Goal: Transaction & Acquisition: Download file/media

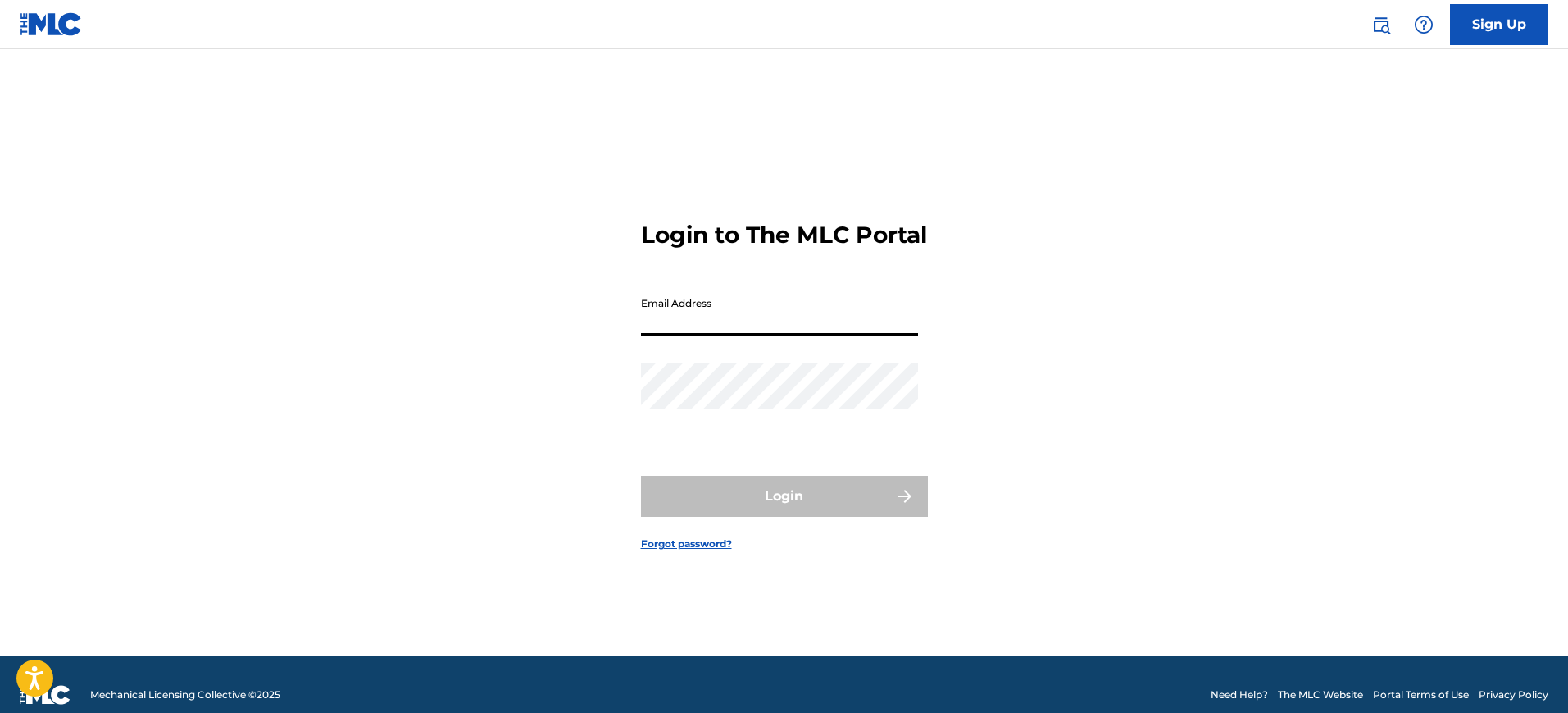
type input "[EMAIL_ADDRESS][DOMAIN_NAME]"
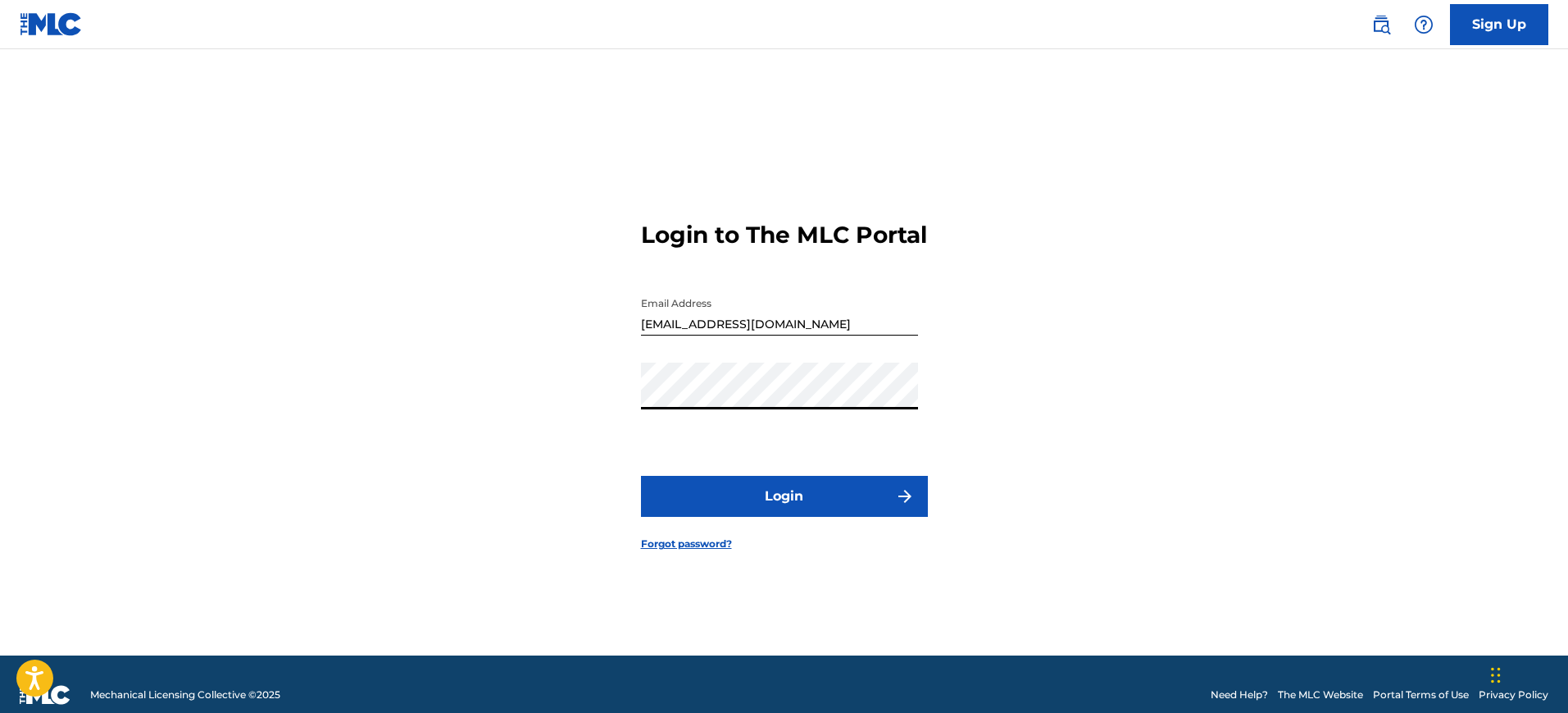
click at [641, 476] on button "Login" at bounding box center [784, 496] width 287 height 41
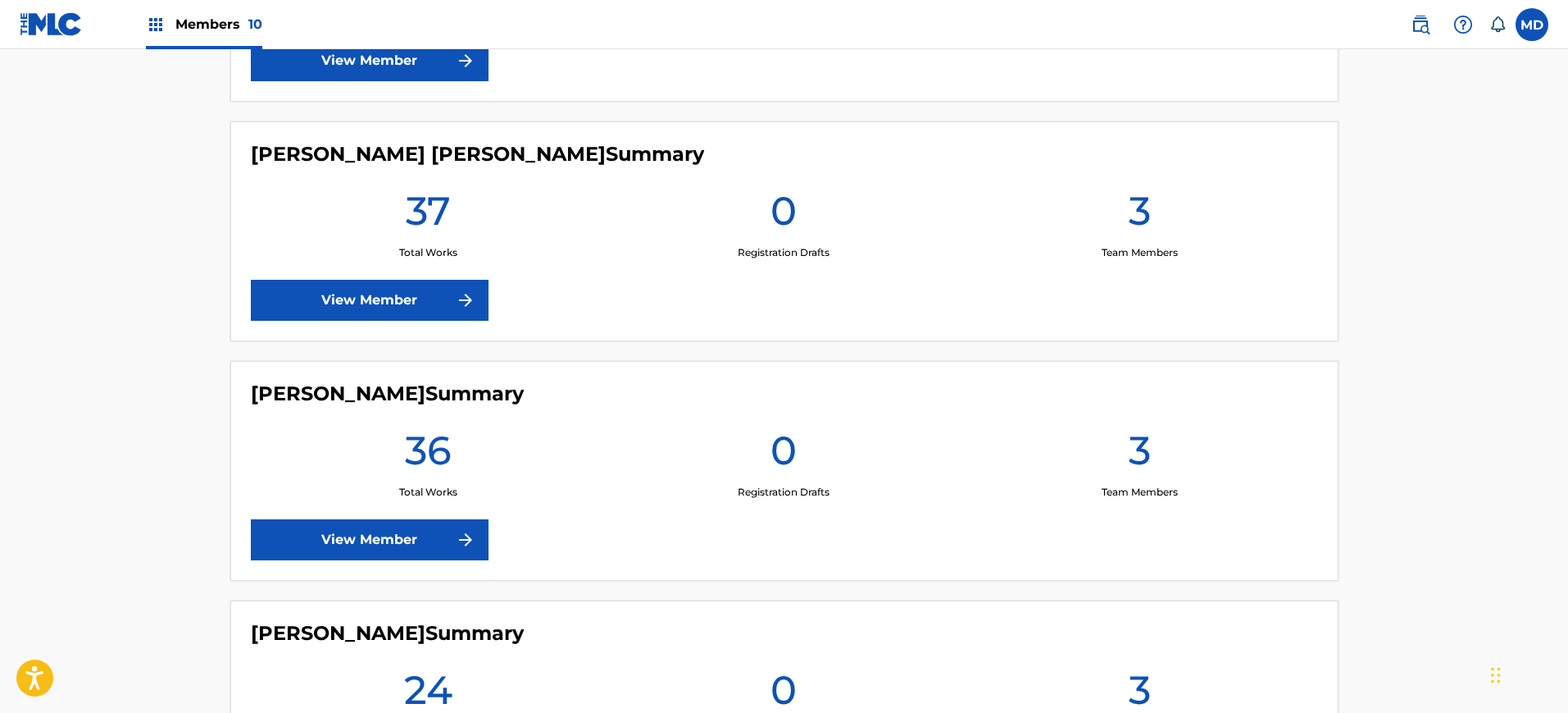
scroll to position [1598, 0]
click at [466, 302] on img at bounding box center [465, 299] width 19 height 19
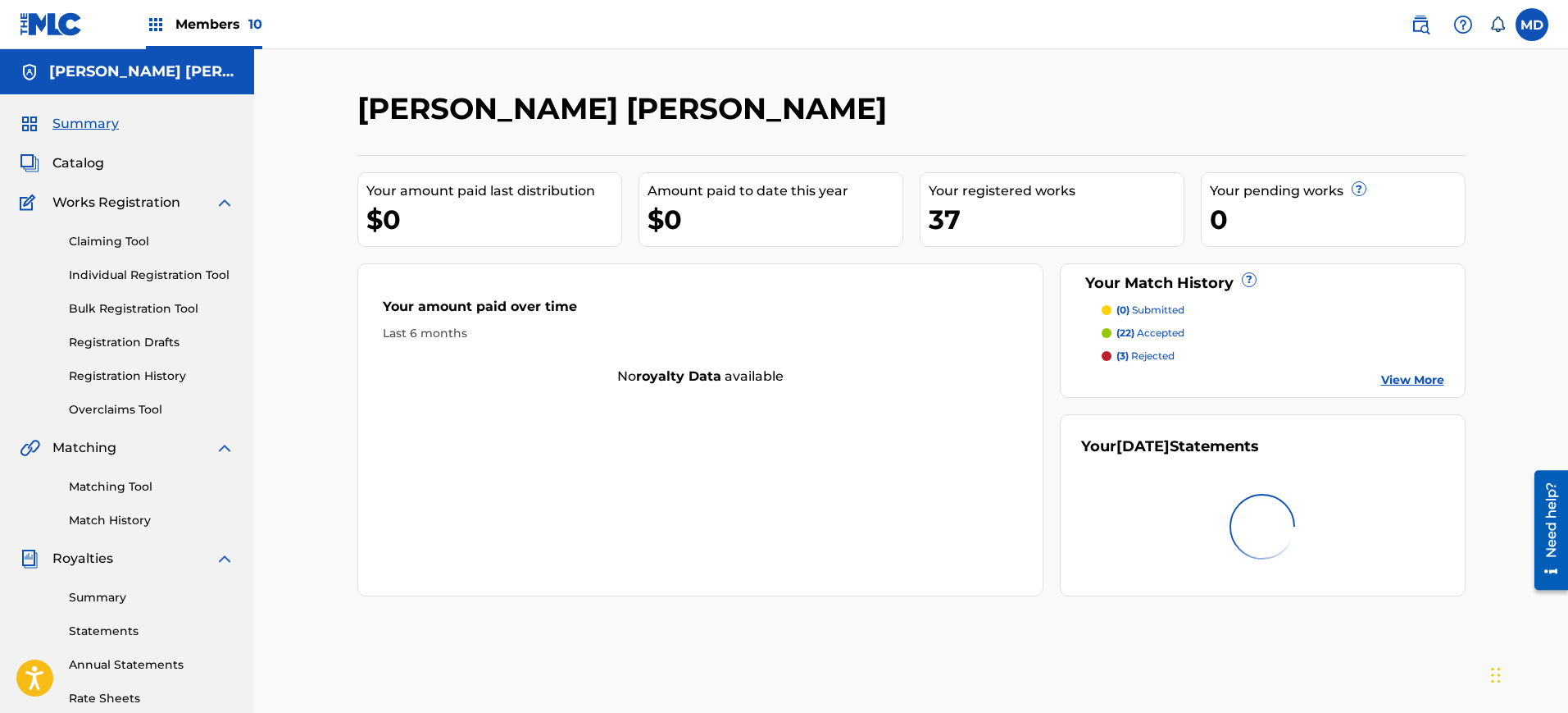
scroll to position [304, 0]
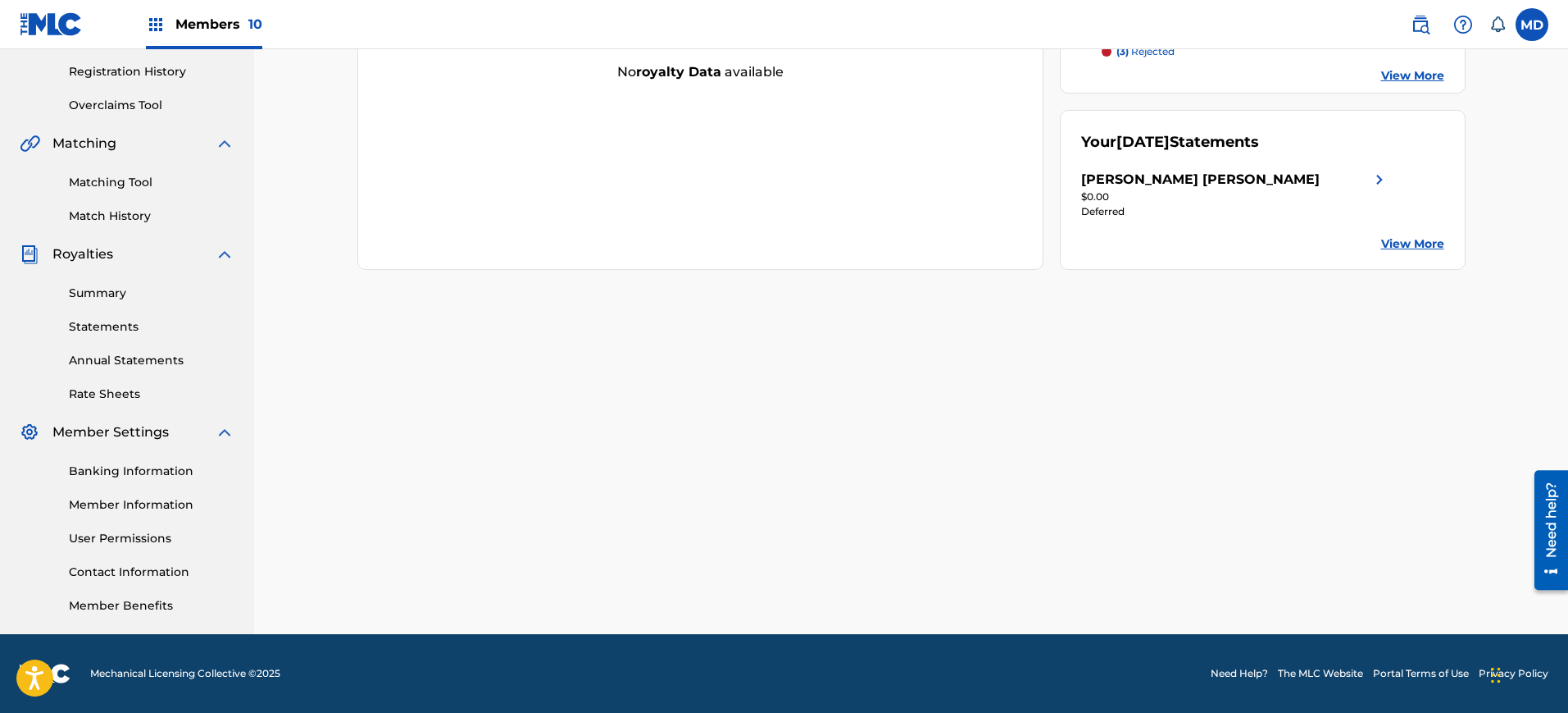
click at [115, 361] on link "Annual Statements" at bounding box center [152, 361] width 166 height 18
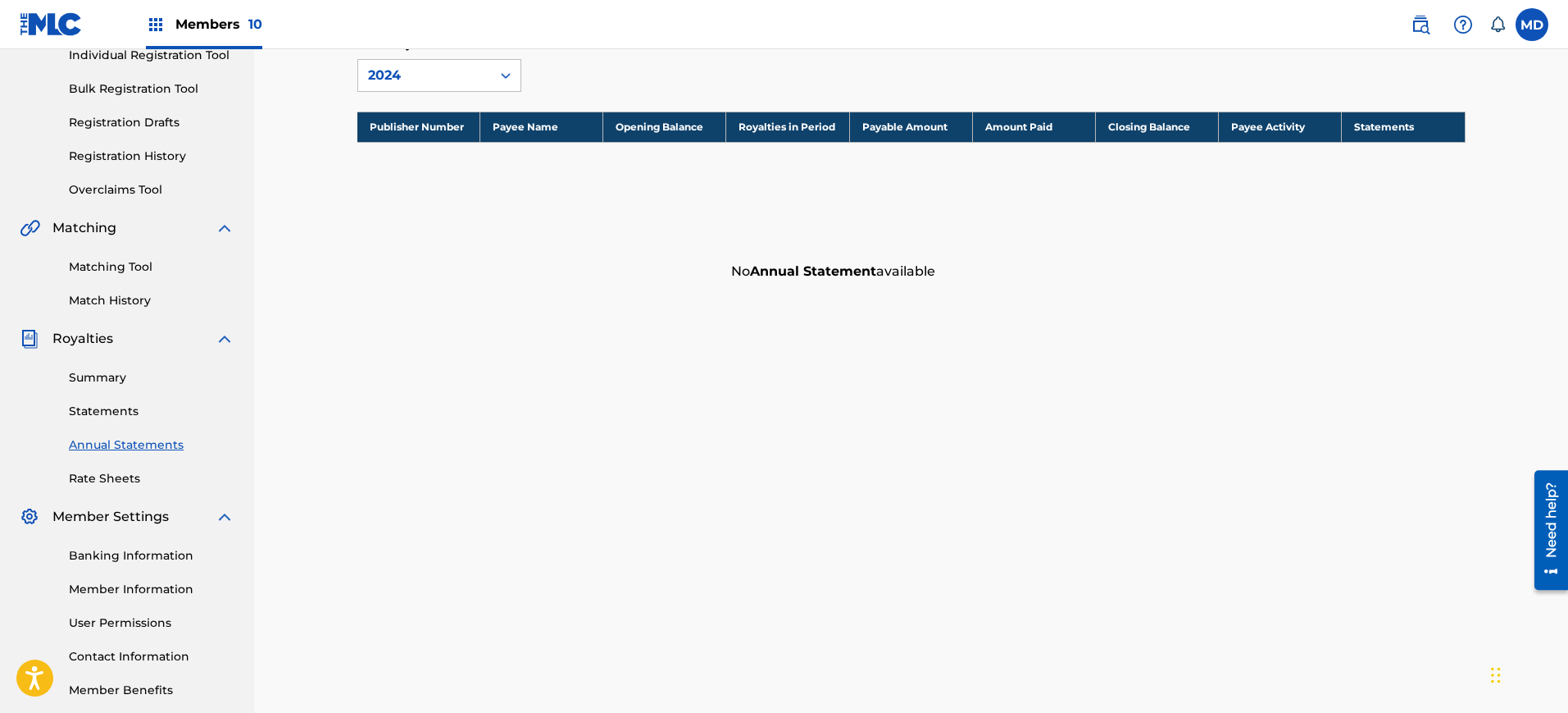
scroll to position [304, 0]
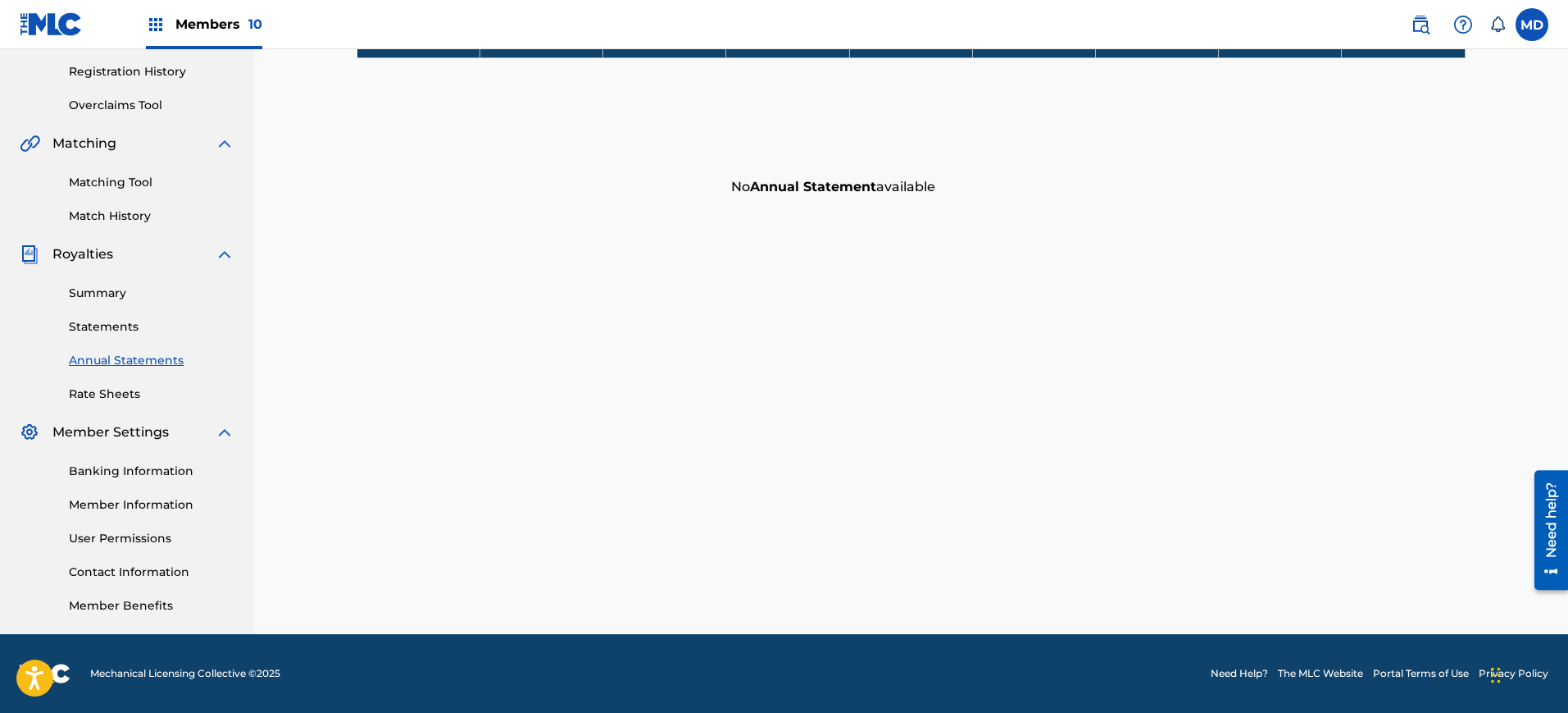
click at [110, 326] on link "Statements" at bounding box center [152, 327] width 166 height 18
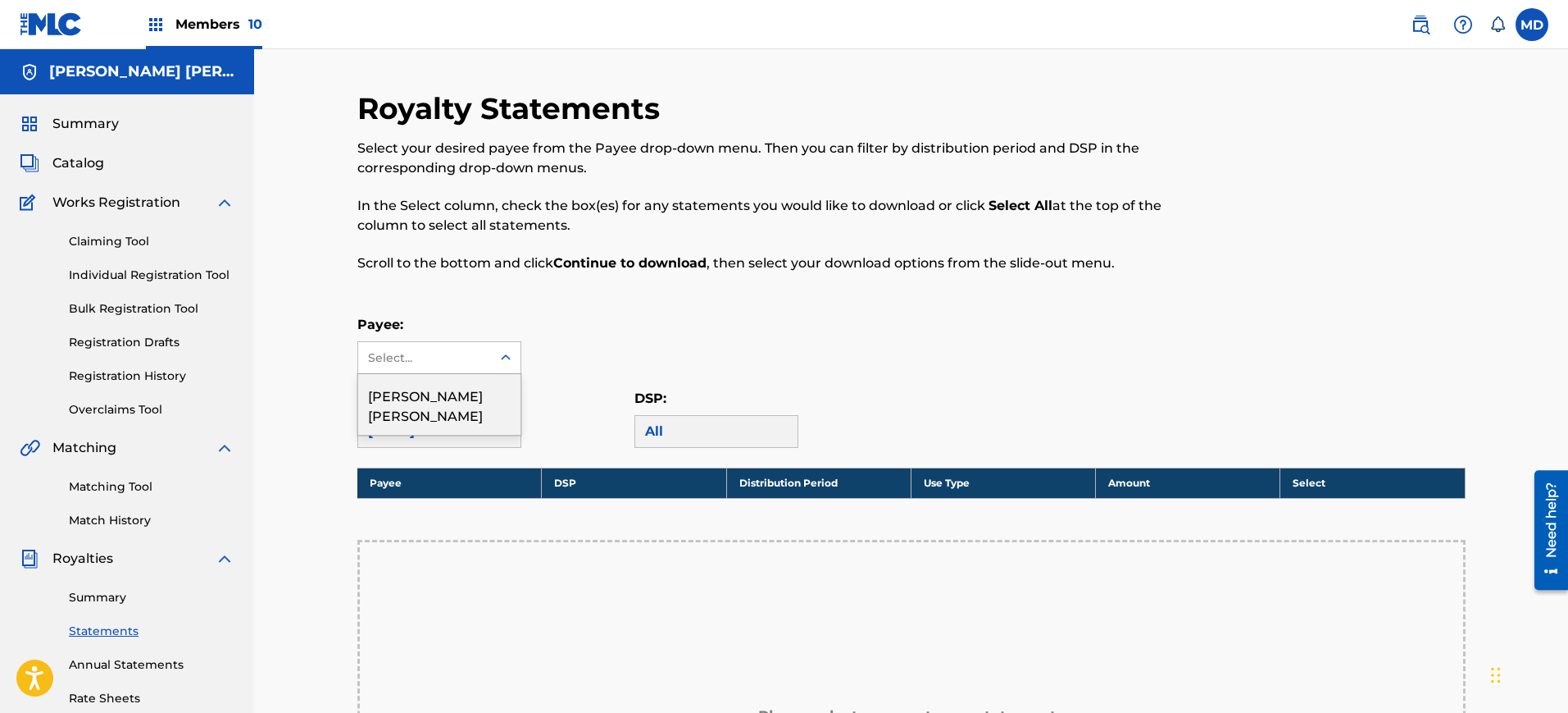
click at [432, 352] on div "Select..." at bounding box center [423, 358] width 112 height 18
click at [425, 410] on div "[PERSON_NAME] [PERSON_NAME]" at bounding box center [440, 405] width 162 height 61
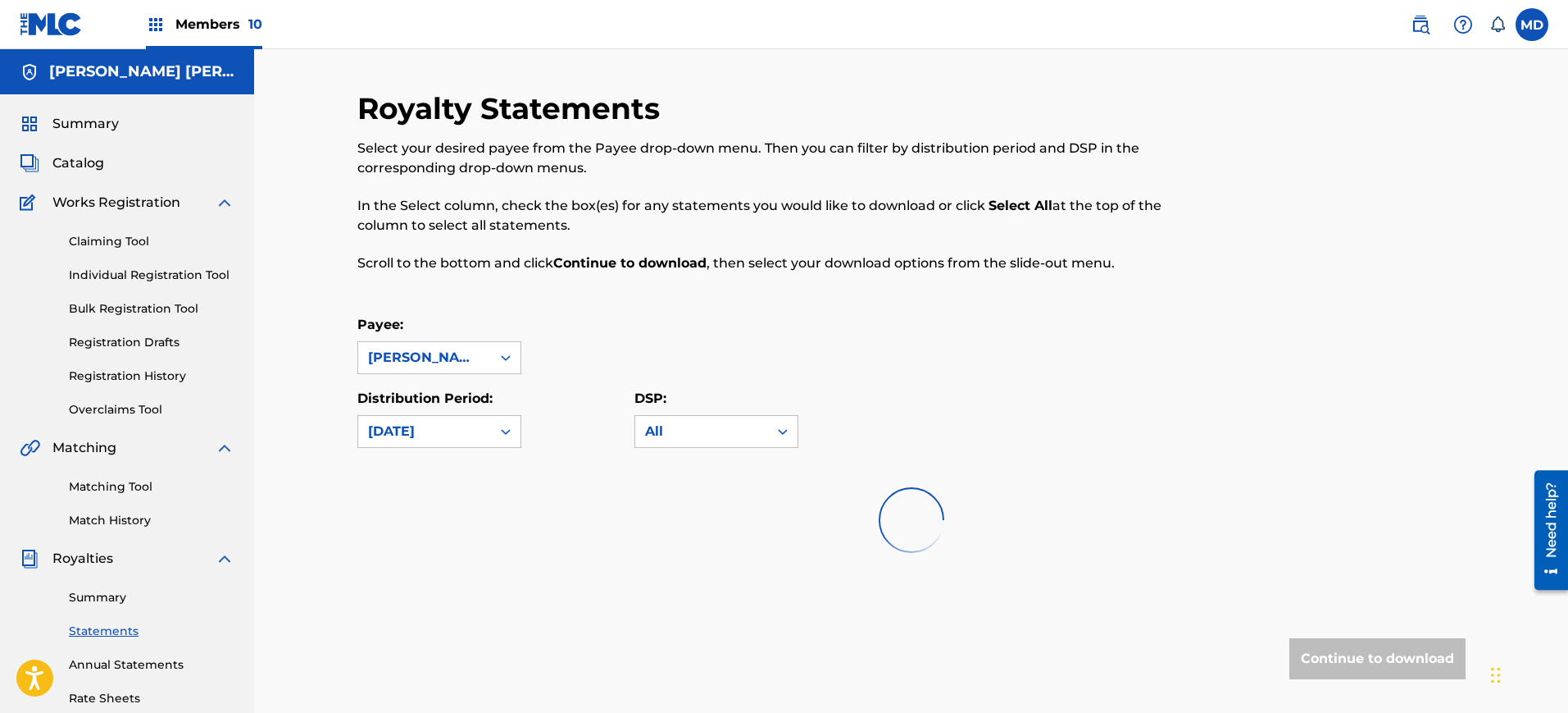
scroll to position [201, 0]
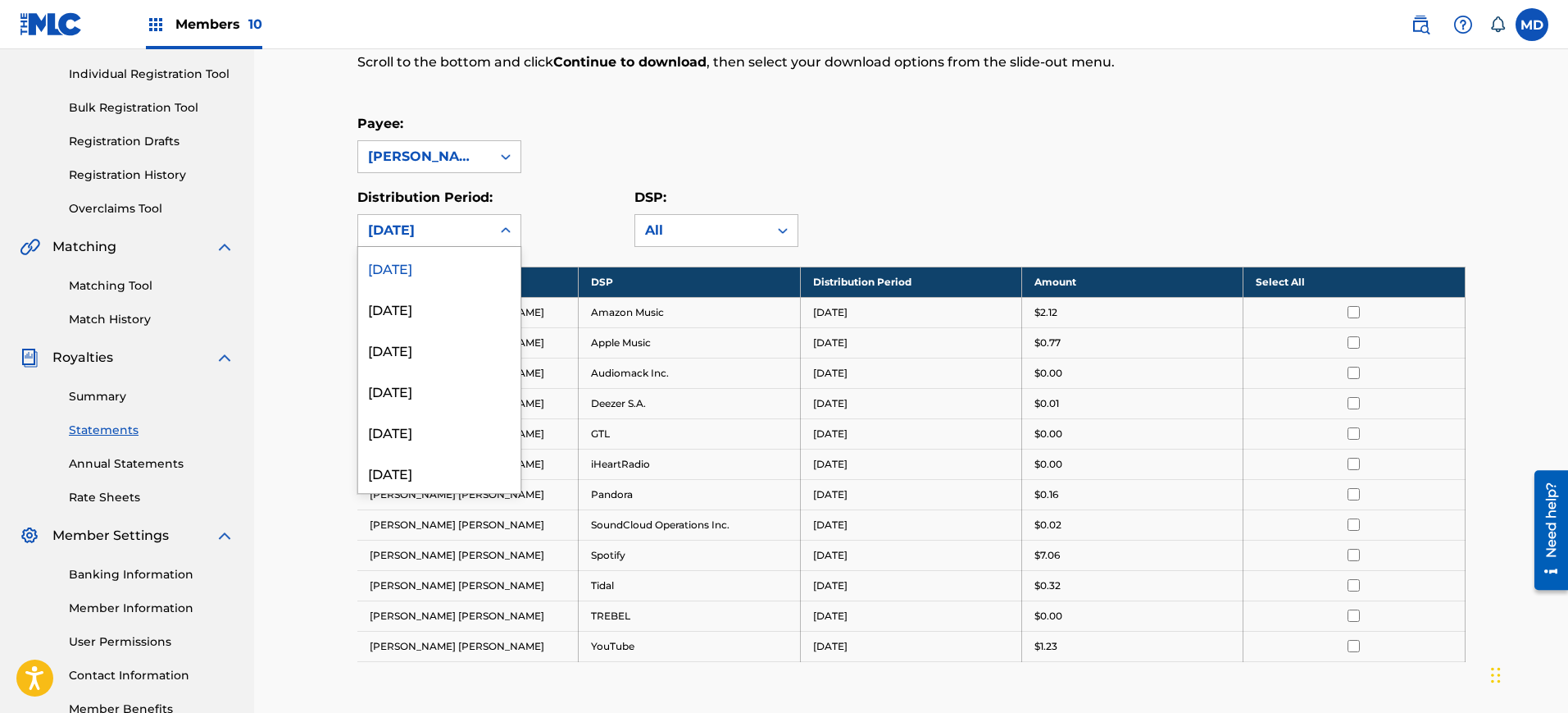
click at [471, 232] on div "[DATE]" at bounding box center [424, 230] width 113 height 19
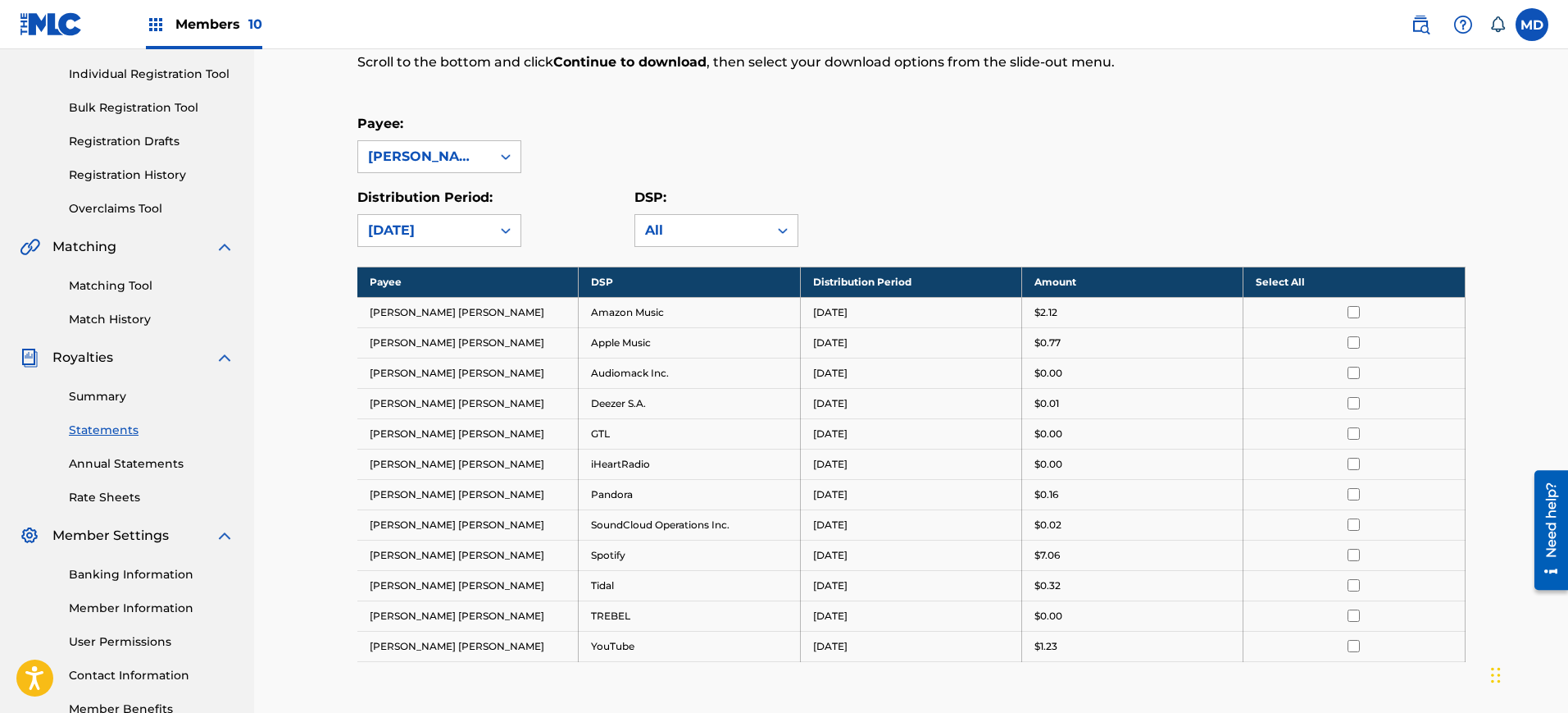
click at [440, 235] on div "[DATE]" at bounding box center [424, 230] width 113 height 19
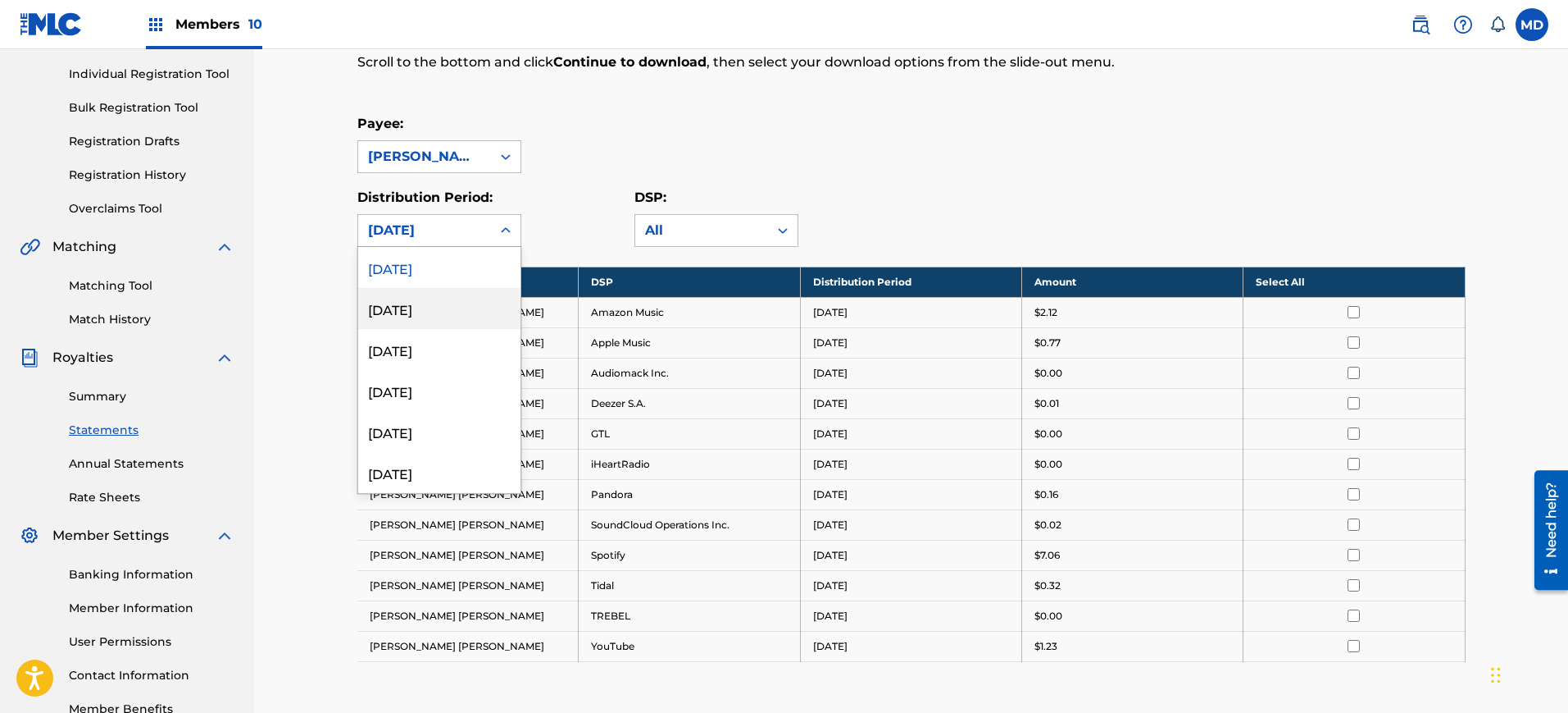
click at [425, 326] on div "[DATE]" at bounding box center [440, 308] width 162 height 41
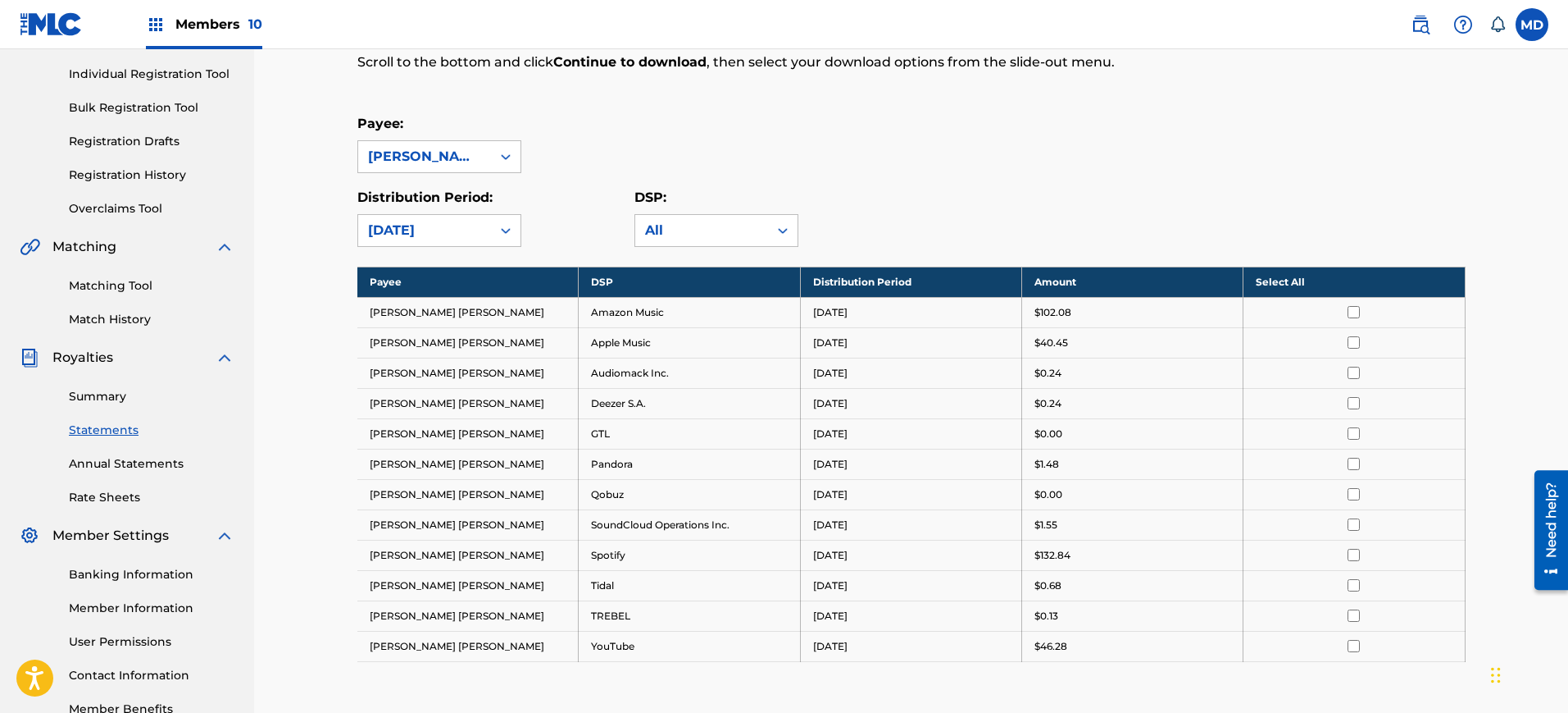
click at [470, 218] on div "[DATE]" at bounding box center [425, 231] width 133 height 31
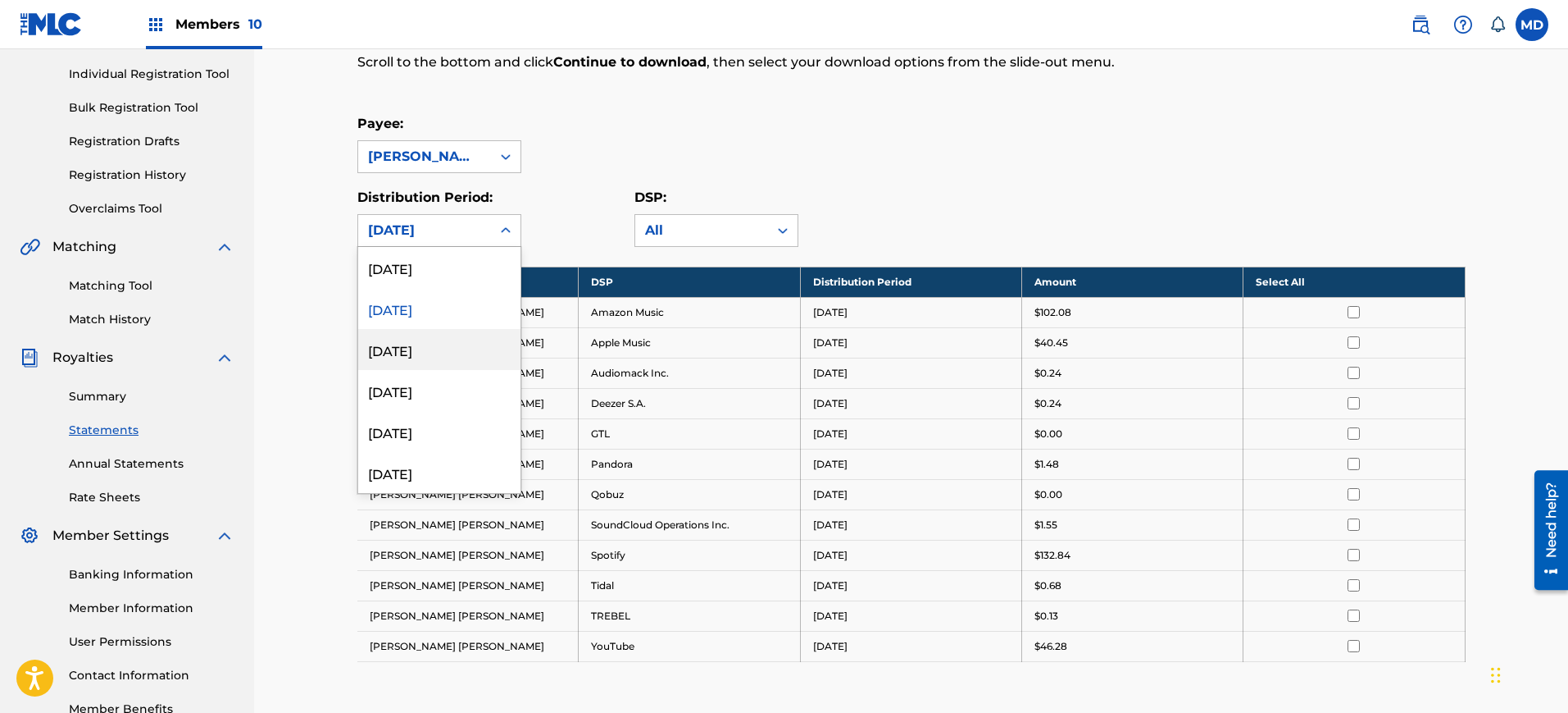
click at [433, 340] on div "[DATE]" at bounding box center [440, 350] width 162 height 41
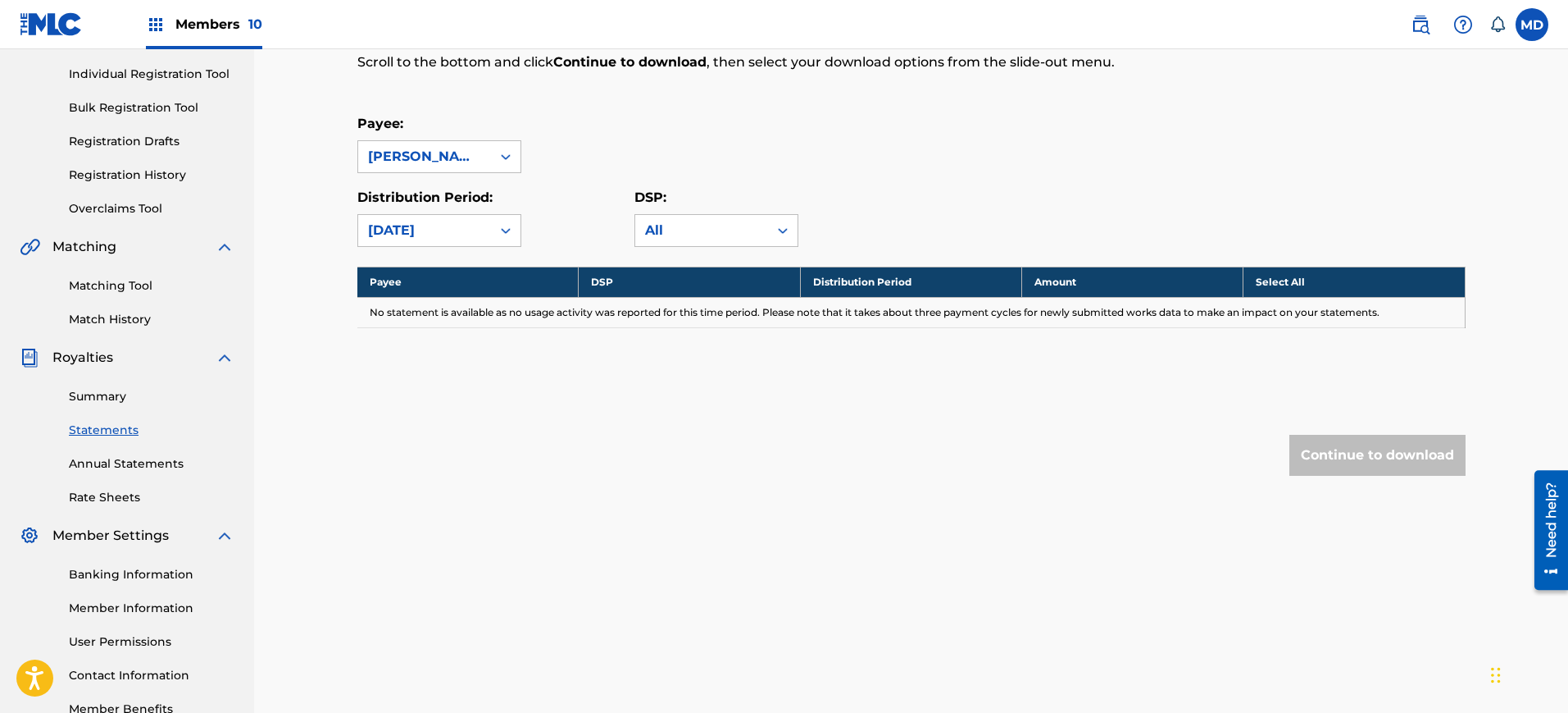
click at [424, 219] on div "[DATE]" at bounding box center [425, 231] width 133 height 31
click at [408, 316] on div "[DATE]" at bounding box center [440, 308] width 162 height 41
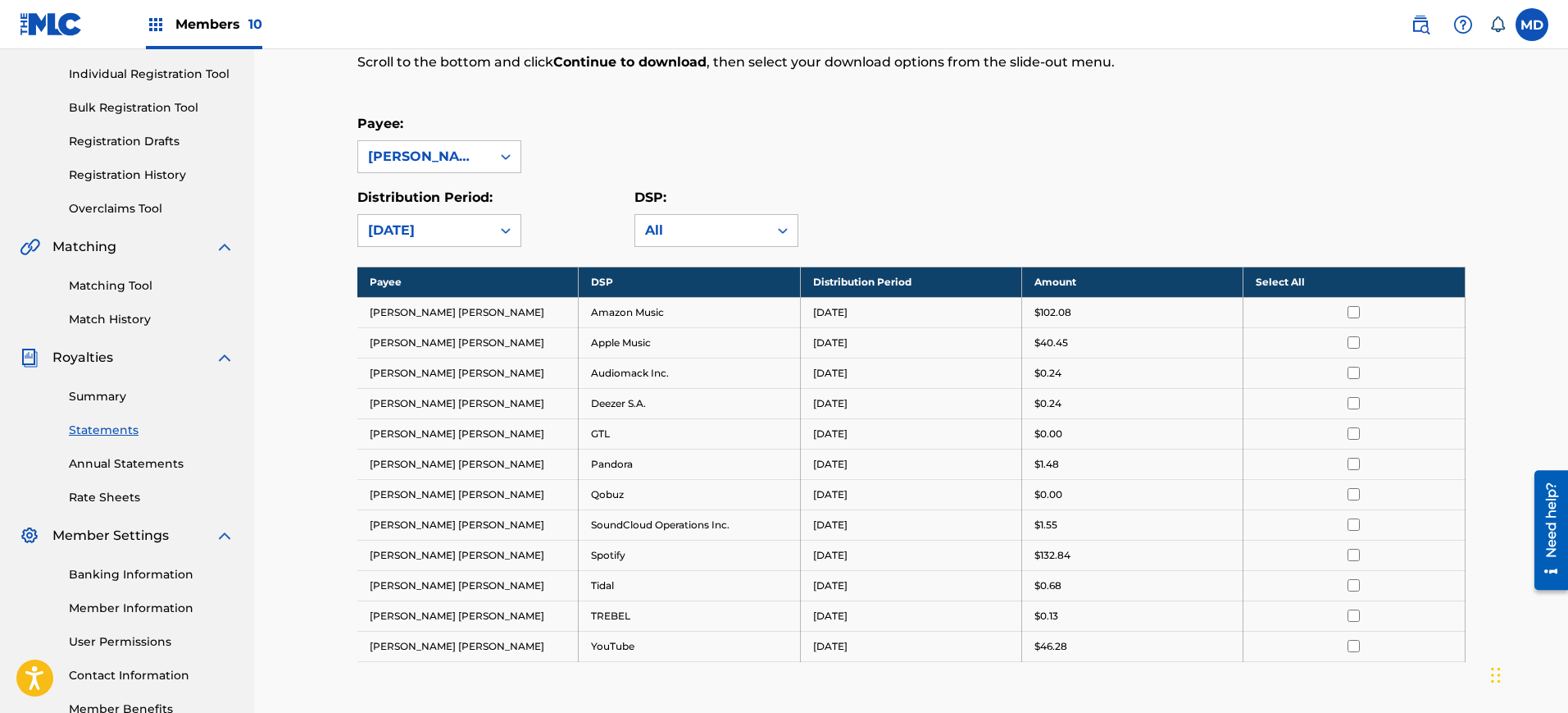
click at [1360, 290] on th "Select All" at bounding box center [1354, 281] width 221 height 30
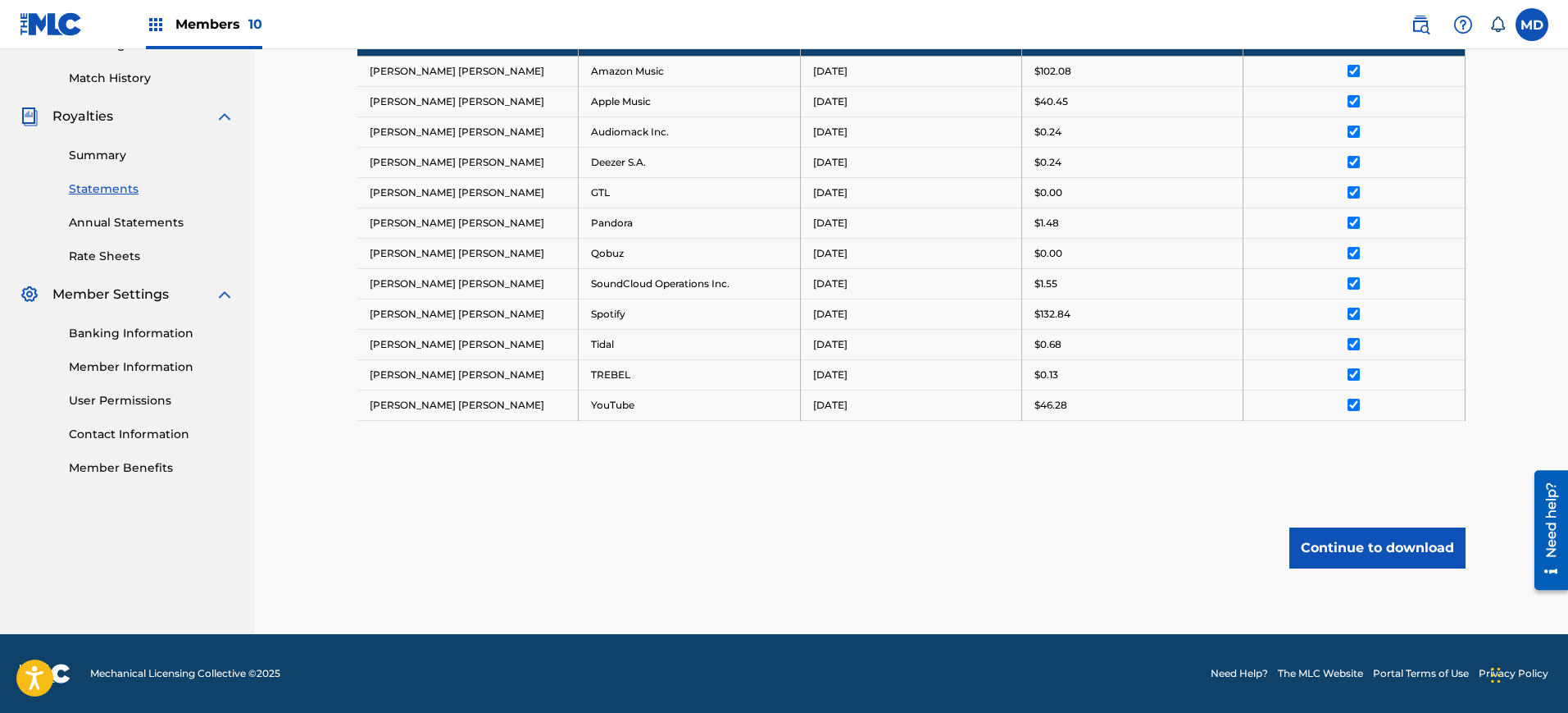
click at [1366, 564] on button "Continue to download" at bounding box center [1377, 548] width 176 height 41
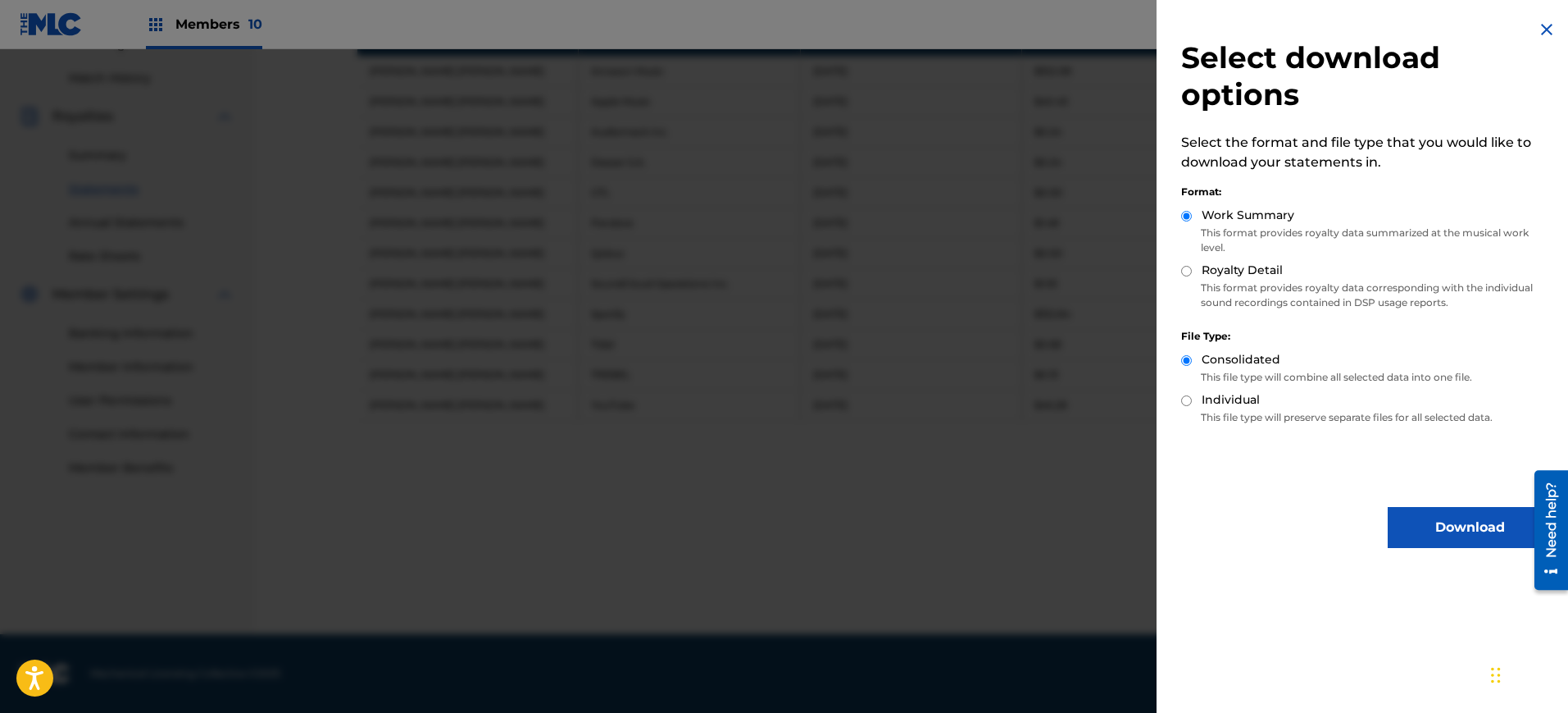
click at [1418, 530] on button "Download" at bounding box center [1470, 528] width 164 height 41
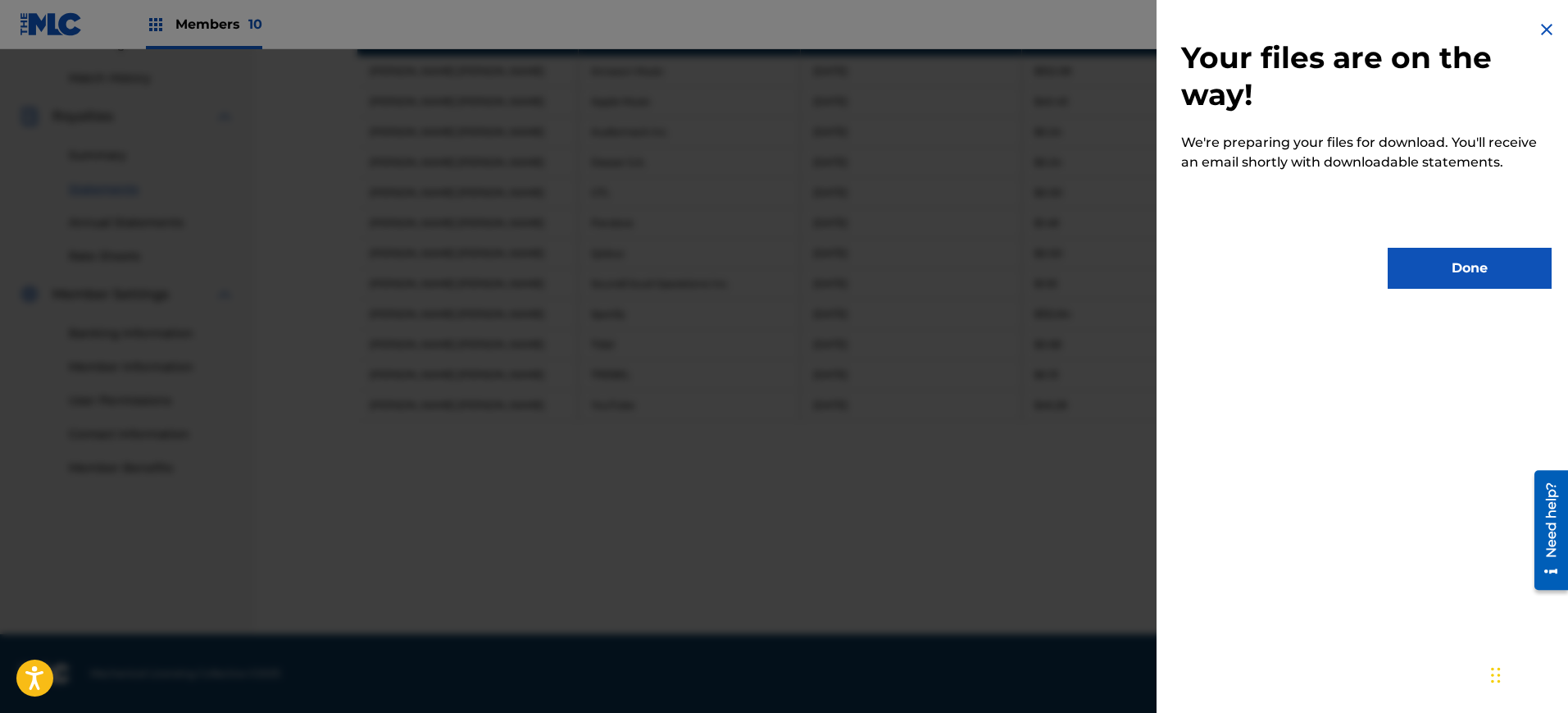
click at [1468, 254] on button "Done" at bounding box center [1470, 268] width 164 height 41
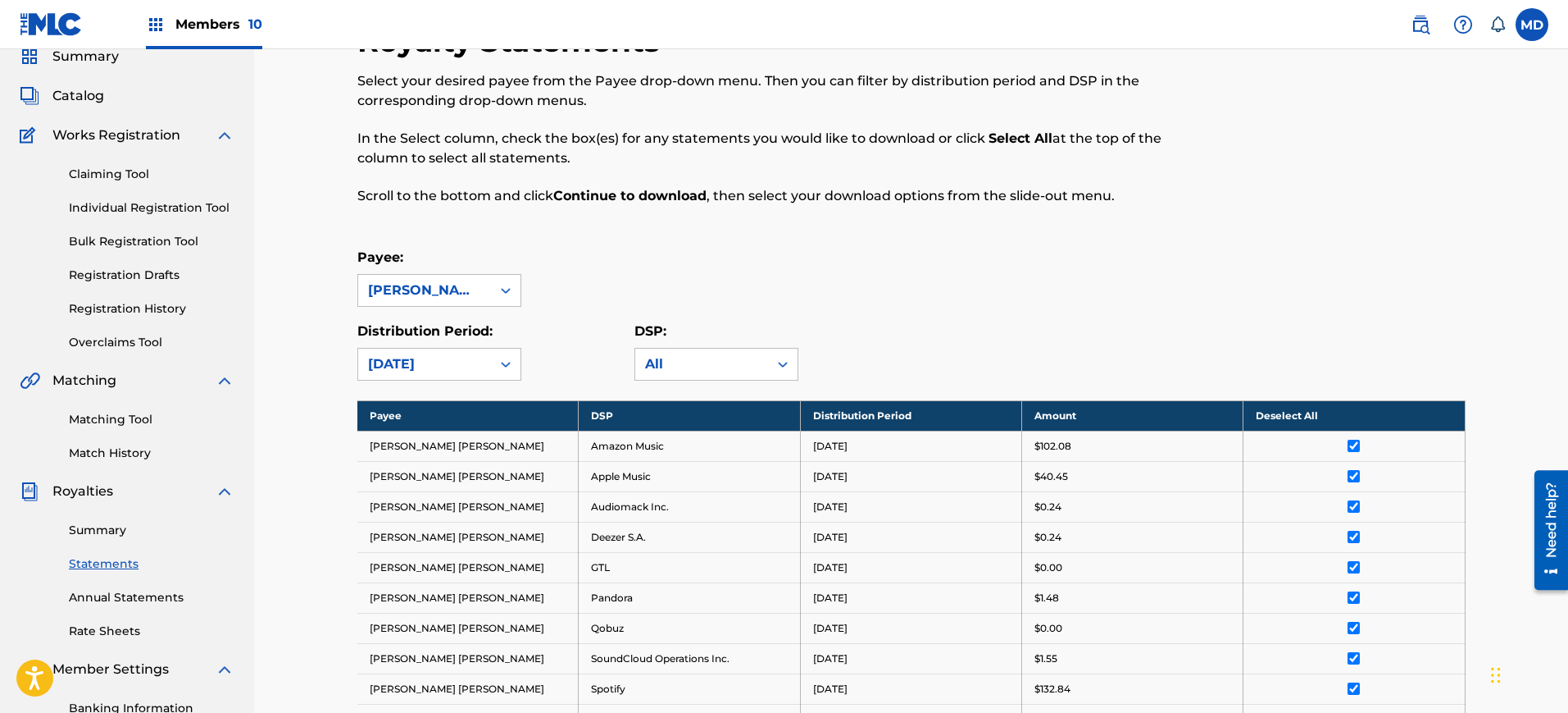
scroll to position [0, 0]
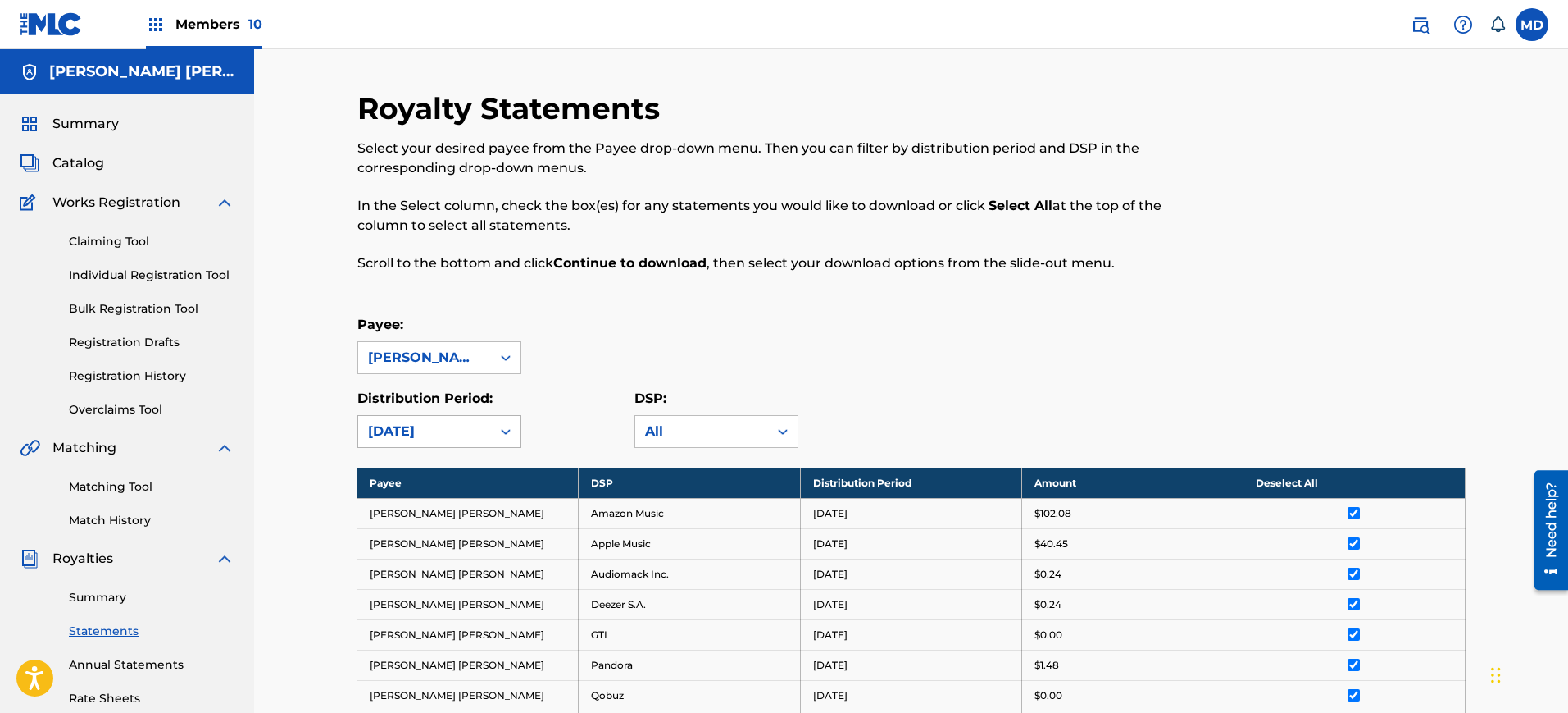
drag, startPoint x: 418, startPoint y: 446, endPoint x: 426, endPoint y: 434, distance: 14.4
click at [418, 446] on div "[DATE]" at bounding box center [425, 432] width 133 height 31
click at [426, 434] on div "[DATE]" at bounding box center [424, 431] width 113 height 19
drag, startPoint x: 426, startPoint y: 450, endPoint x: 437, endPoint y: 445, distance: 12.1
click at [426, 450] on div "Royalty Statements Select your desired payee from the Payee drop-down menu. The…" at bounding box center [912, 583] width 1108 height 986
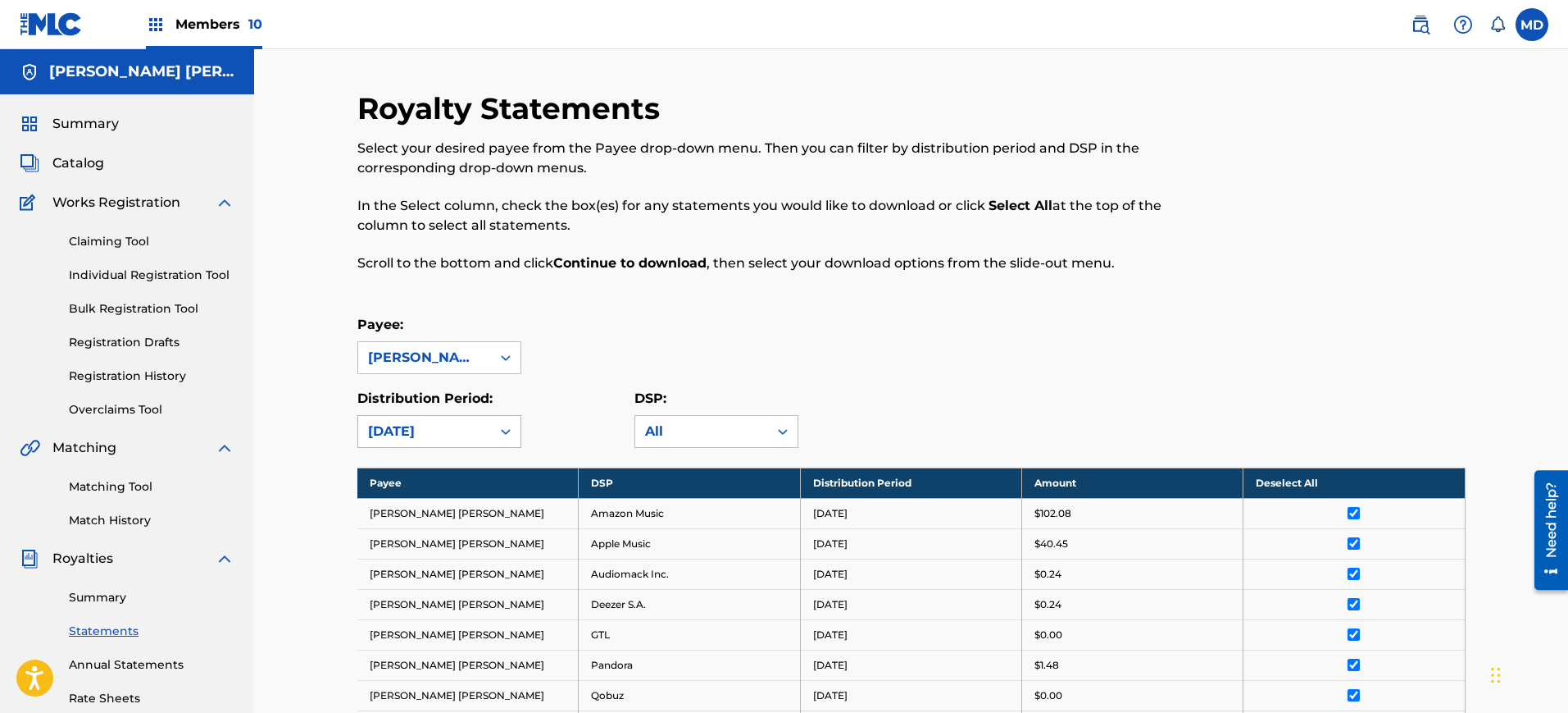
click at [442, 441] on div "[DATE]" at bounding box center [424, 431] width 113 height 19
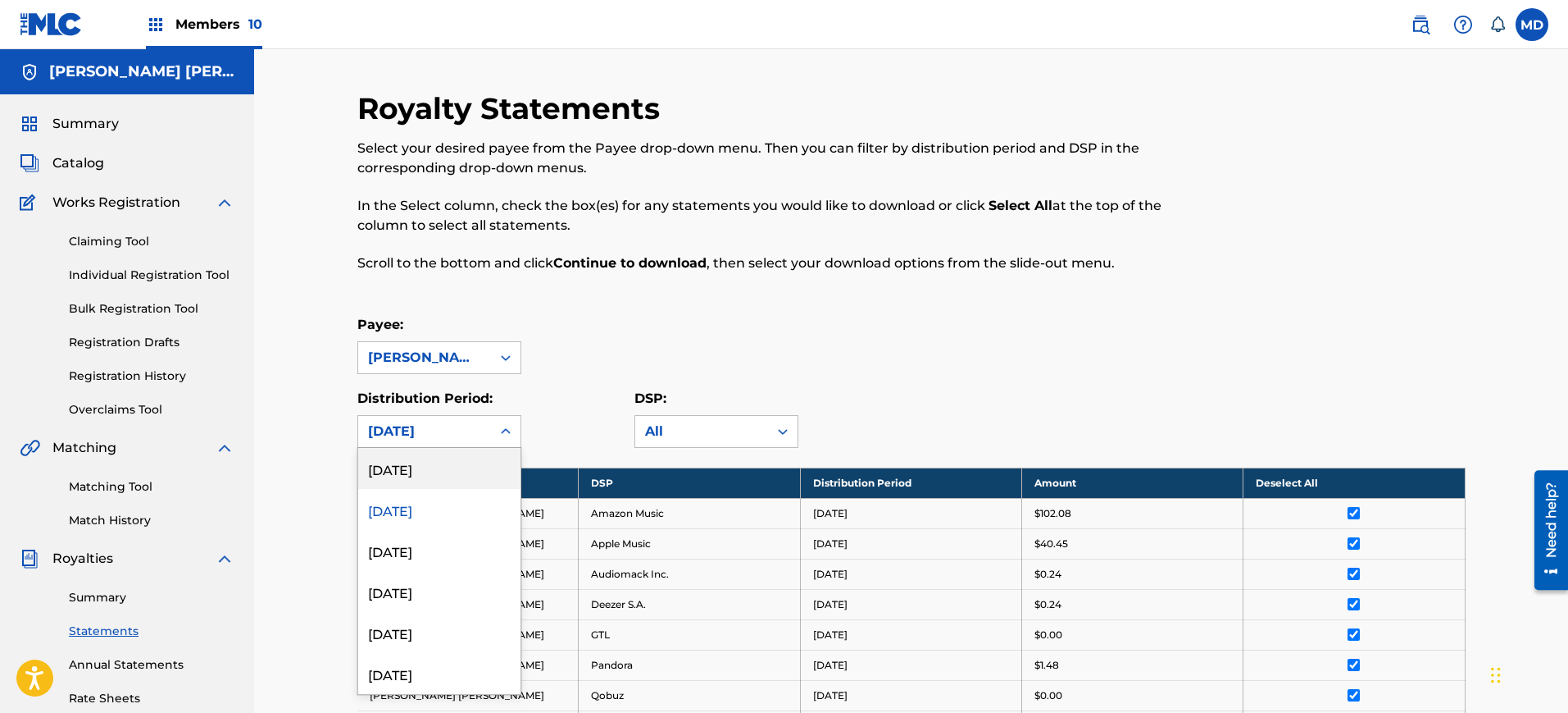
click at [438, 473] on div "[DATE]" at bounding box center [440, 469] width 162 height 41
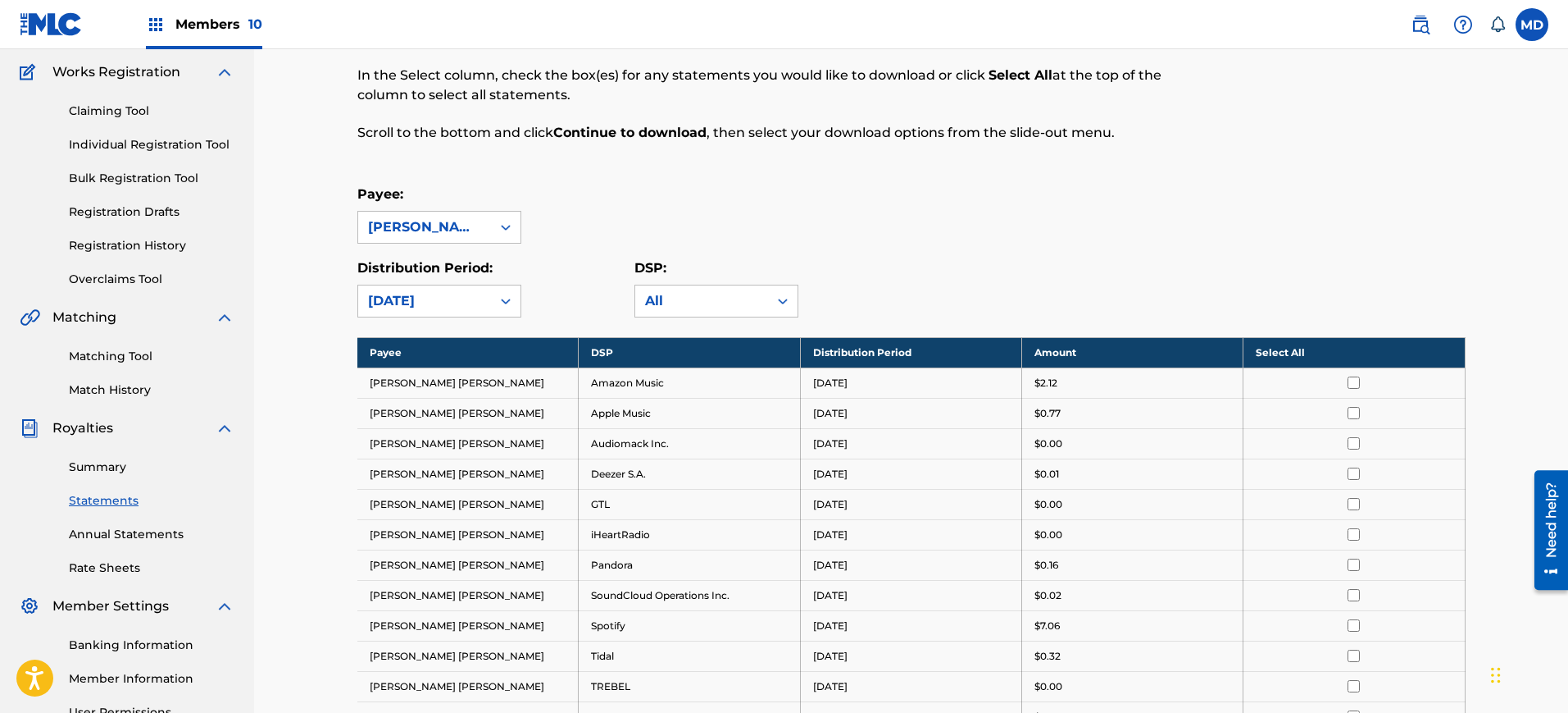
click at [1325, 350] on th "Select All" at bounding box center [1354, 352] width 221 height 30
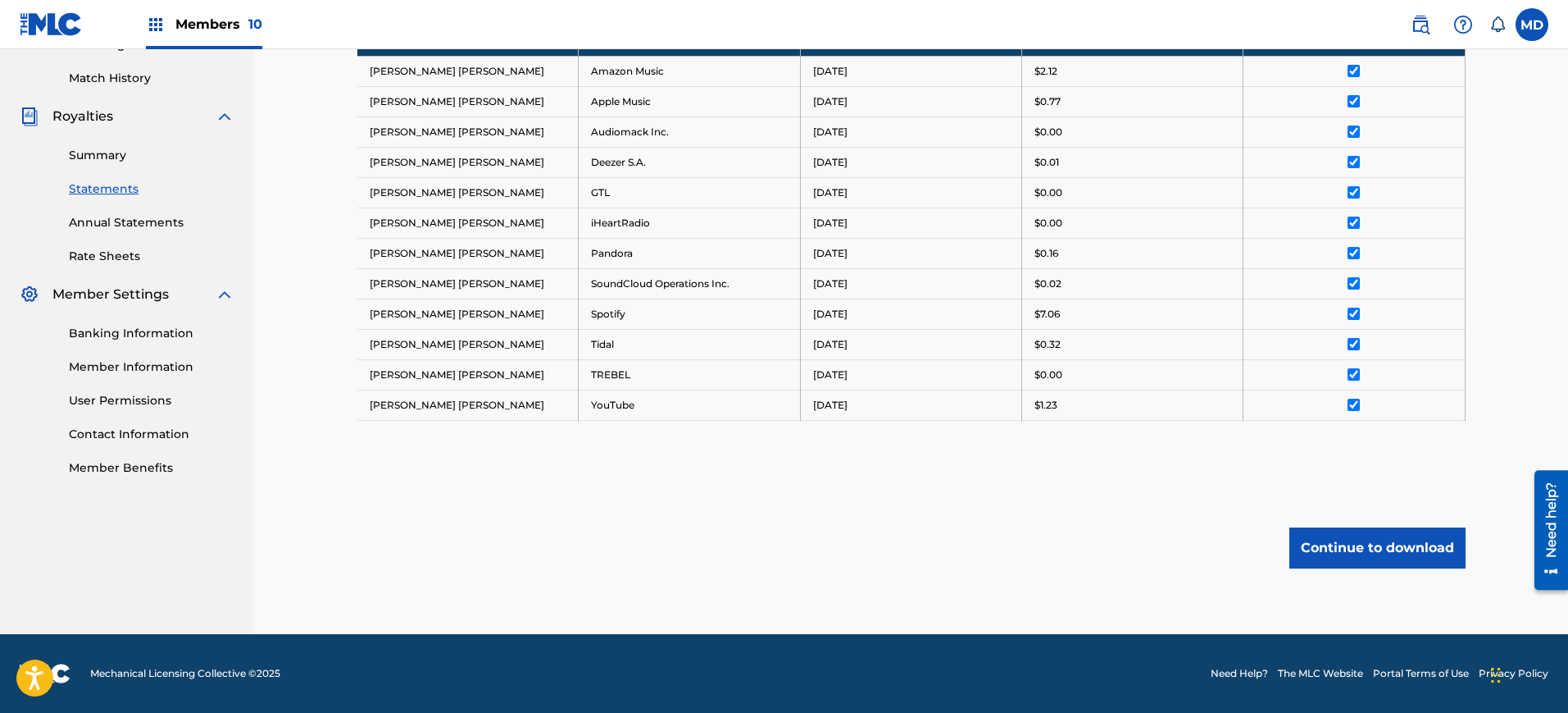
click at [1374, 538] on button "Continue to download" at bounding box center [1377, 548] width 176 height 41
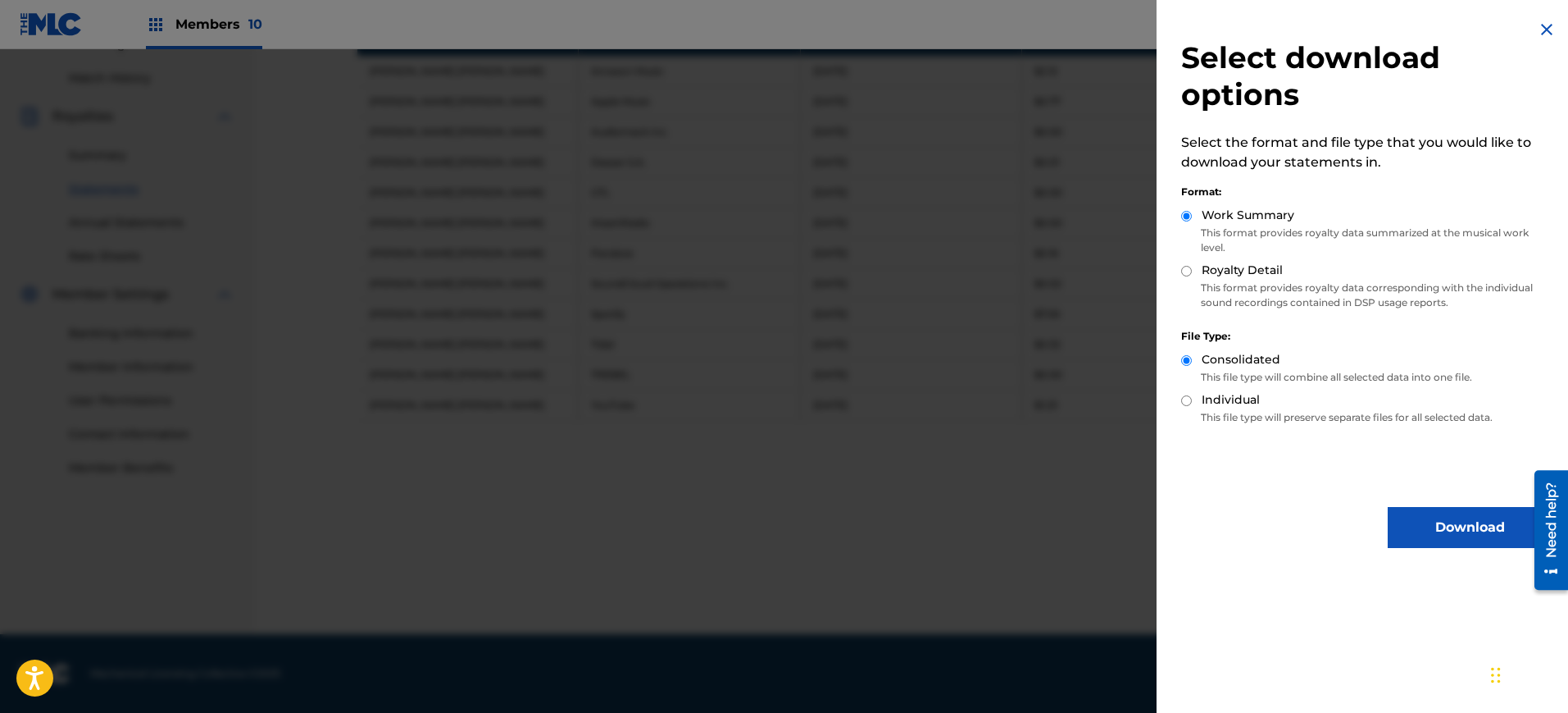
click at [1444, 545] on button "Download" at bounding box center [1470, 528] width 164 height 41
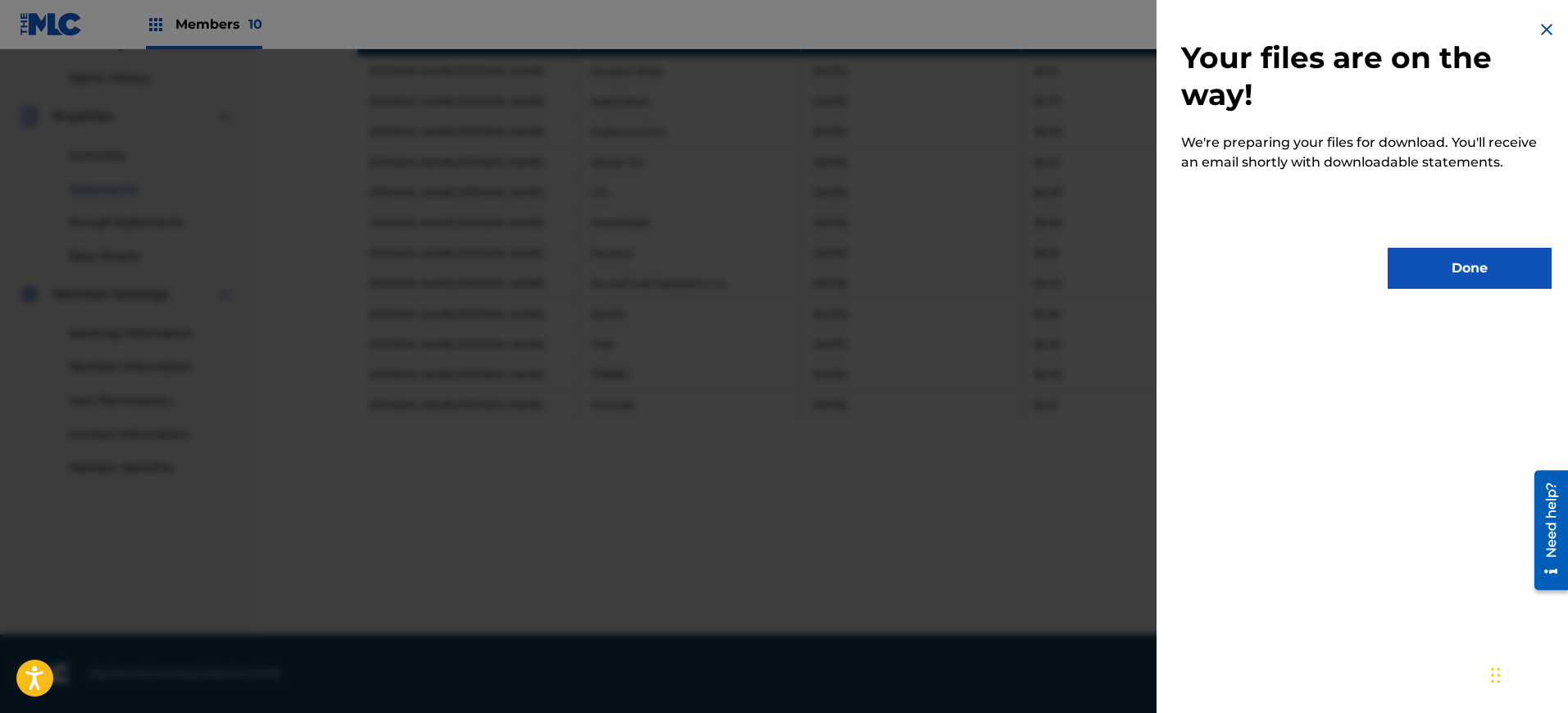
click at [1471, 269] on button "Done" at bounding box center [1470, 268] width 164 height 41
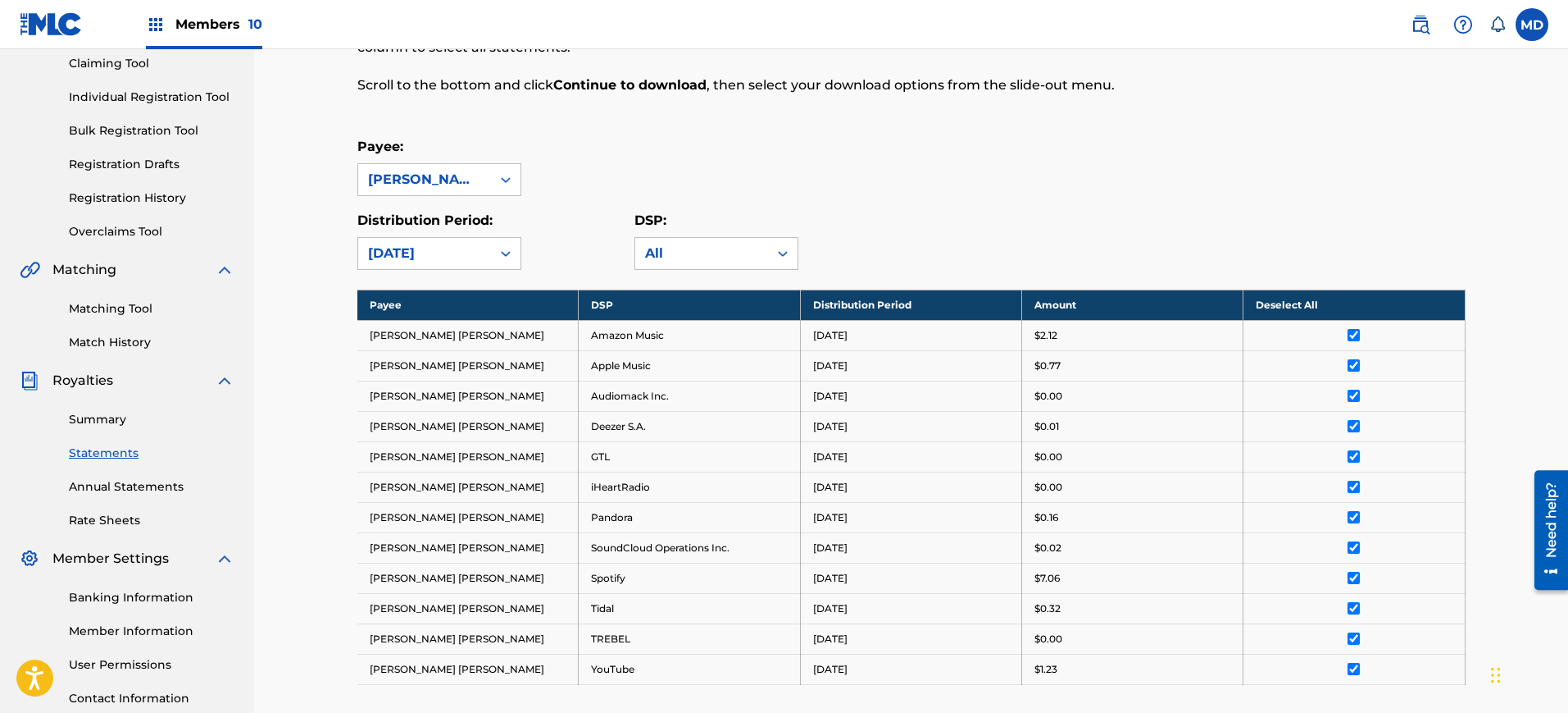
scroll to position [176, 0]
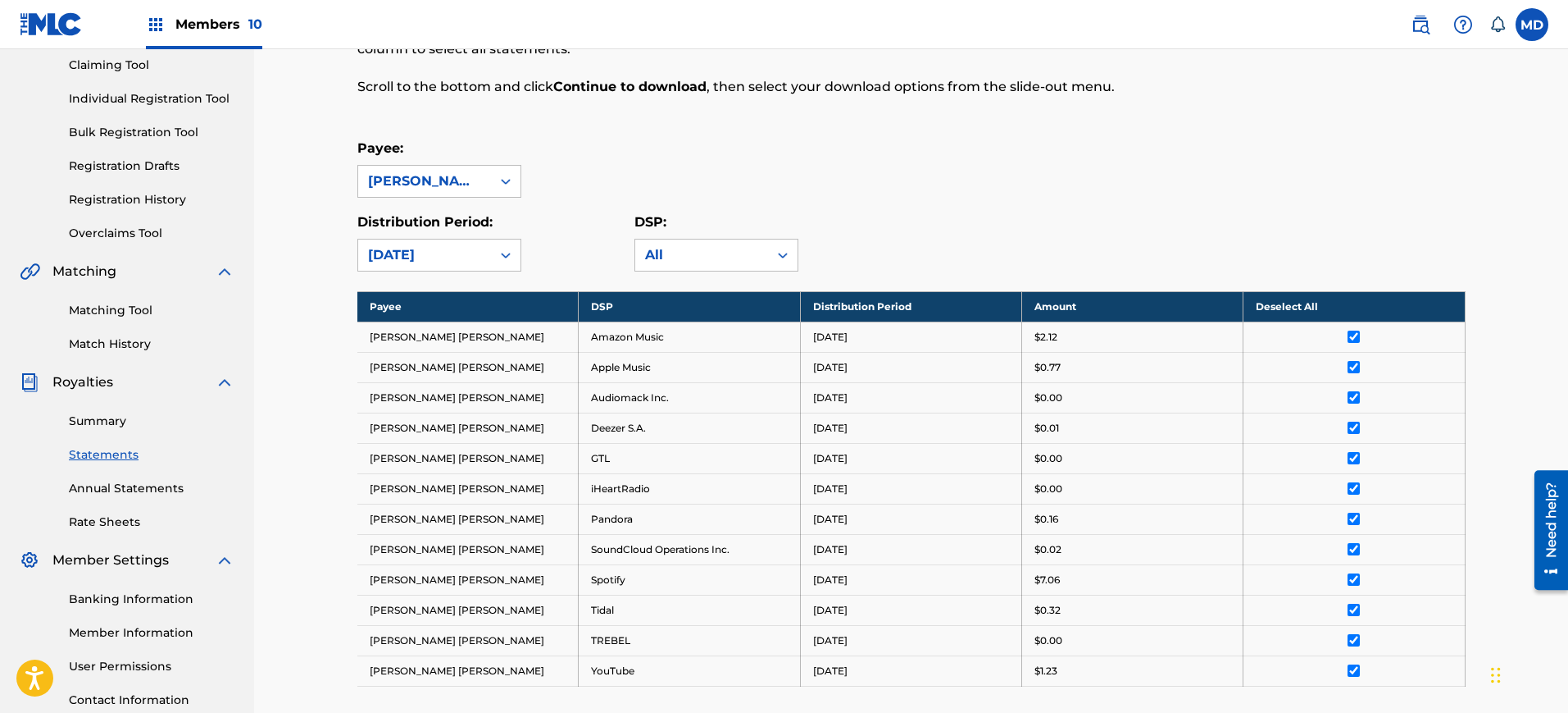
click at [93, 432] on div "Summary Statements Annual Statements Rate Sheets" at bounding box center [126, 461] width 215 height 138
click at [113, 419] on link "Summary" at bounding box center [152, 421] width 166 height 18
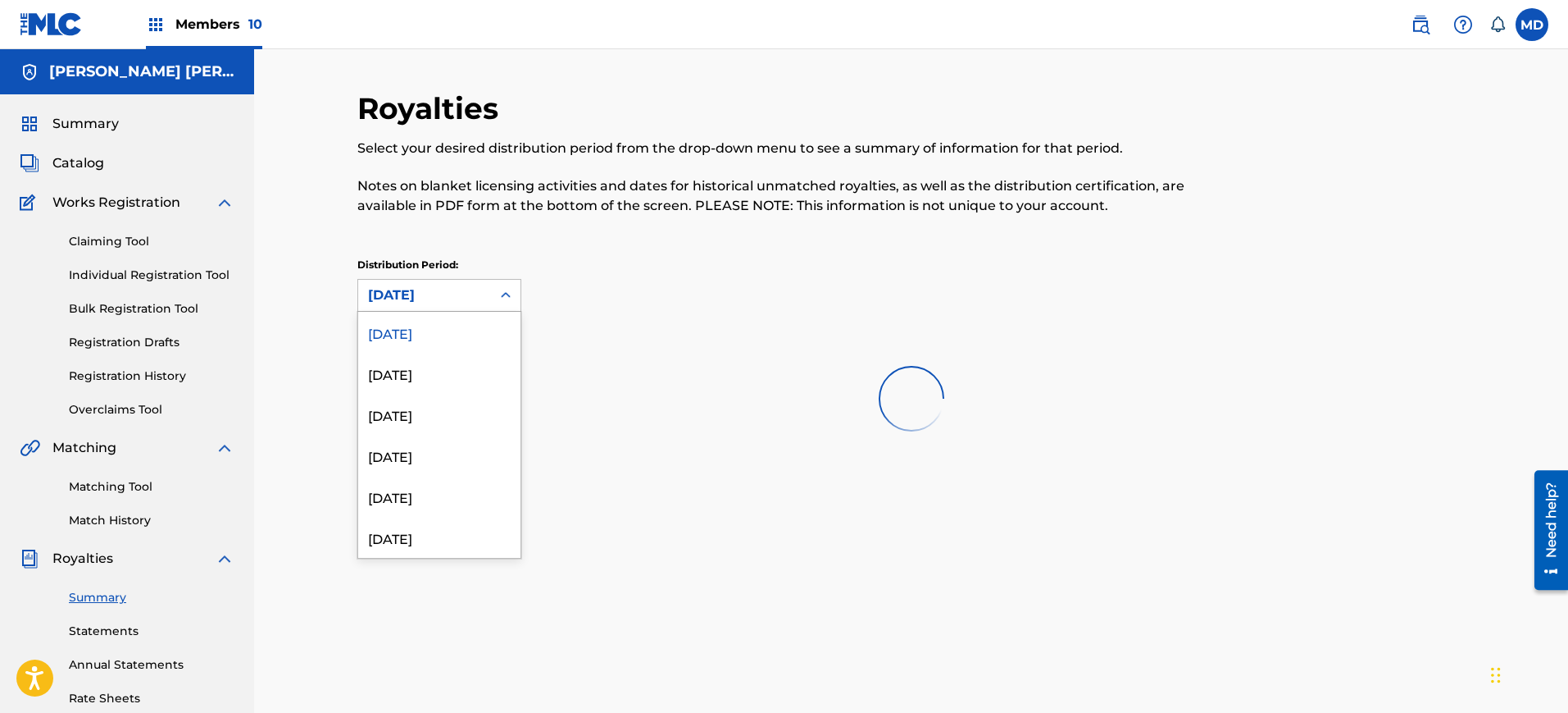
click at [406, 279] on div "[DATE]" at bounding box center [440, 295] width 164 height 33
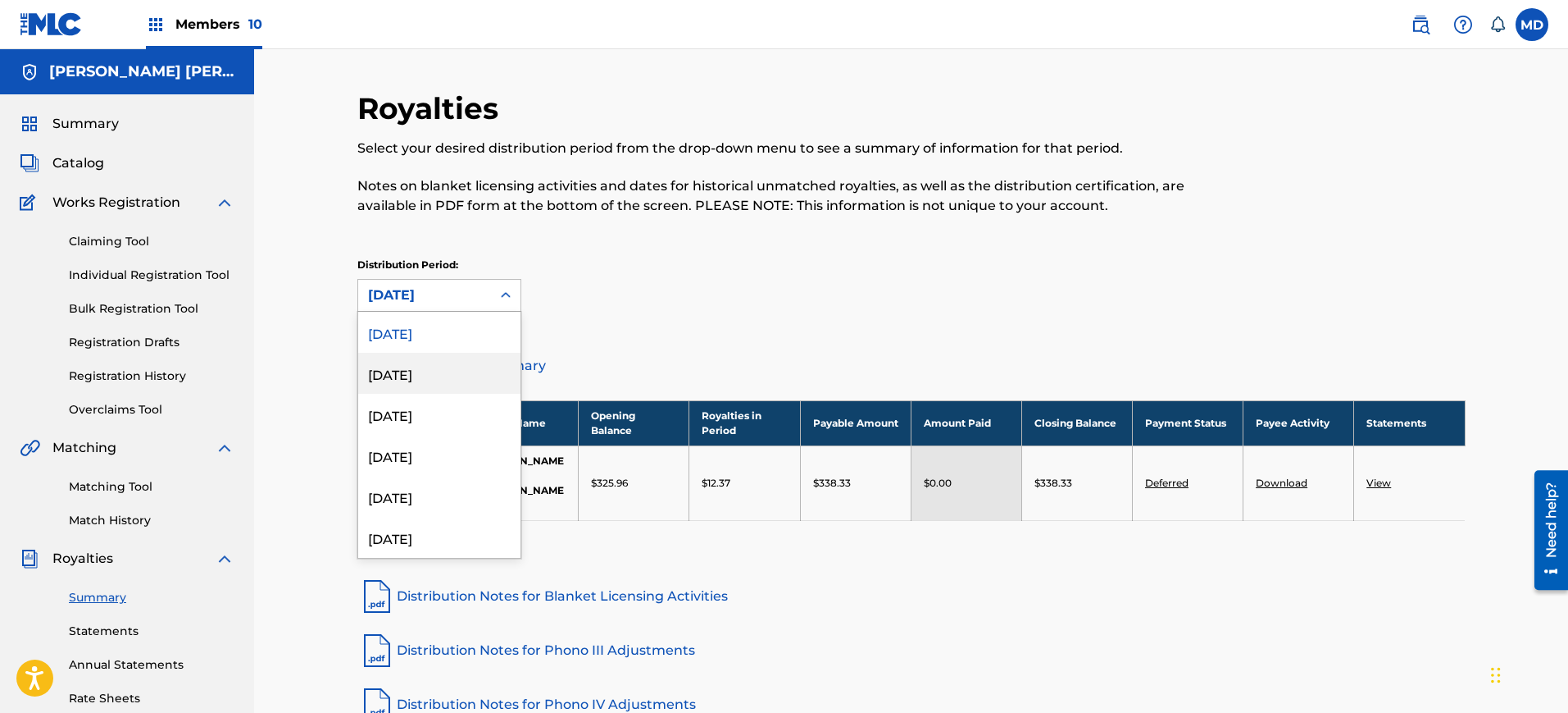
click at [420, 371] on div "[DATE]" at bounding box center [440, 373] width 162 height 41
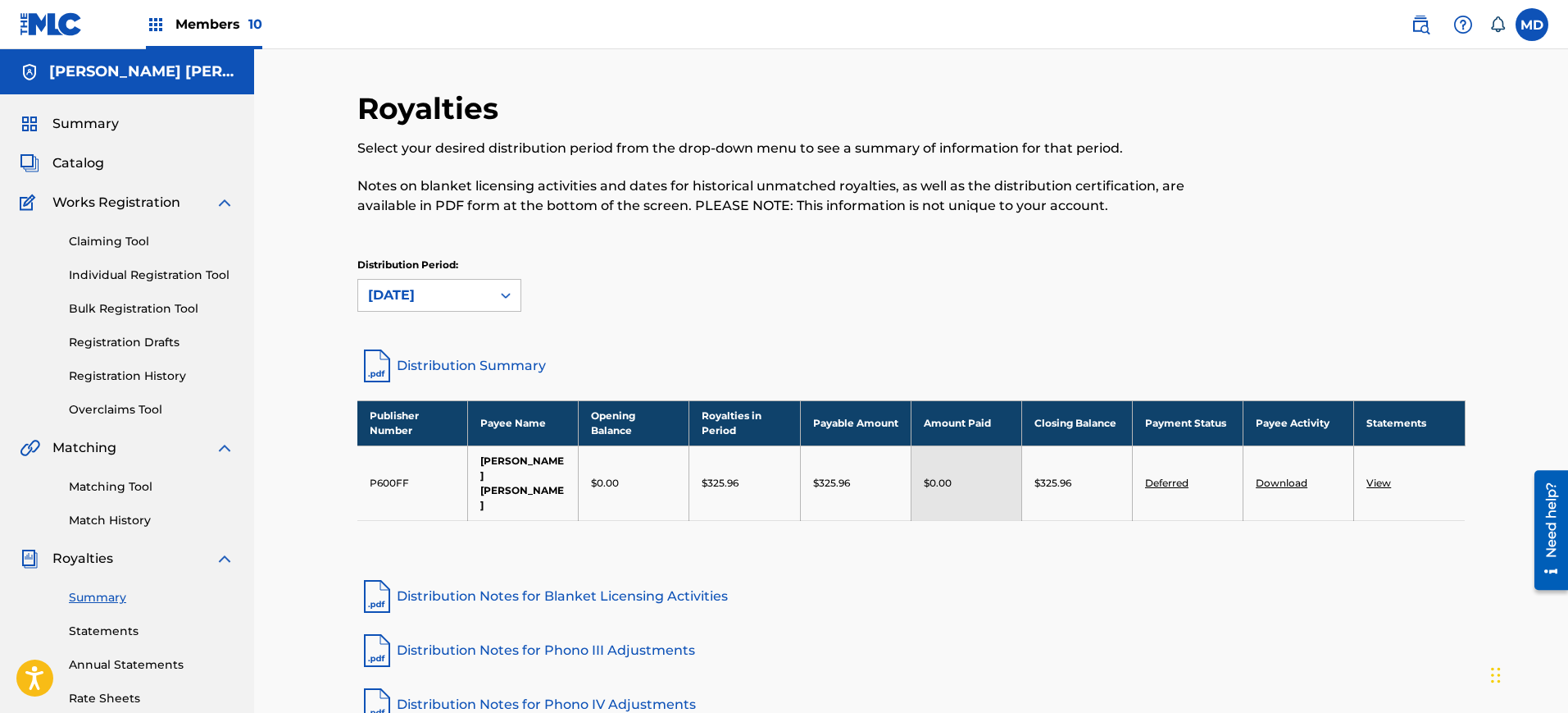
click at [1167, 477] on link "Deferred" at bounding box center [1166, 482] width 43 height 12
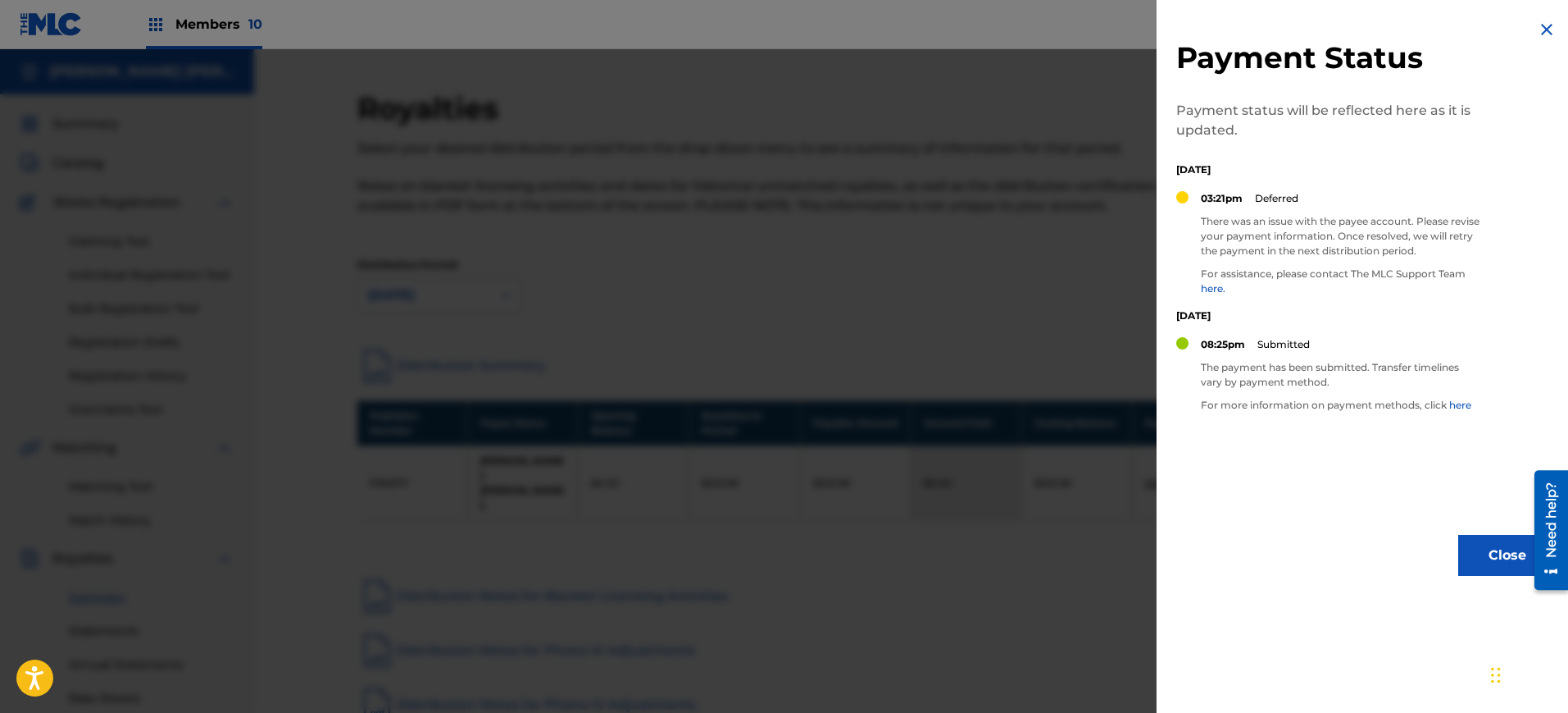
click at [1542, 28] on img at bounding box center [1547, 29] width 19 height 19
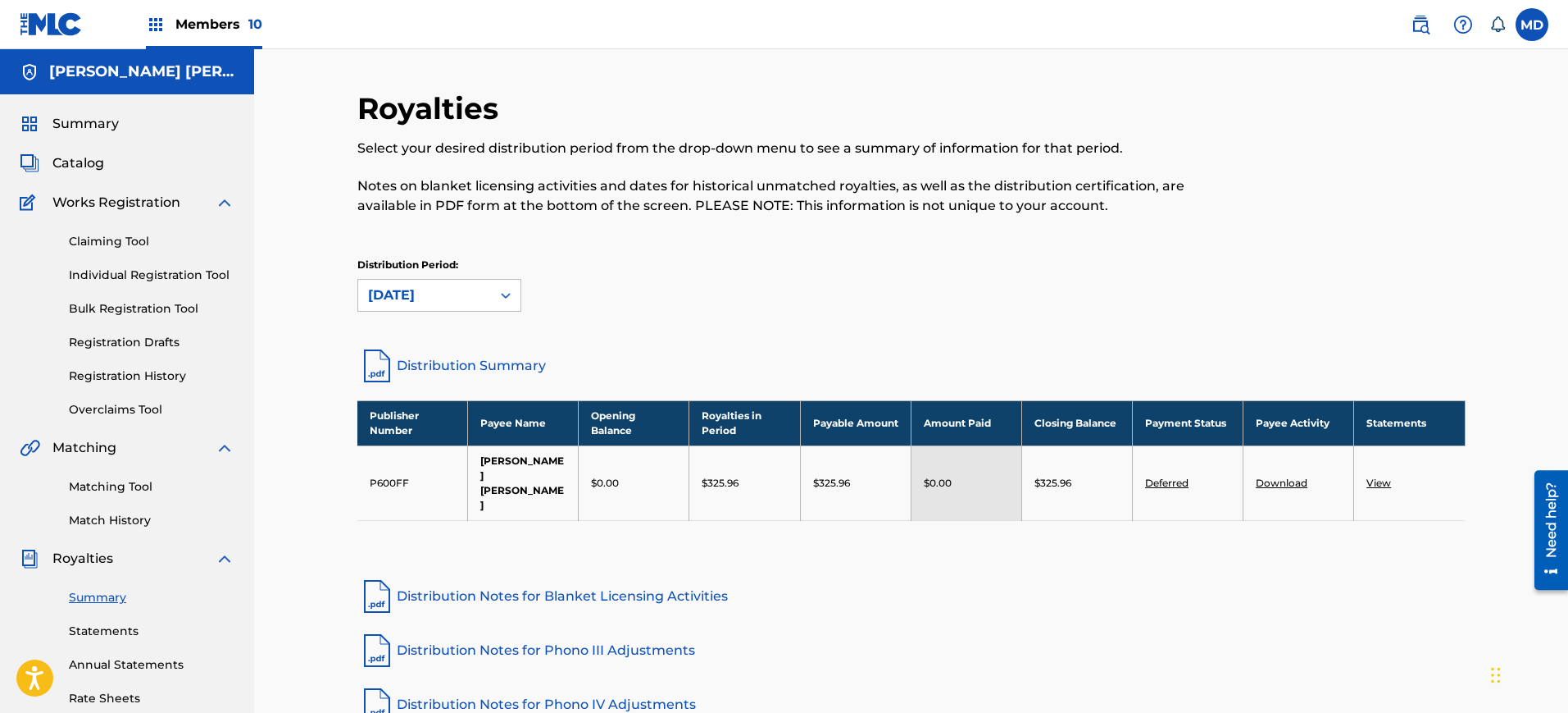
click at [1290, 477] on link "Download" at bounding box center [1282, 482] width 52 height 12
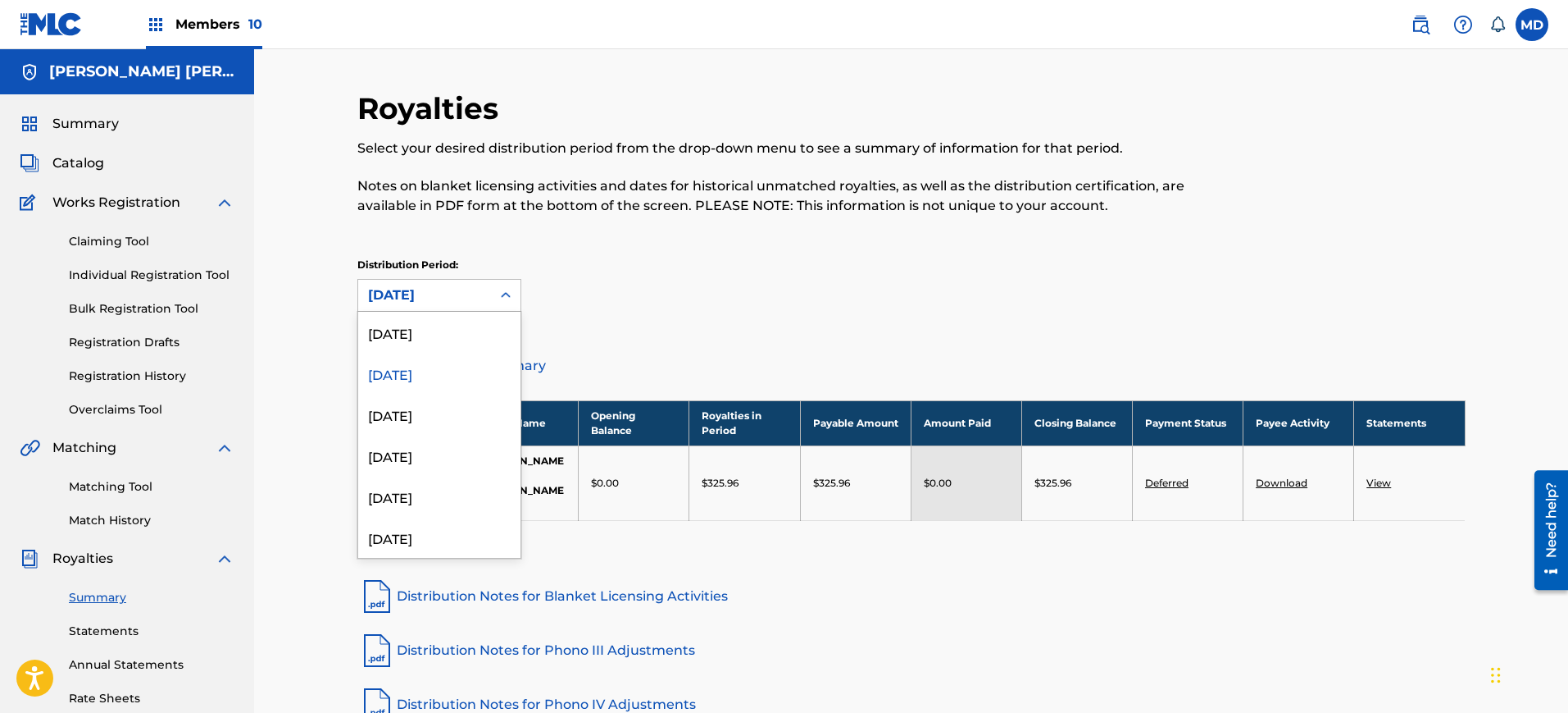
click at [391, 284] on div "[DATE]" at bounding box center [425, 295] width 133 height 31
click at [403, 330] on div "[DATE]" at bounding box center [440, 332] width 162 height 41
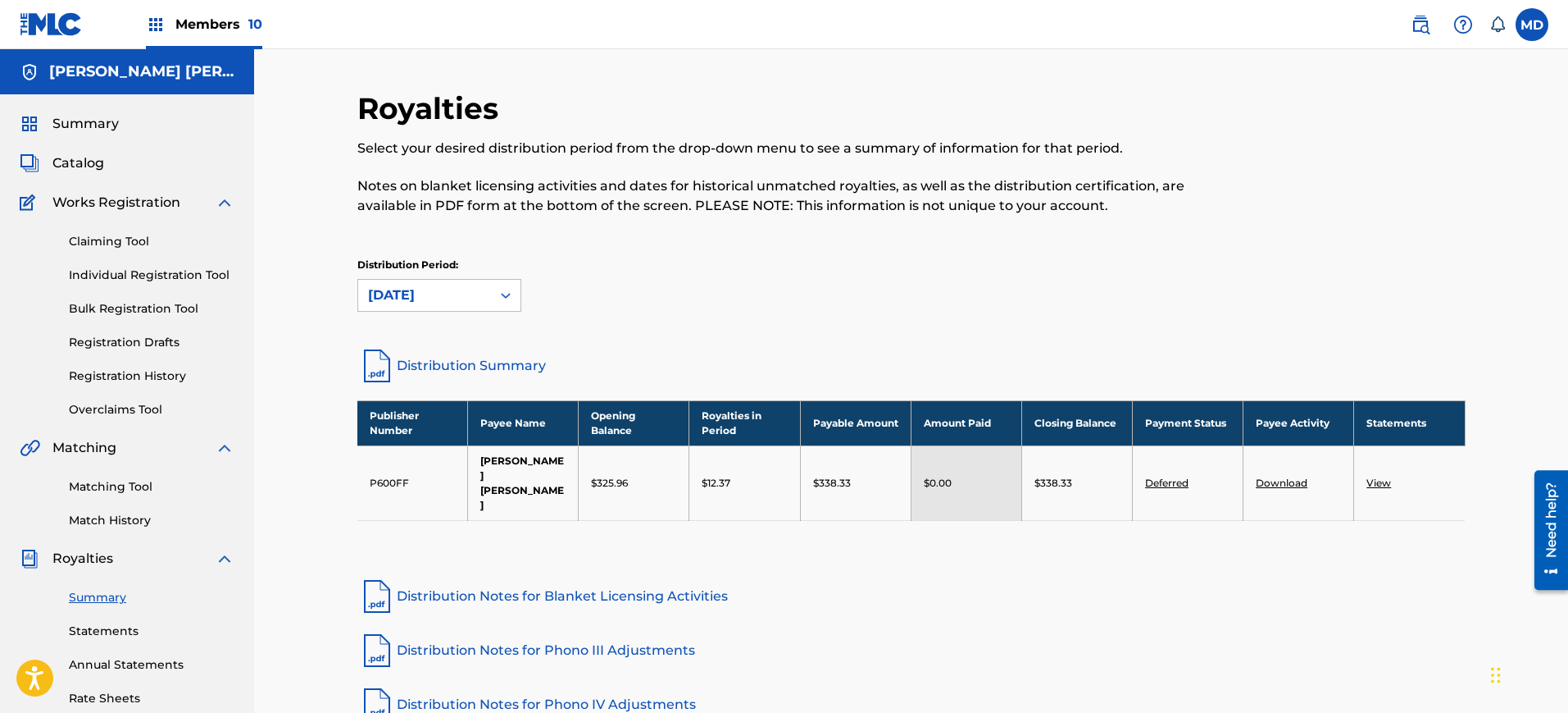
click at [1180, 477] on link "Deferred" at bounding box center [1166, 482] width 43 height 12
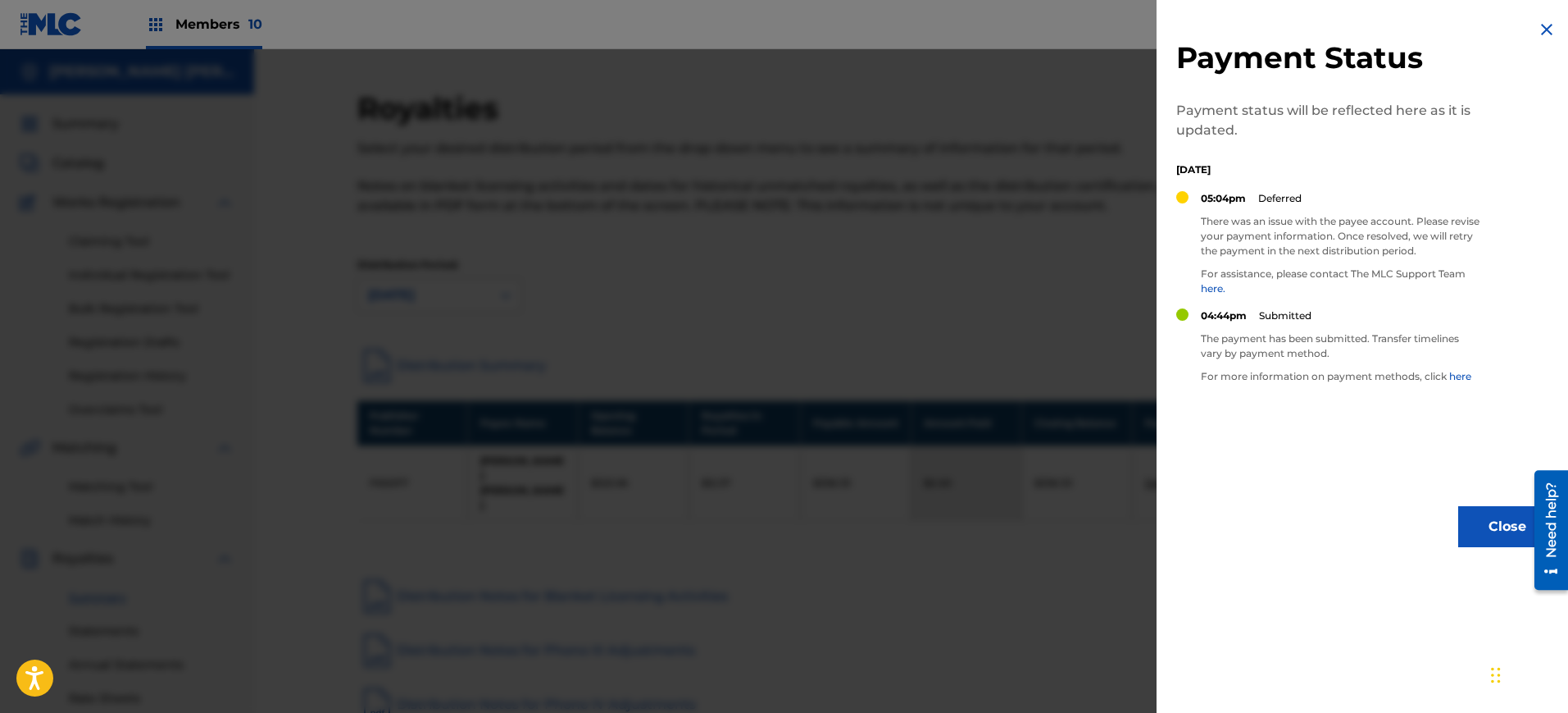
click at [1180, 470] on div "Payment Status Payment status will be reflected here as it is updated. [DATE] 0…" at bounding box center [1366, 283] width 419 height 567
click at [1544, 23] on img at bounding box center [1547, 29] width 19 height 19
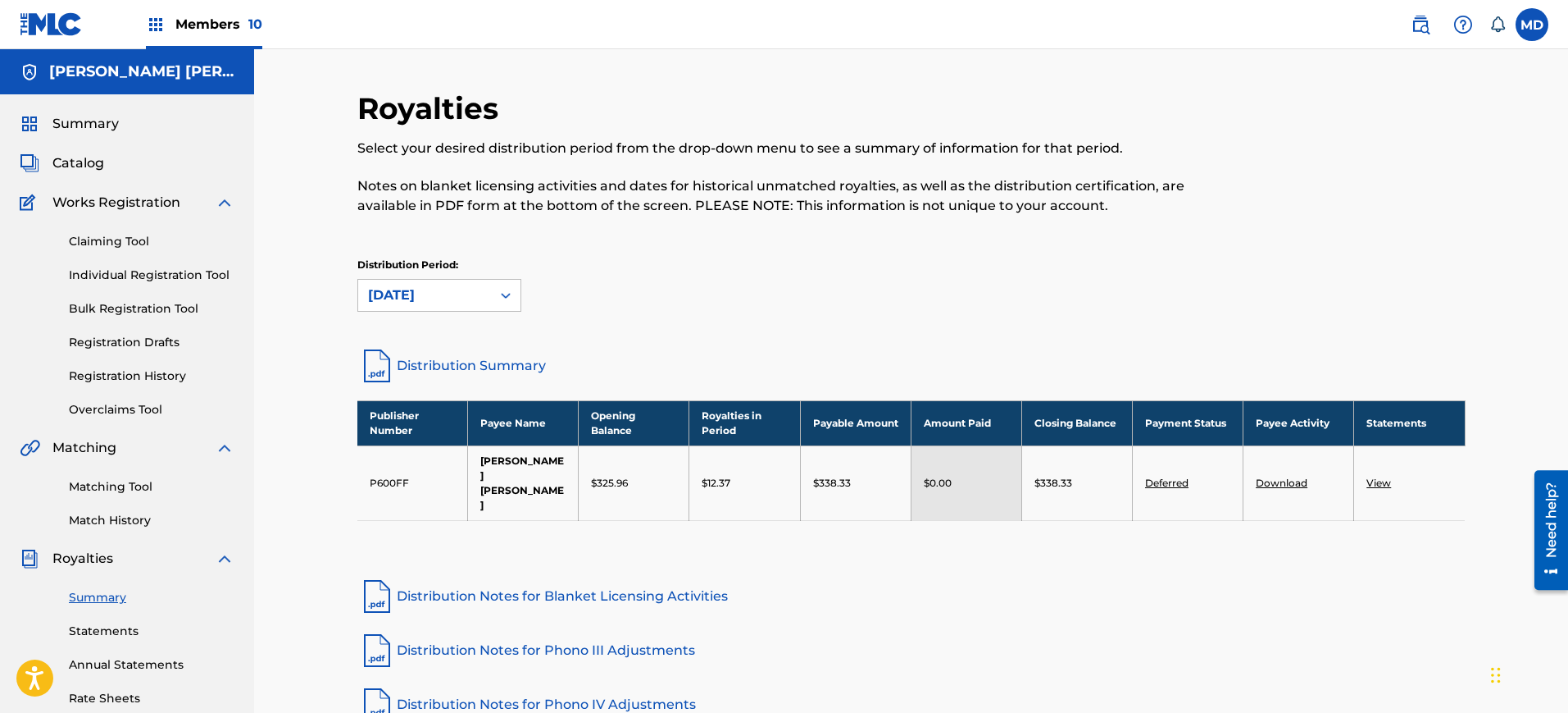
scroll to position [304, 0]
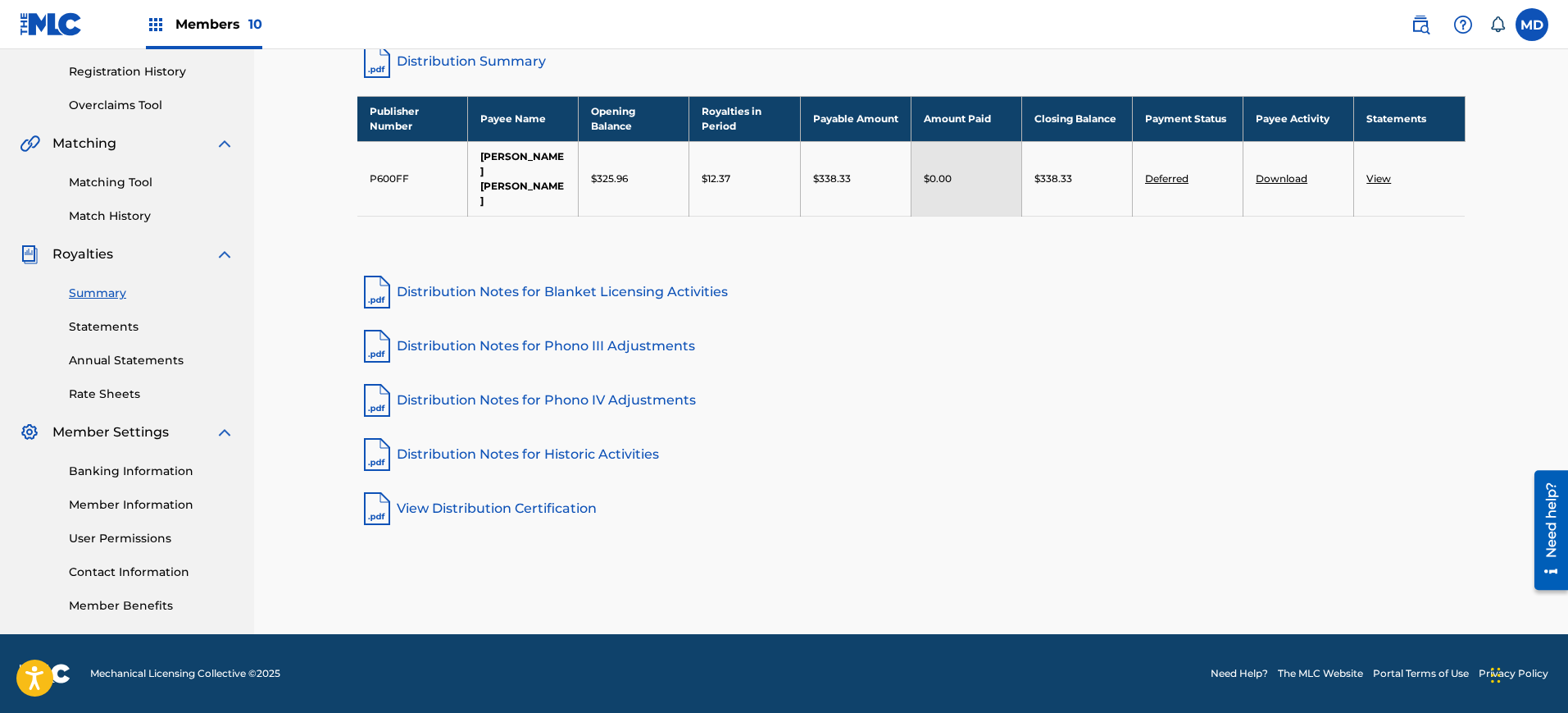
click at [113, 473] on link "Banking Information" at bounding box center [152, 471] width 166 height 18
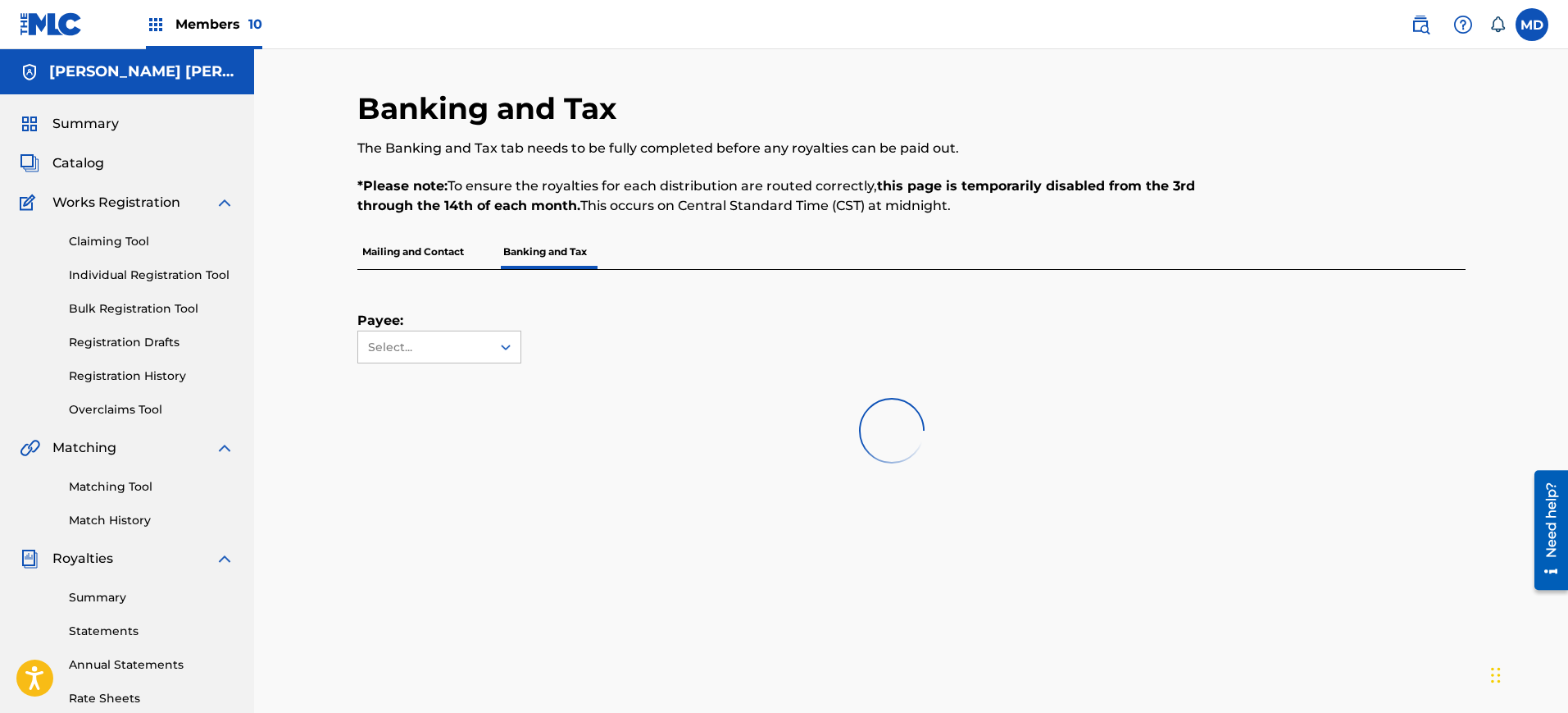
scroll to position [193, 0]
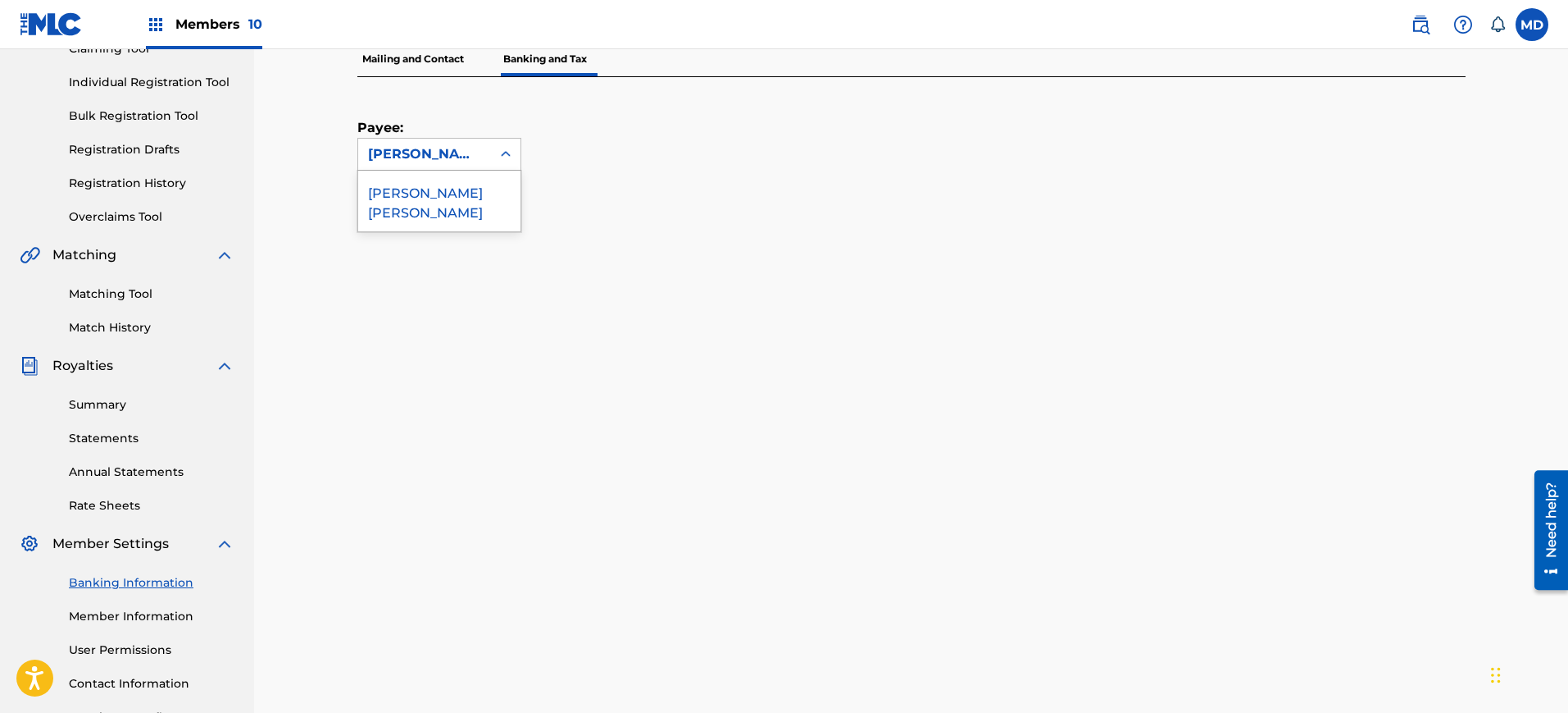
click at [441, 148] on div "[PERSON_NAME] [PERSON_NAME]" at bounding box center [424, 154] width 113 height 19
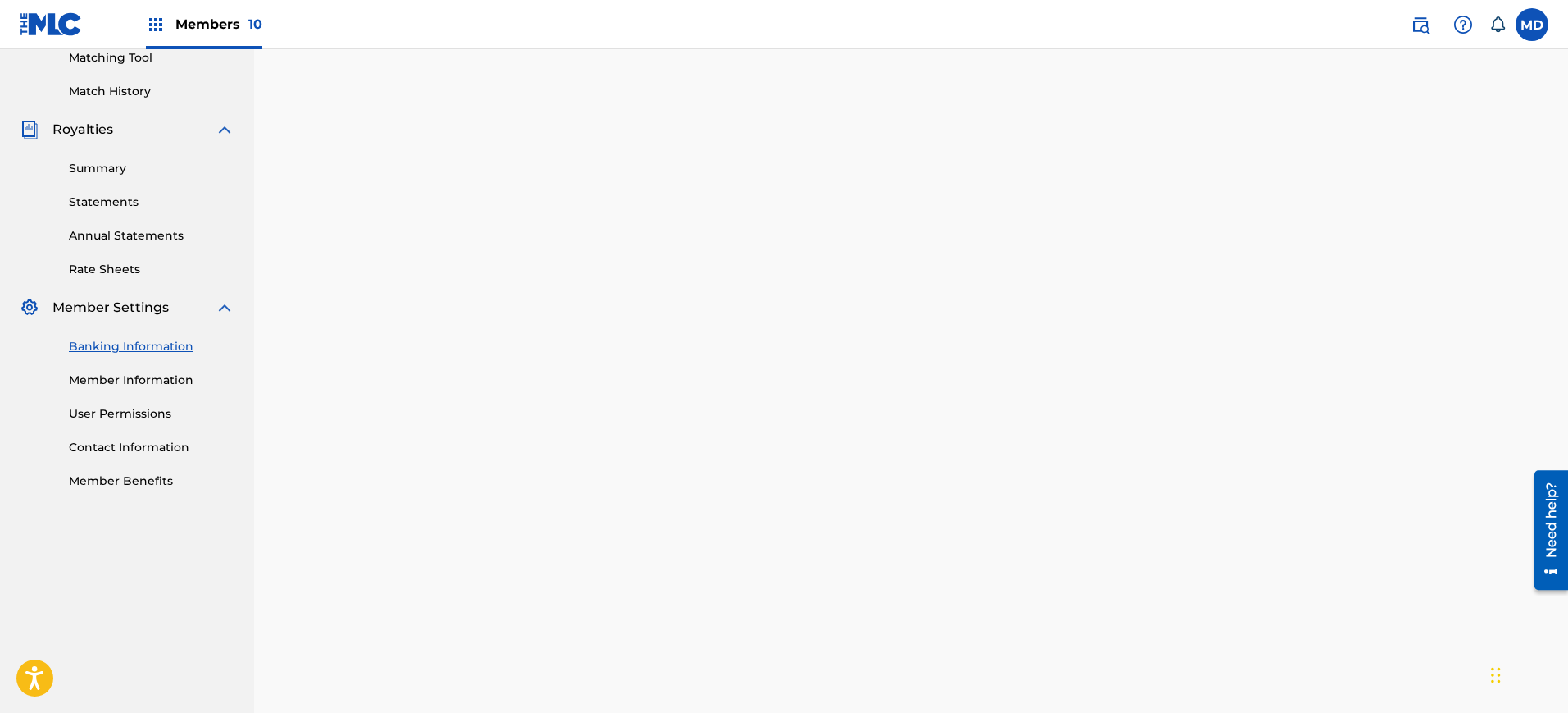
scroll to position [11, 0]
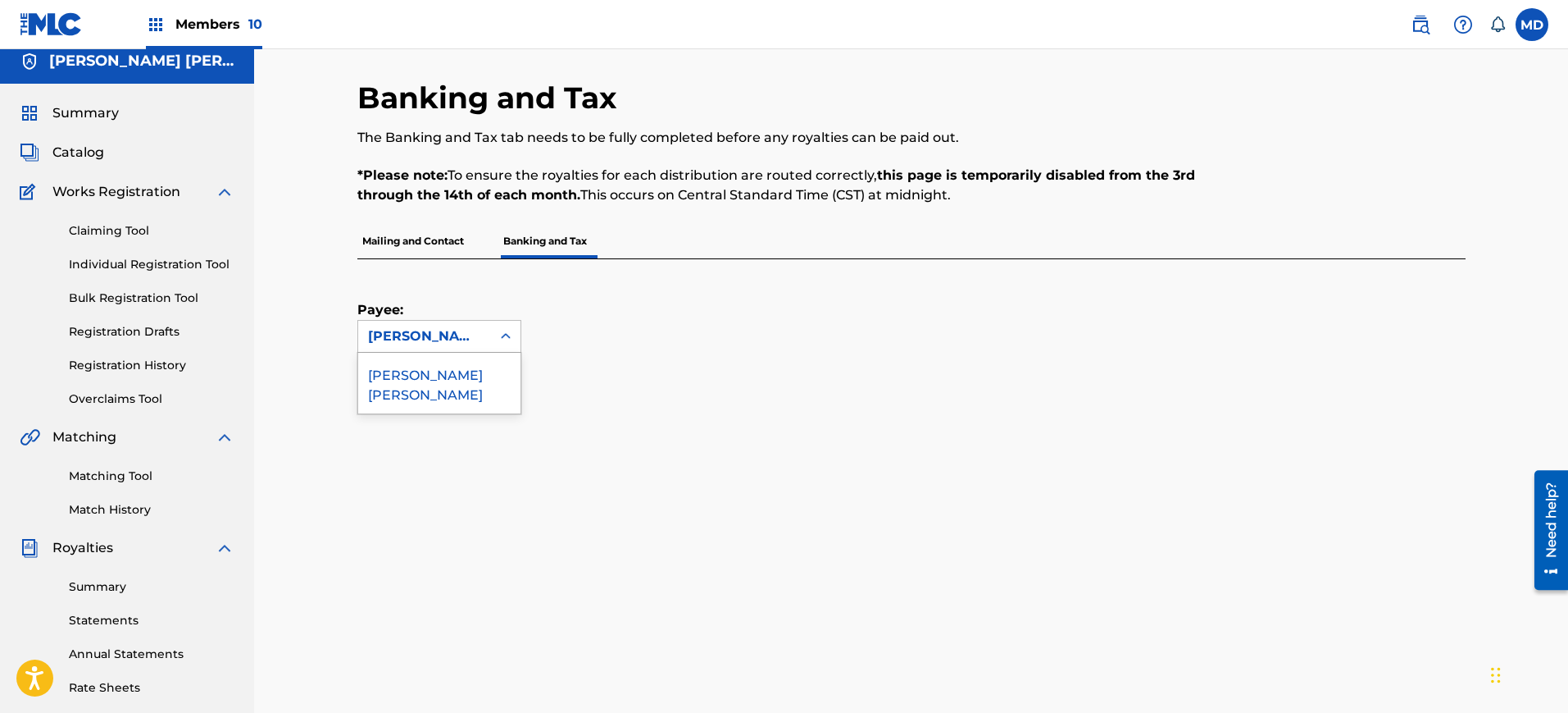
click at [422, 378] on div "[PERSON_NAME] [PERSON_NAME]" at bounding box center [440, 383] width 162 height 61
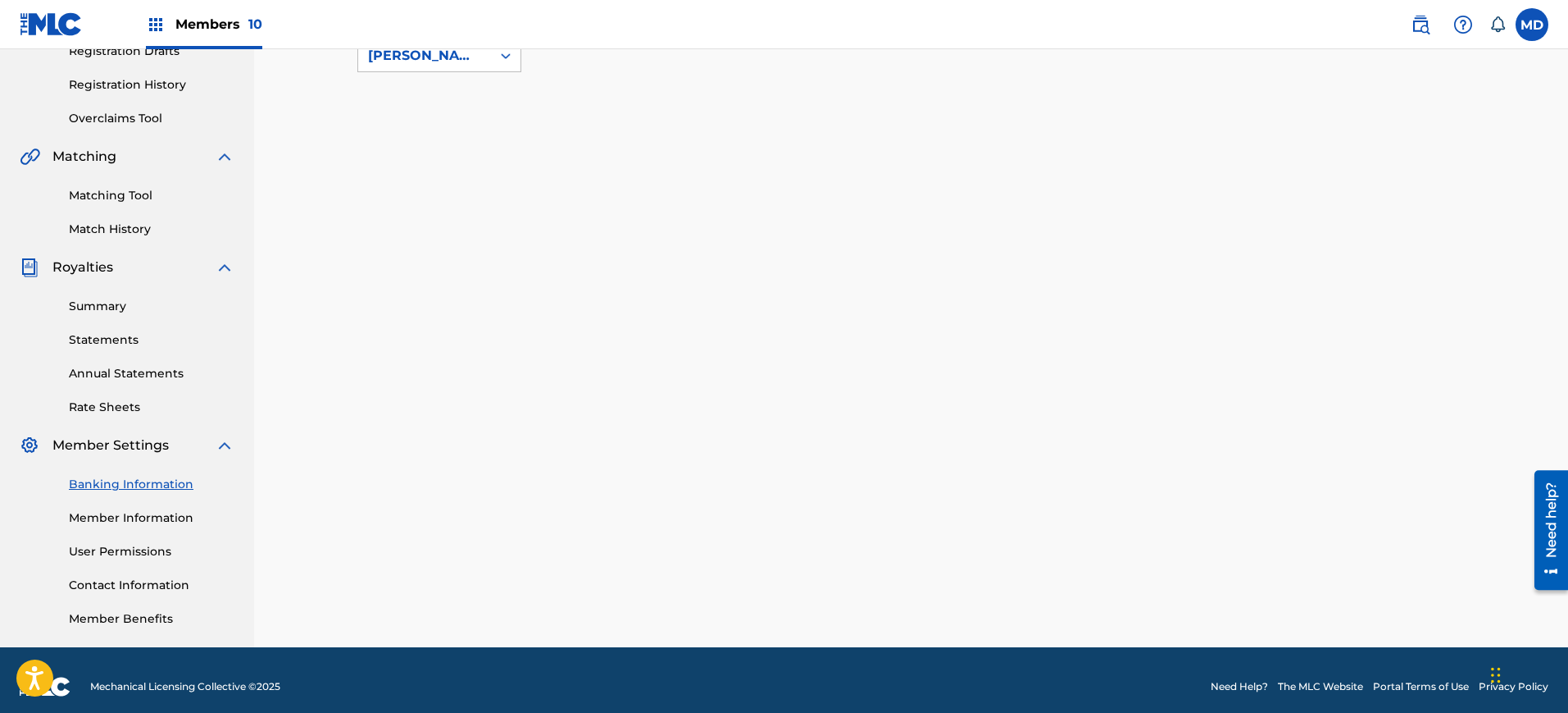
scroll to position [0, 0]
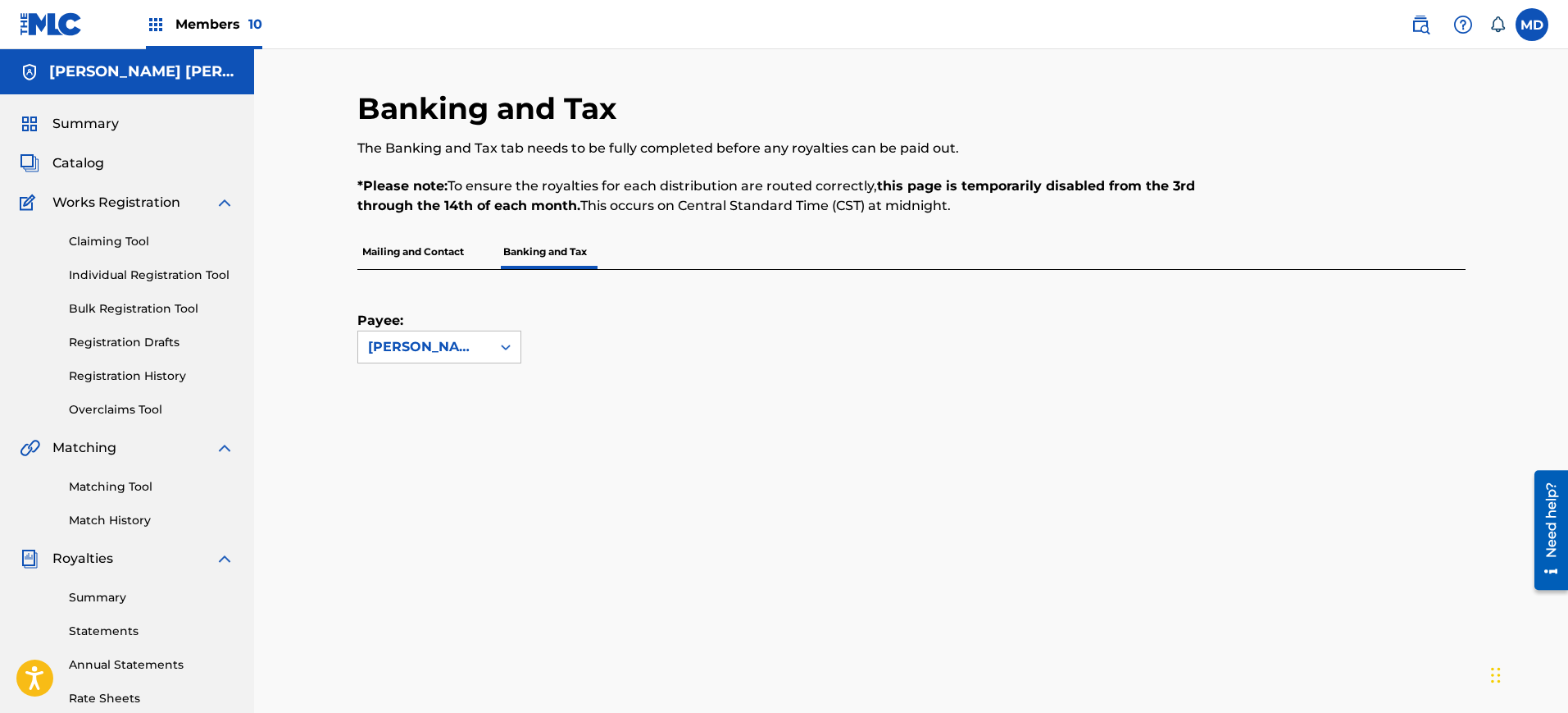
click at [224, 9] on div "Members 10" at bounding box center [204, 24] width 116 height 48
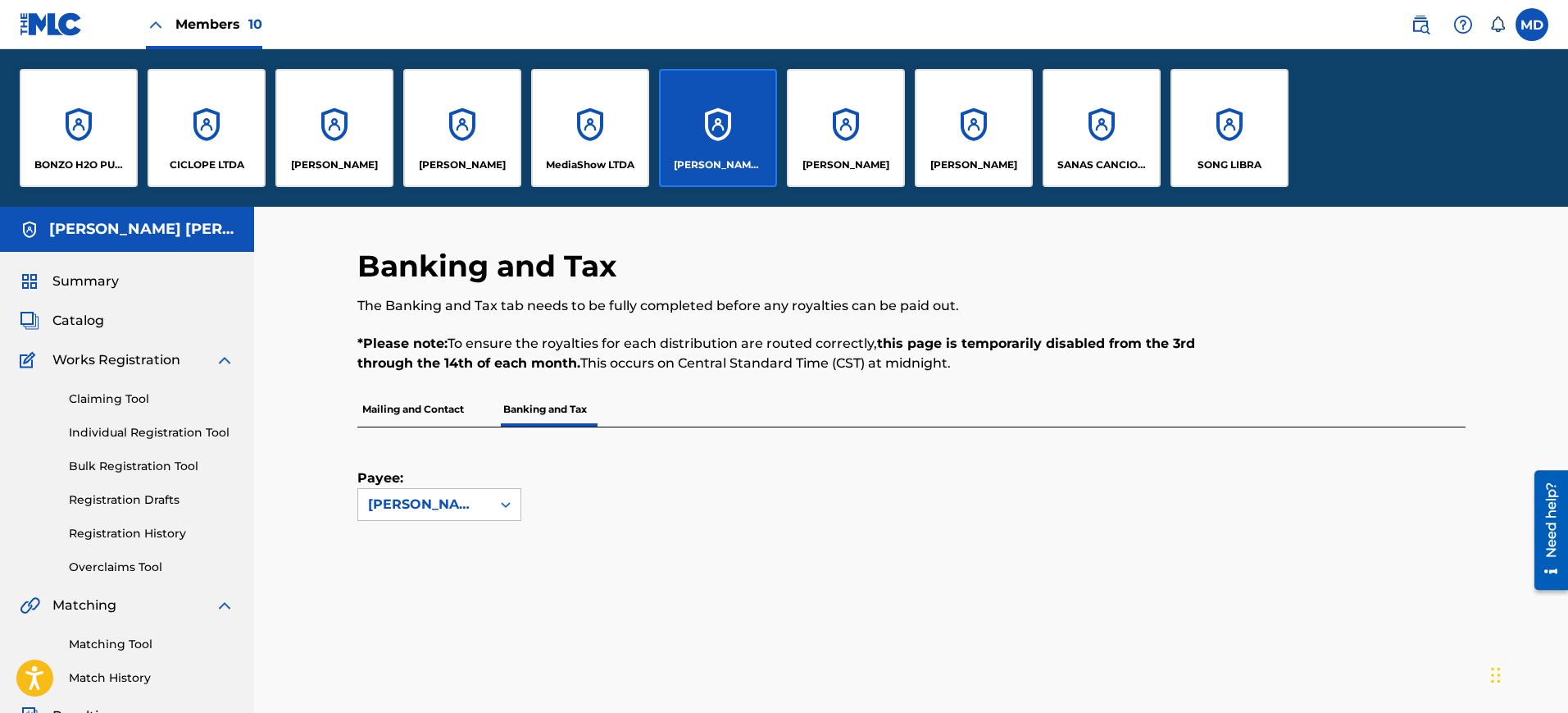
click at [348, 144] on div "[PERSON_NAME]" at bounding box center [335, 128] width 118 height 118
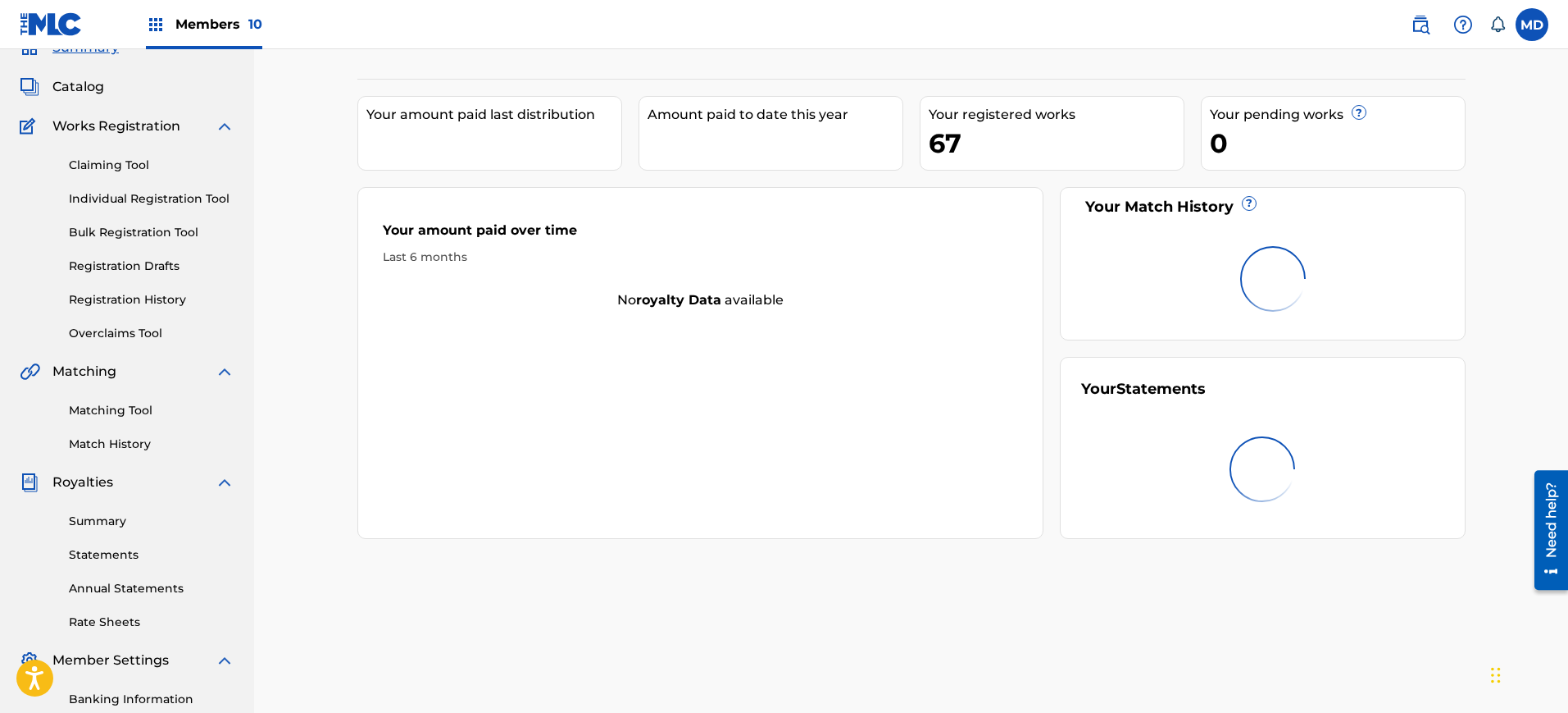
scroll to position [304, 0]
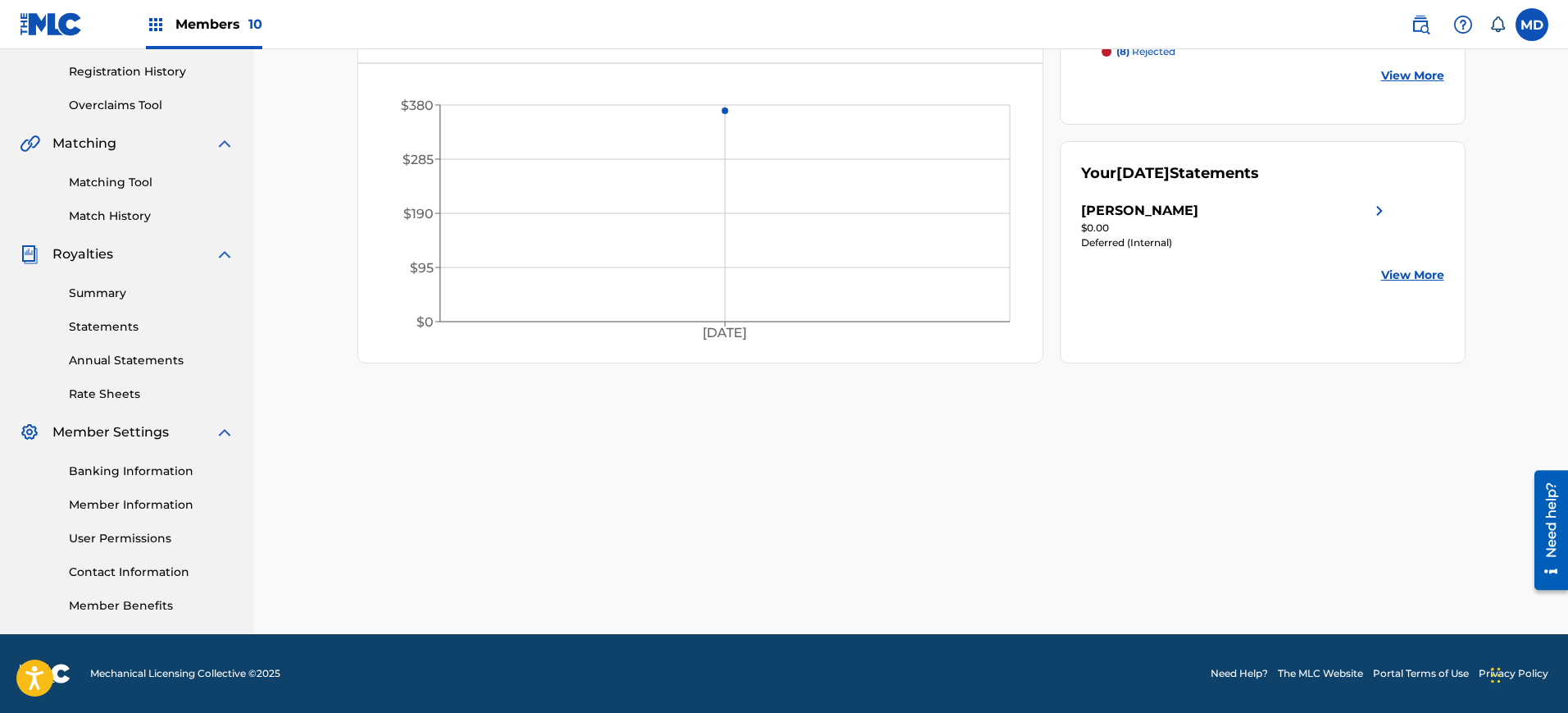
click at [130, 474] on link "Banking Information" at bounding box center [152, 471] width 166 height 18
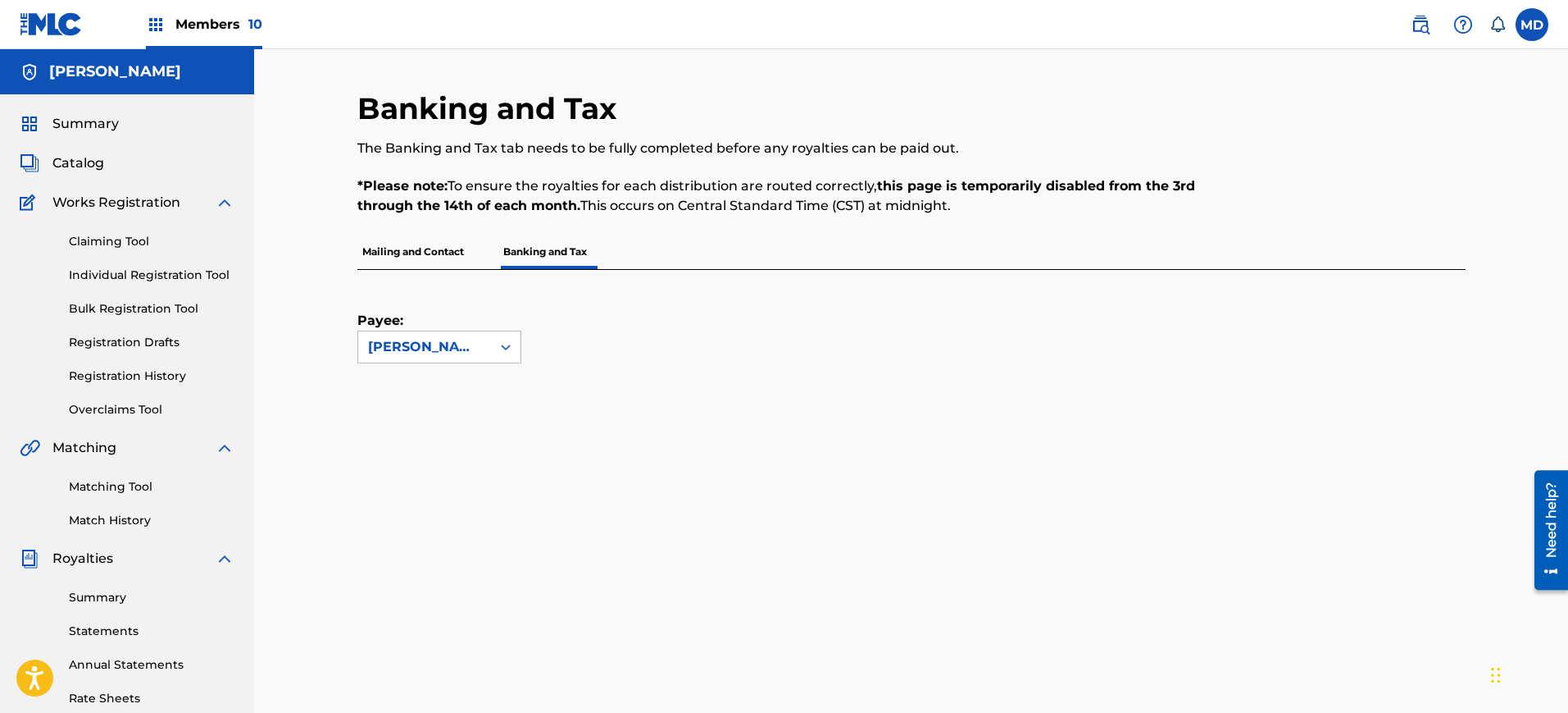
click at [183, 27] on span "Members 10" at bounding box center [218, 24] width 87 height 18
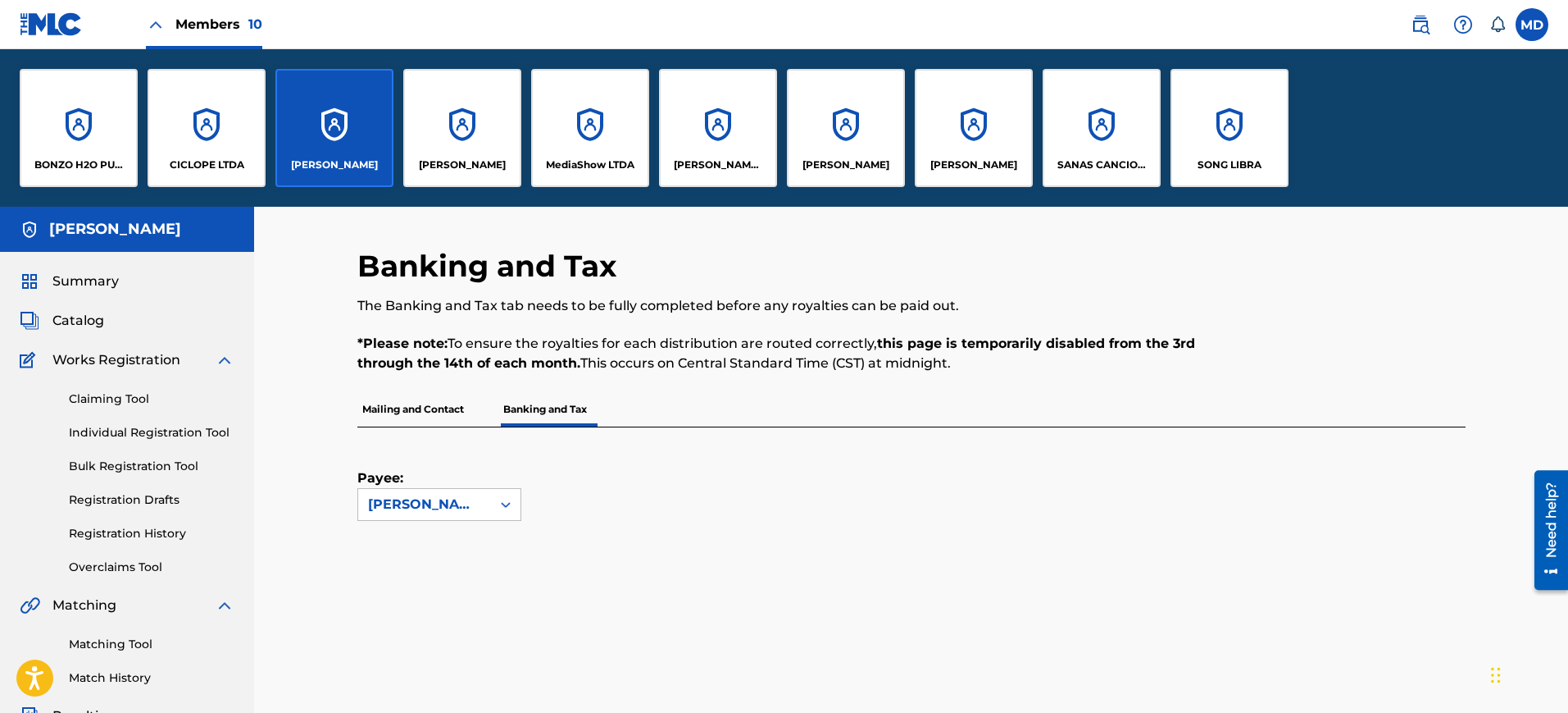
click at [595, 132] on div "MediaShow LTDA" at bounding box center [590, 128] width 118 height 118
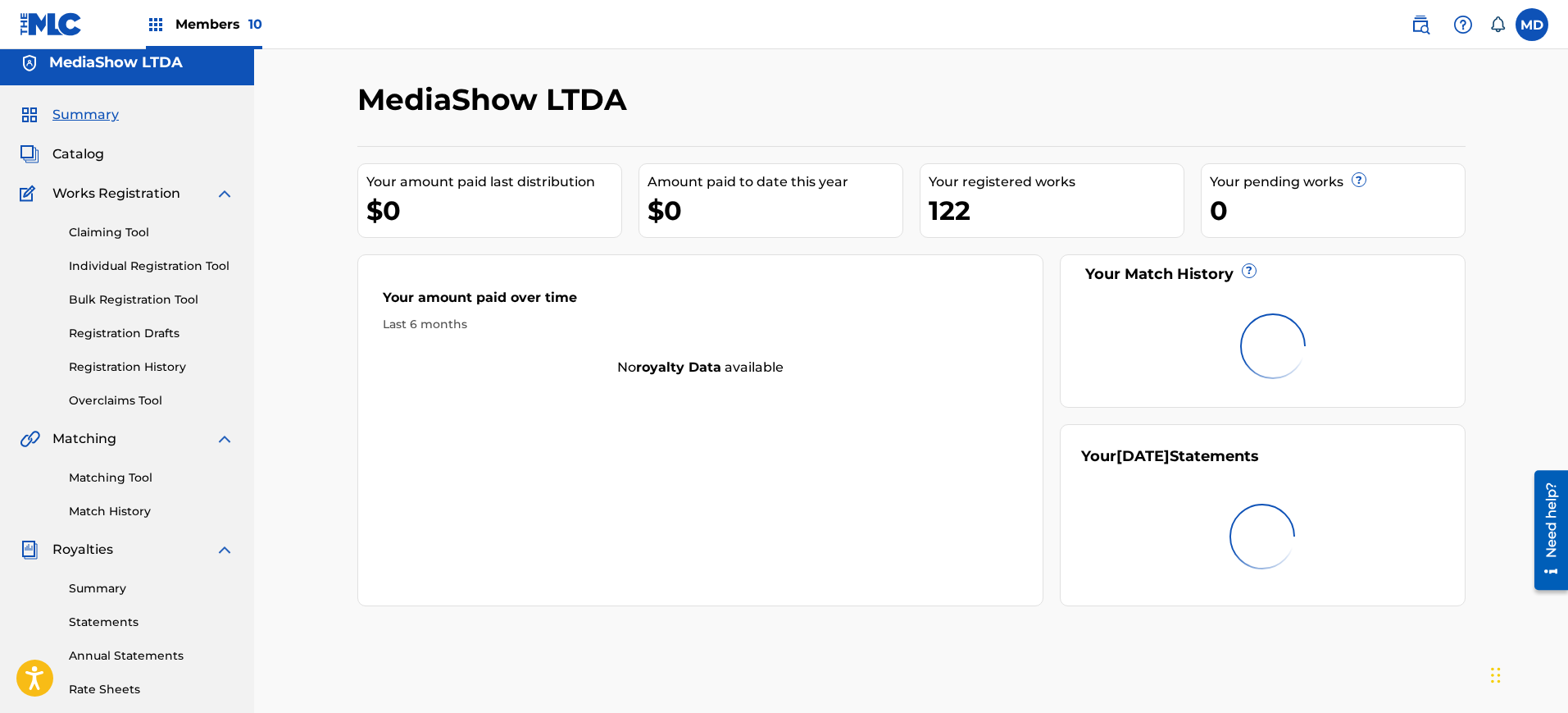
scroll to position [304, 0]
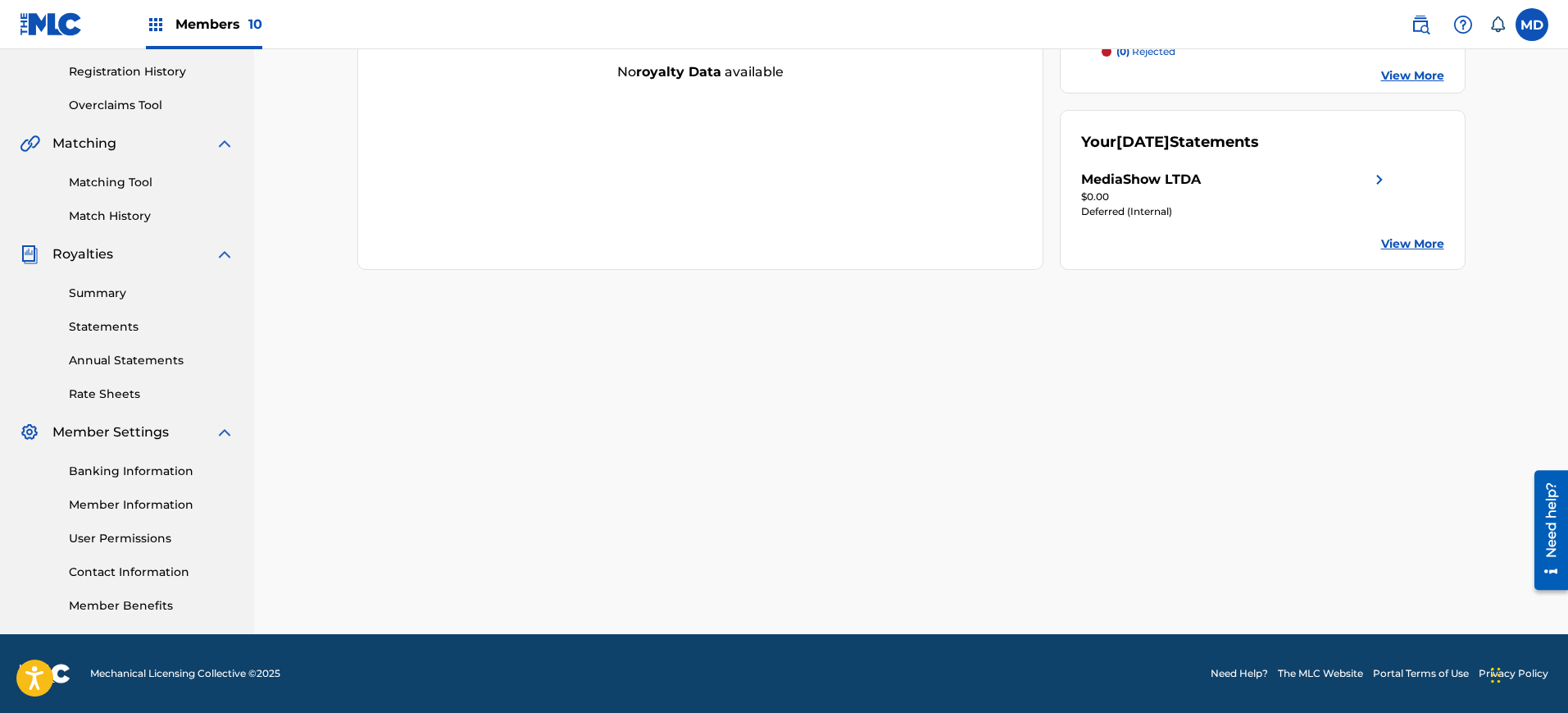
click at [115, 467] on link "Banking Information" at bounding box center [152, 471] width 166 height 18
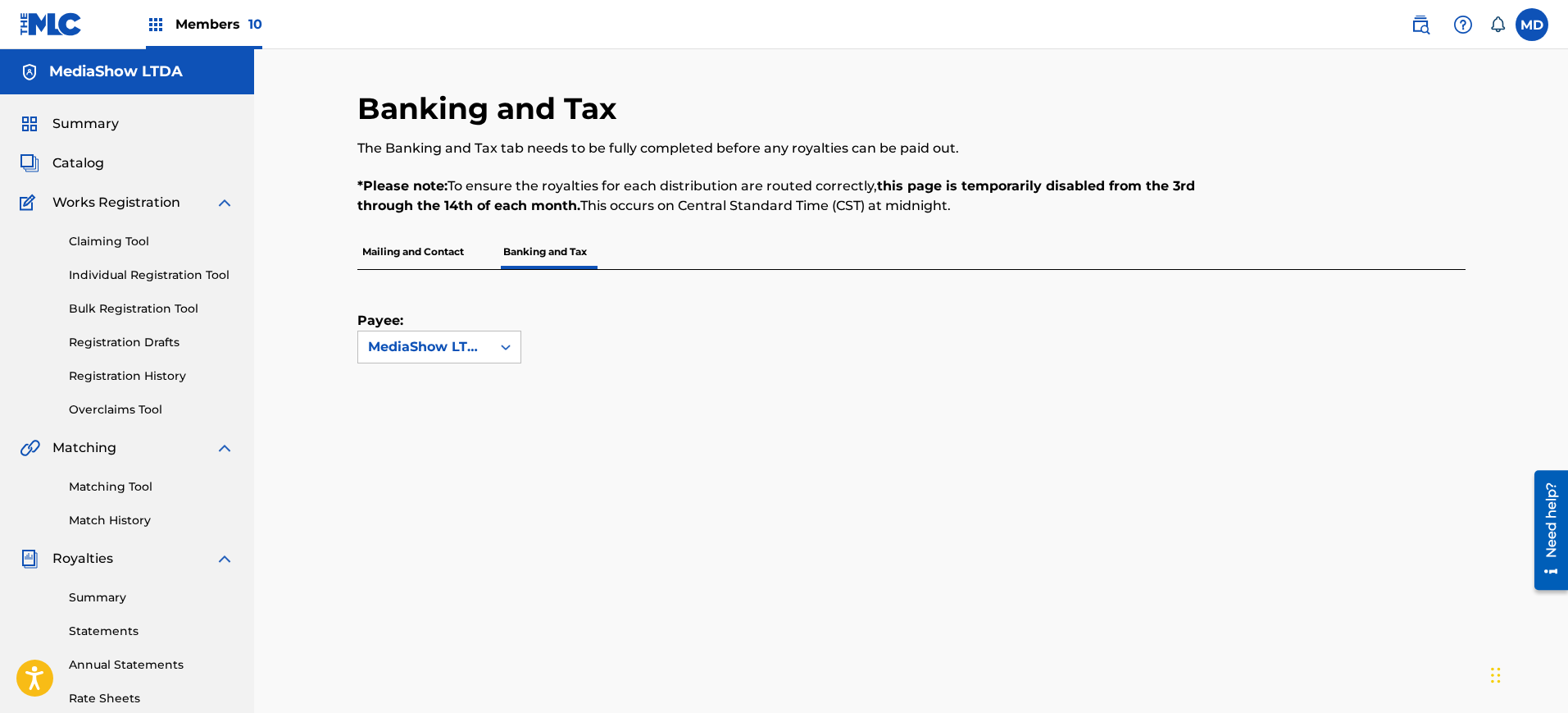
click at [248, 12] on div "Members 10" at bounding box center [204, 24] width 116 height 48
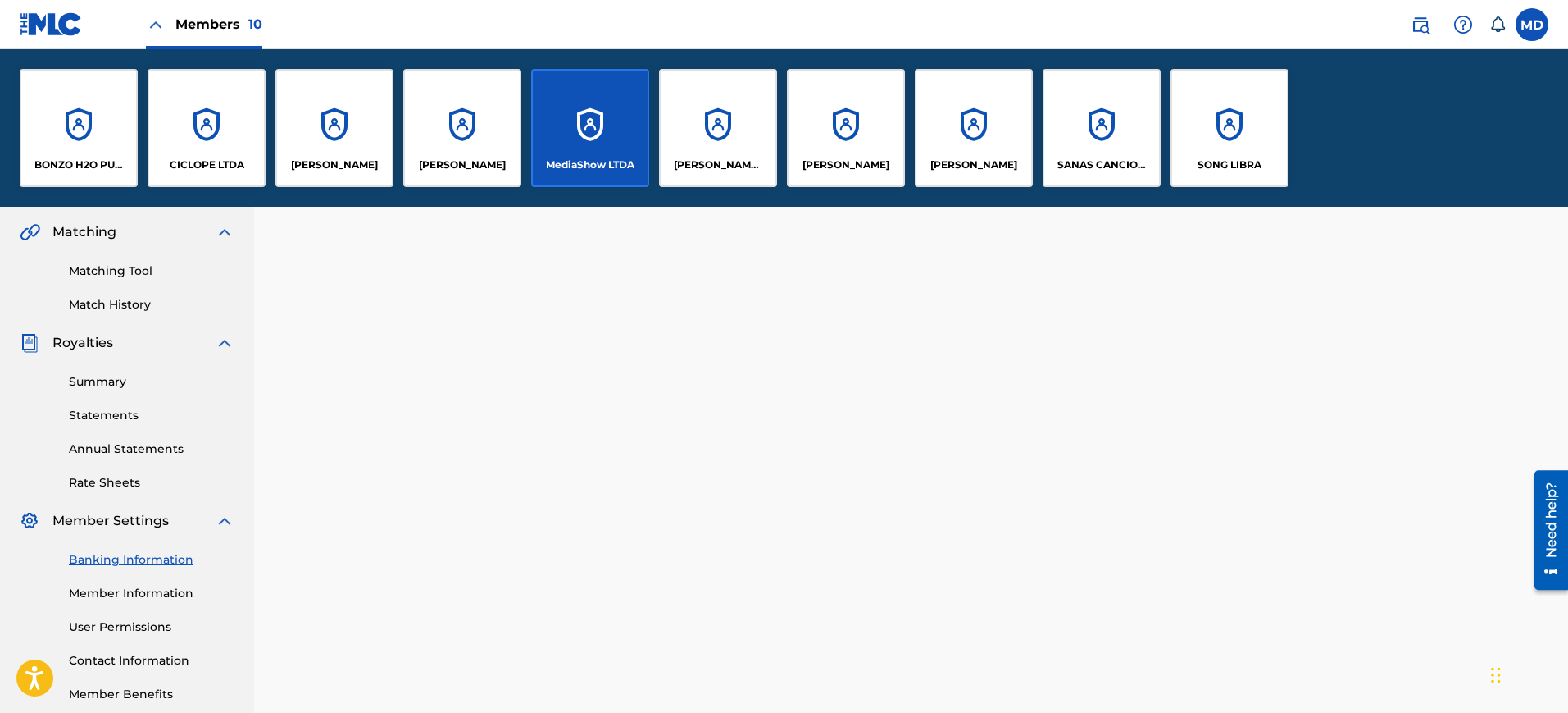
scroll to position [270, 0]
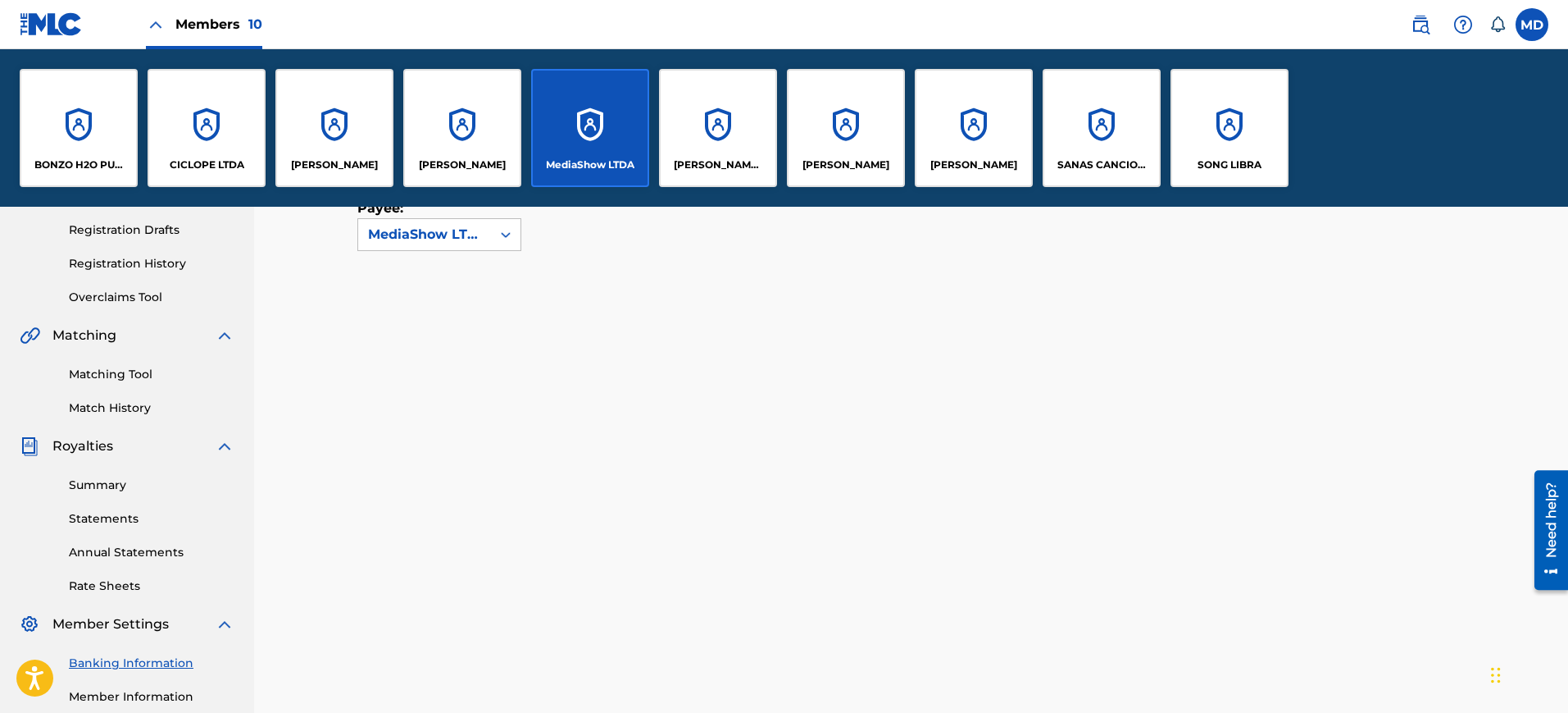
click at [882, 139] on div "[PERSON_NAME]" at bounding box center [846, 128] width 118 height 118
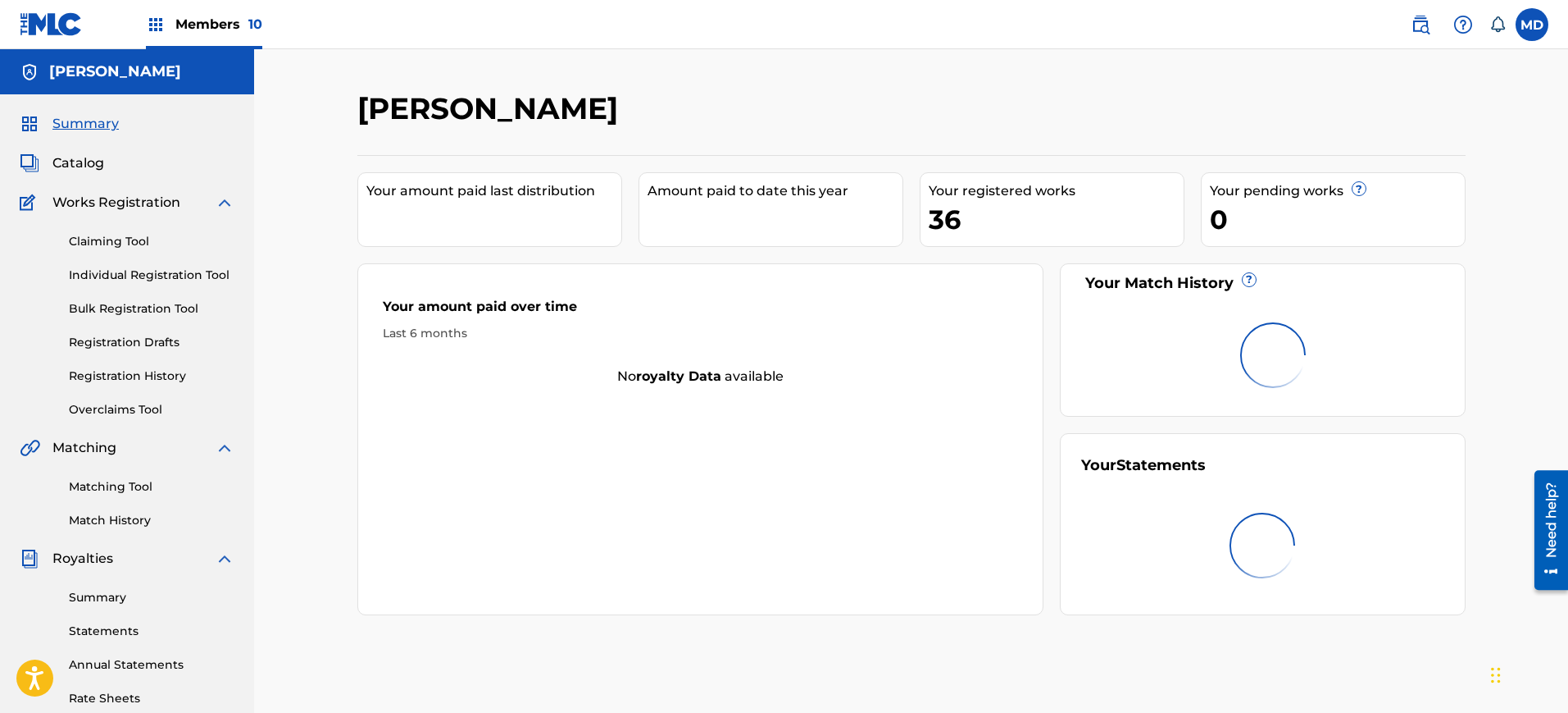
scroll to position [304, 0]
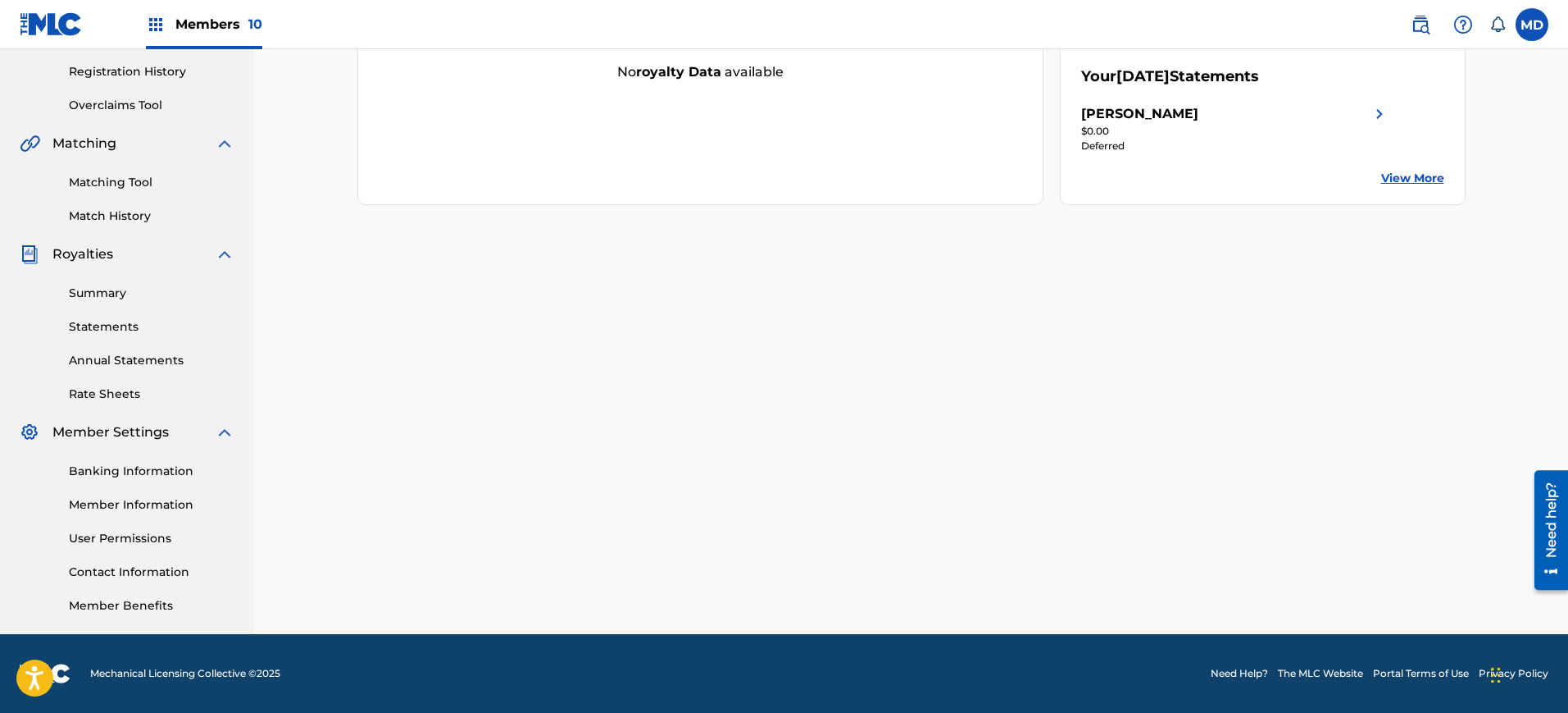
click at [104, 464] on link "Banking Information" at bounding box center [152, 471] width 166 height 18
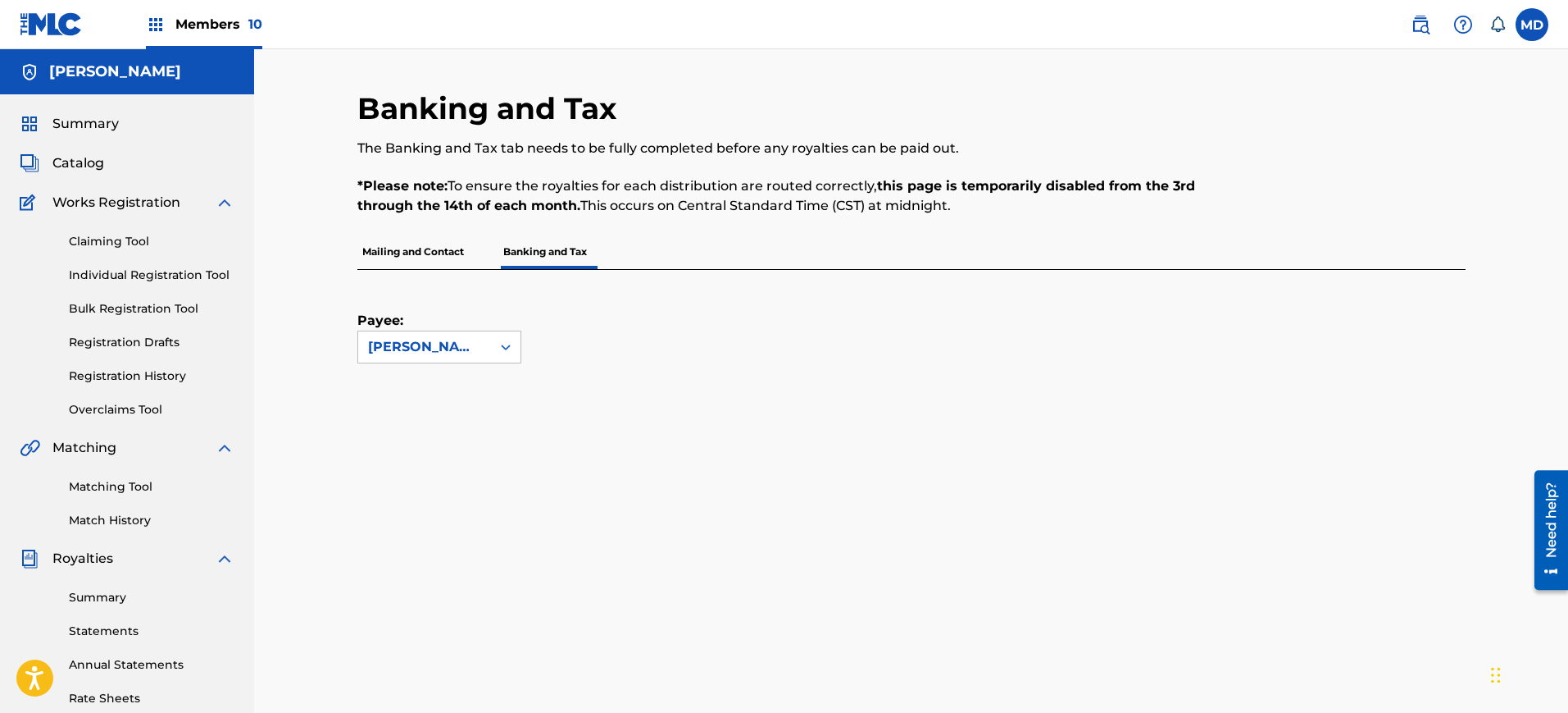
click at [176, 28] on span "Members 10" at bounding box center [218, 24] width 87 height 18
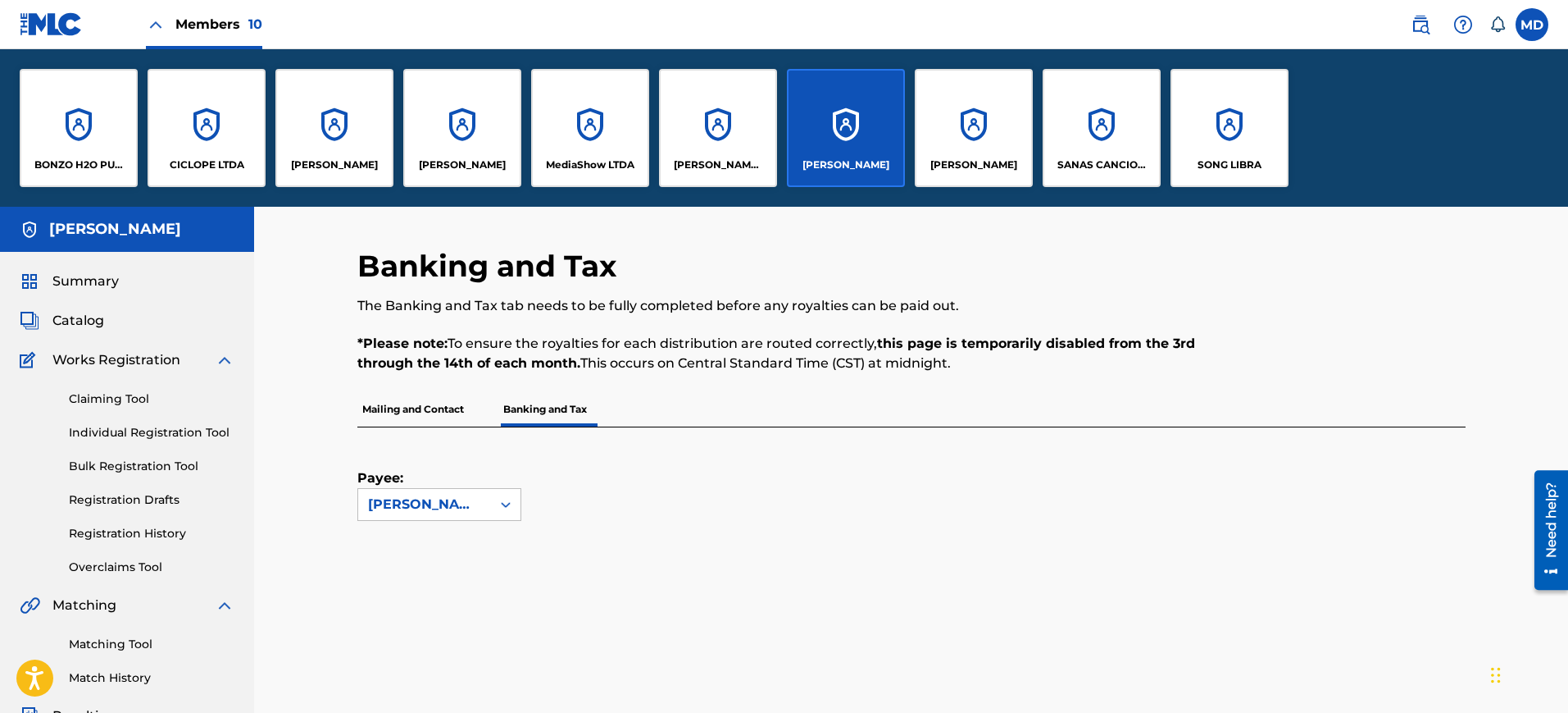
click at [713, 131] on div "[PERSON_NAME] [PERSON_NAME]" at bounding box center [718, 128] width 118 height 118
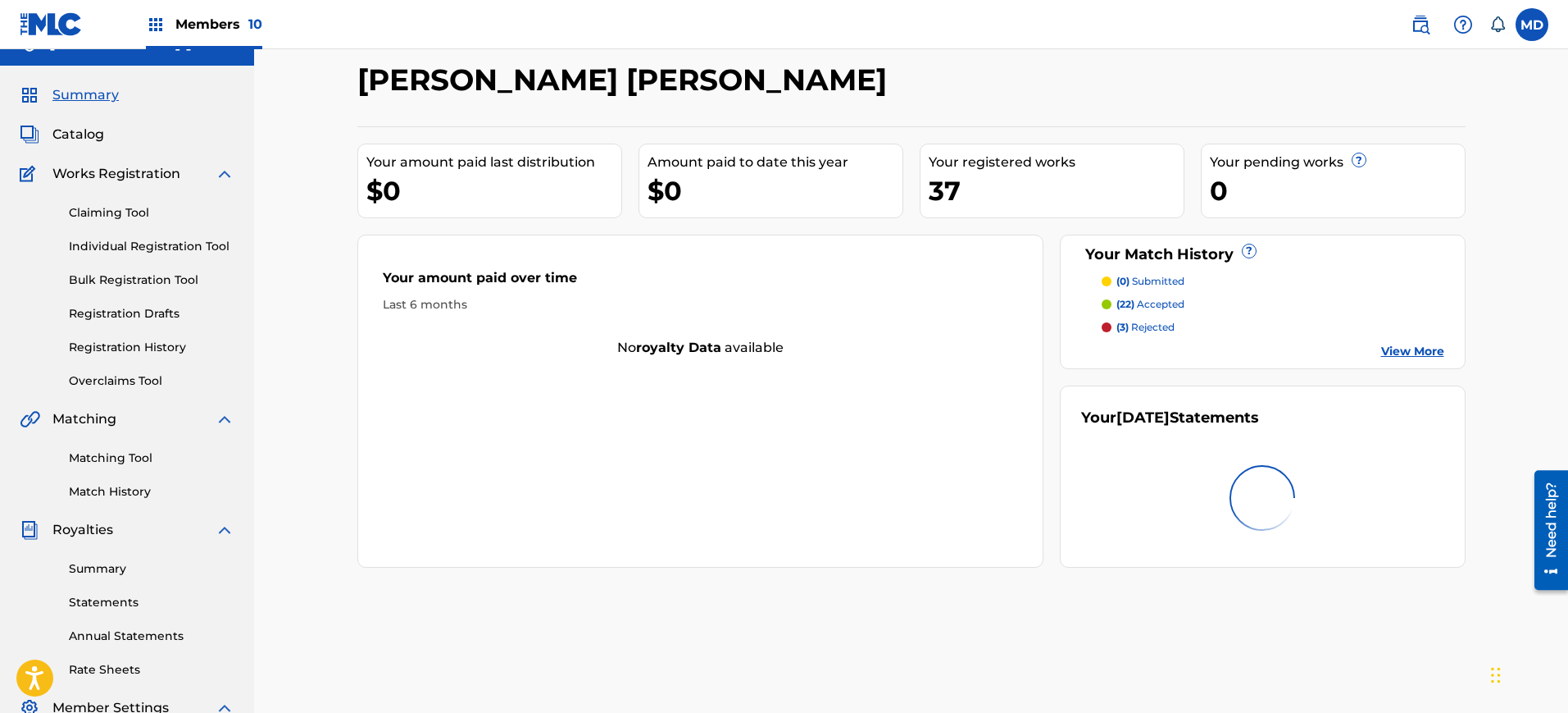
scroll to position [304, 0]
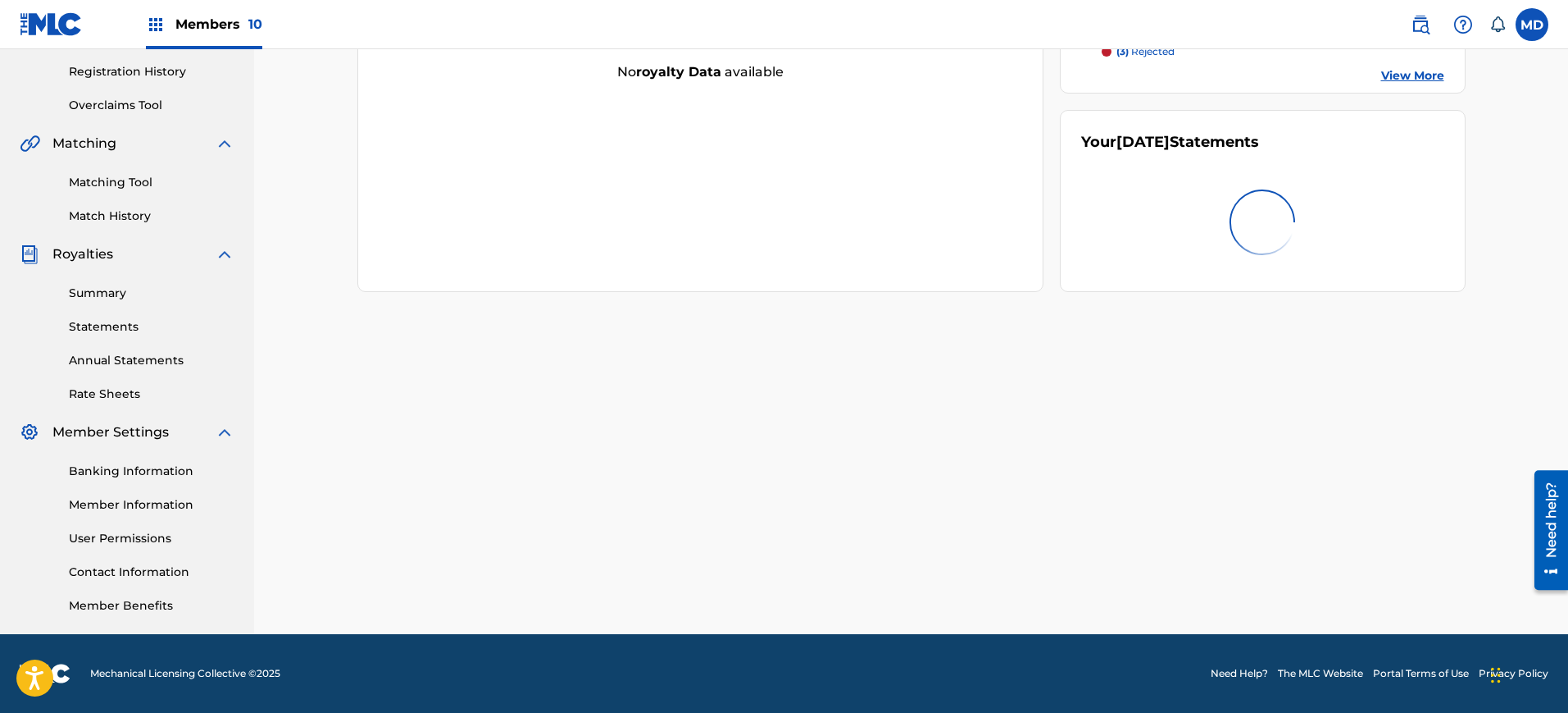
click at [118, 293] on link "Summary" at bounding box center [152, 293] width 166 height 18
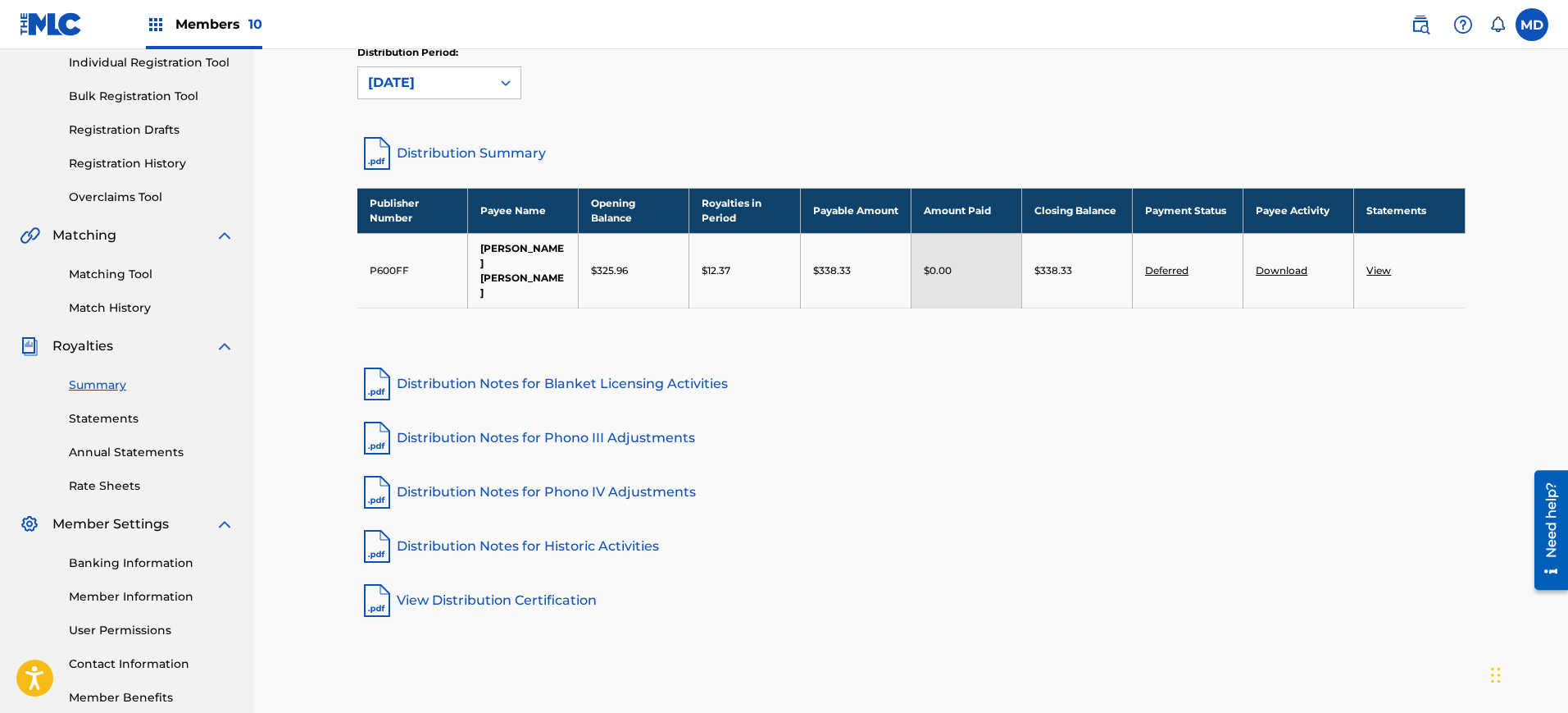
scroll to position [211, 0]
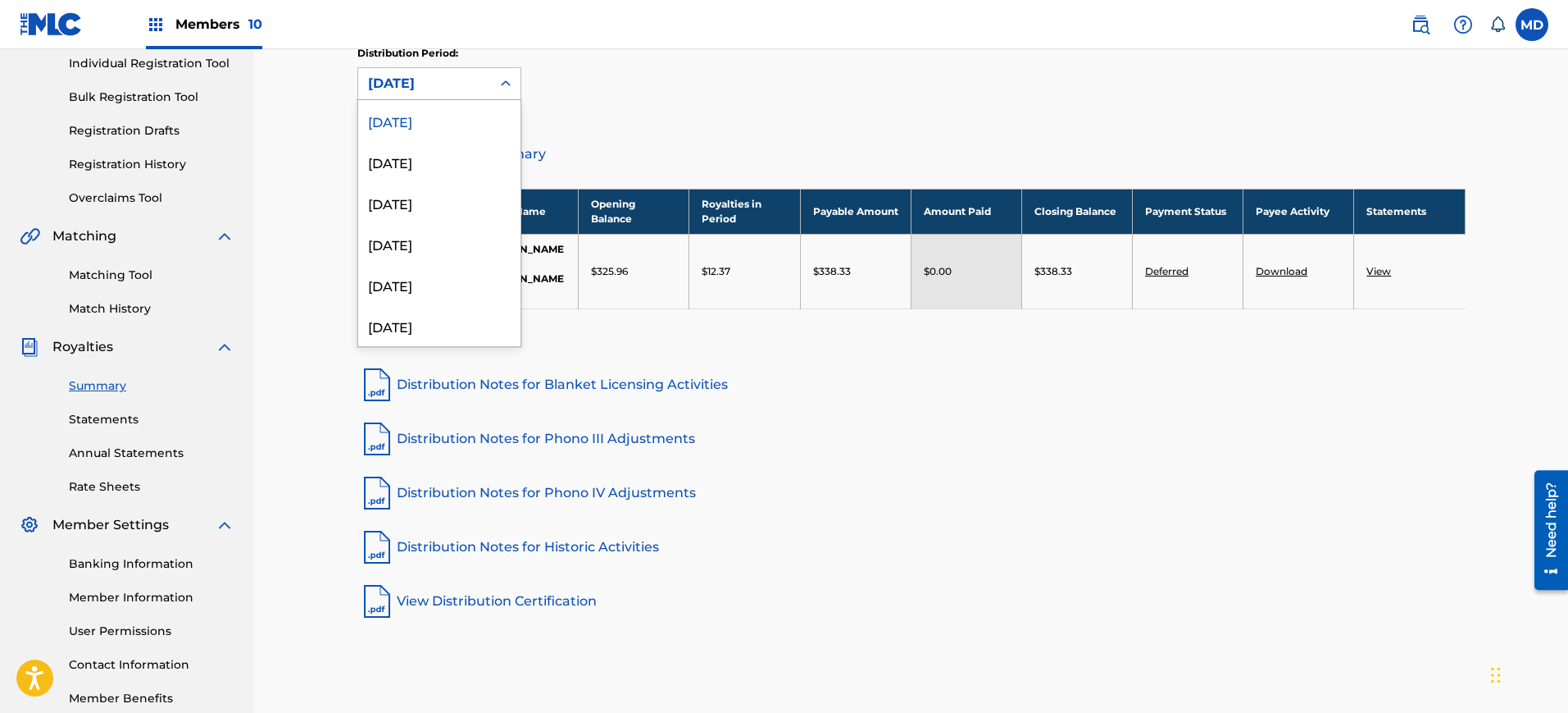
click at [429, 89] on div "[DATE]" at bounding box center [424, 83] width 113 height 19
click at [424, 153] on div "[DATE]" at bounding box center [440, 161] width 162 height 41
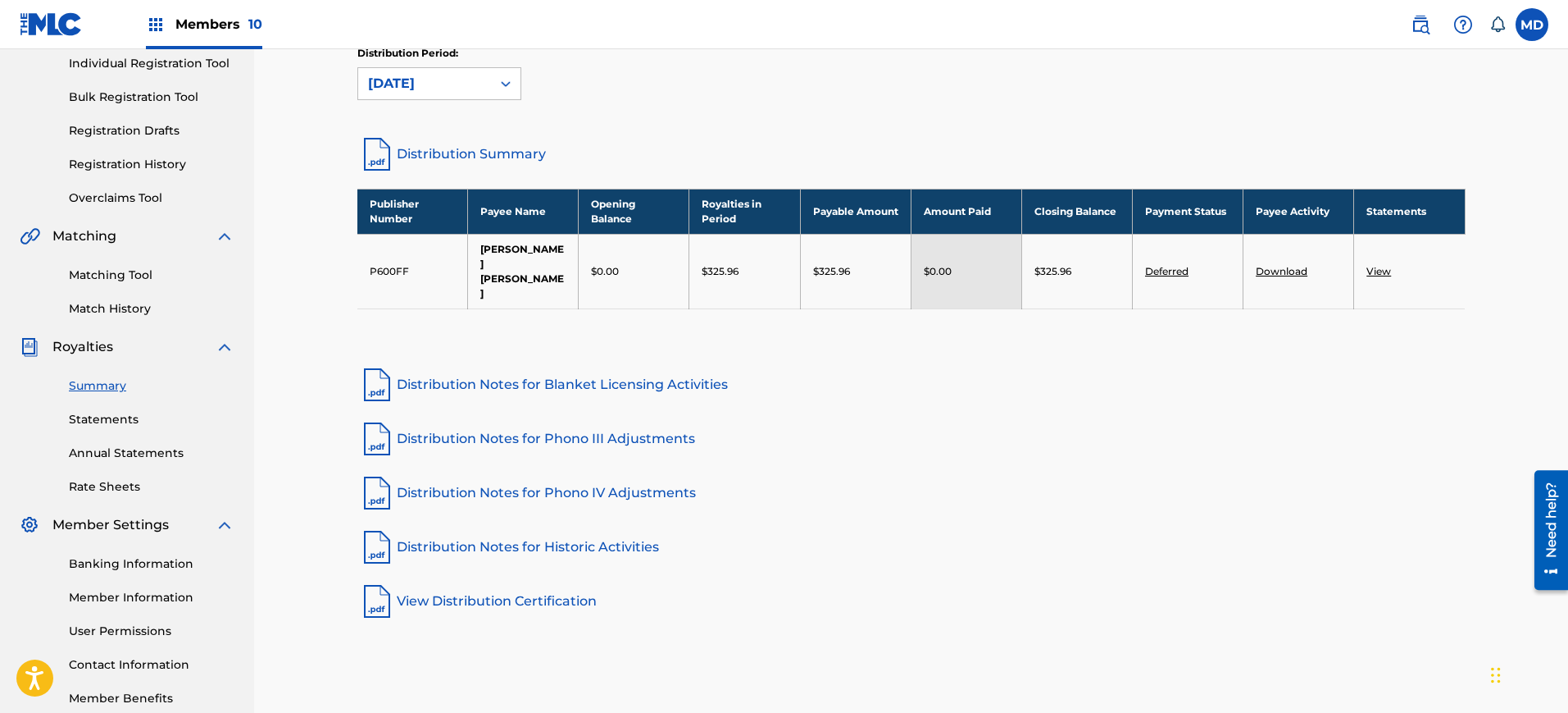
scroll to position [0, 0]
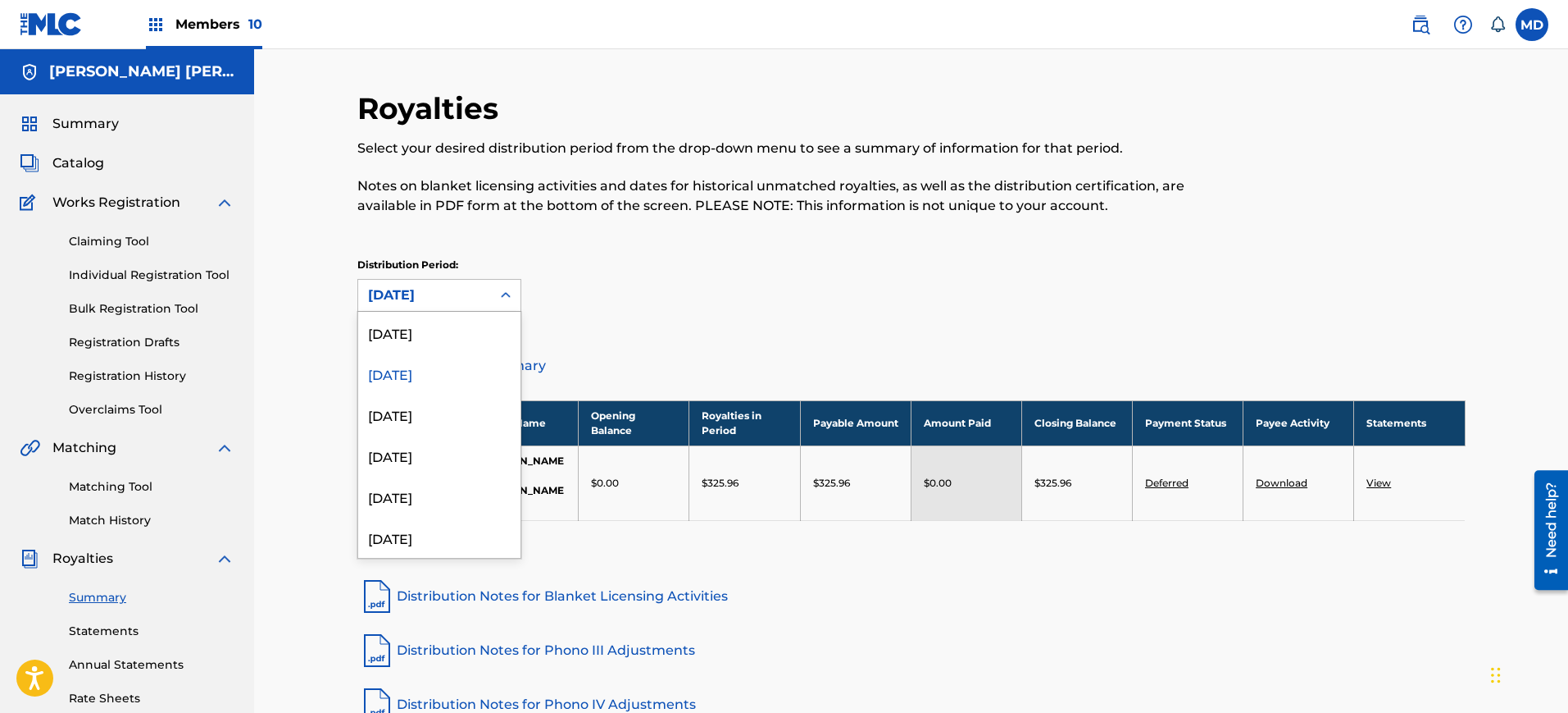
click at [476, 284] on div "[DATE]" at bounding box center [425, 295] width 133 height 31
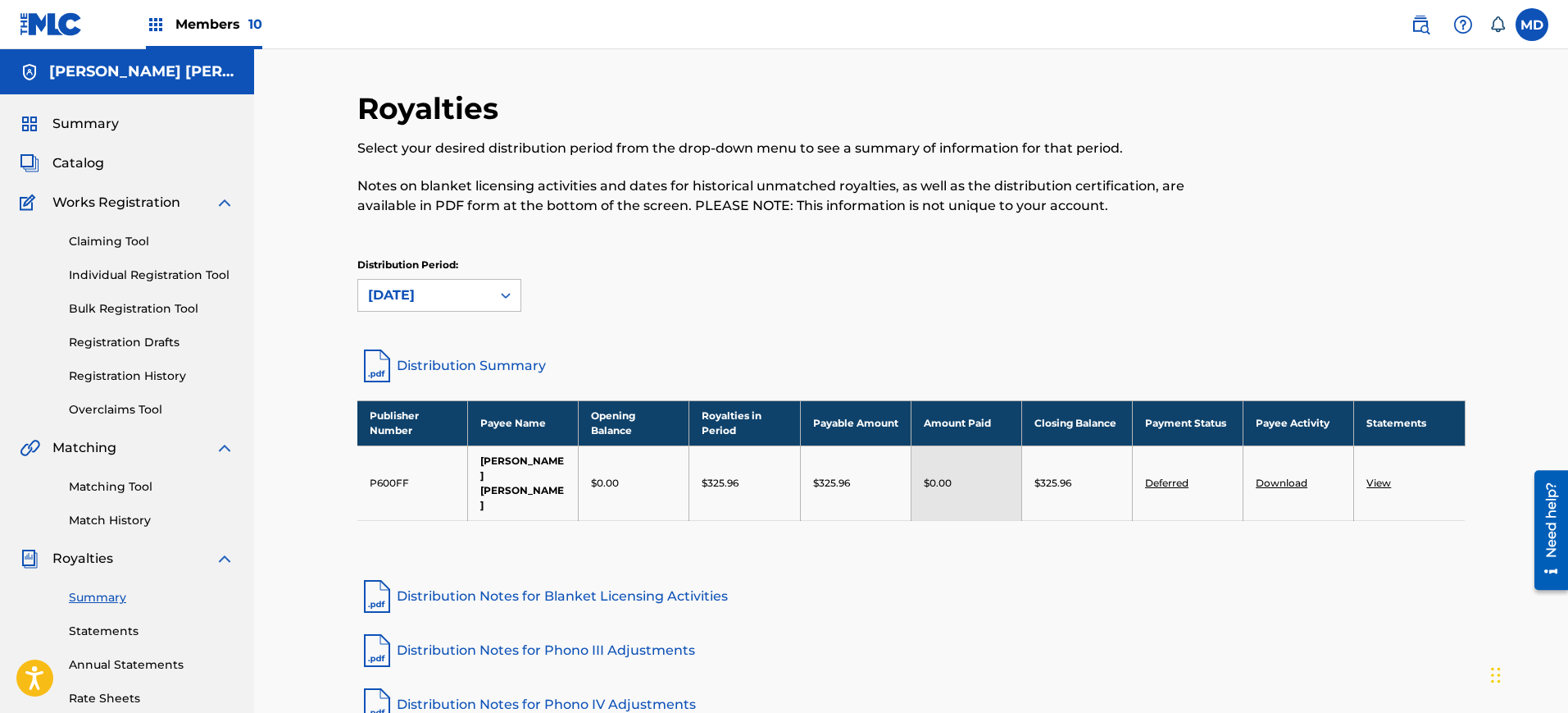
click at [476, 284] on div "[DATE]" at bounding box center [425, 295] width 133 height 31
click at [1383, 477] on link "View" at bounding box center [1379, 482] width 25 height 12
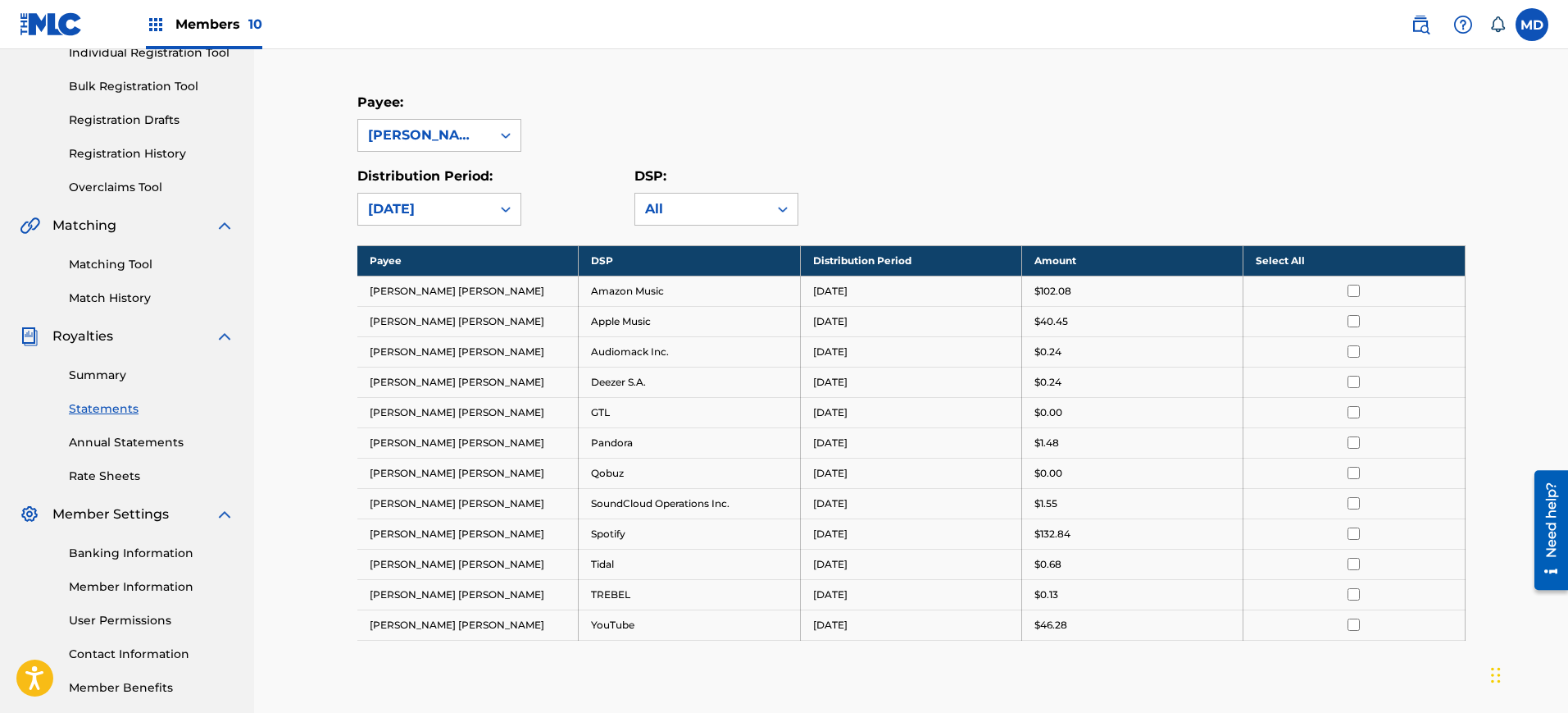
scroll to position [226, 0]
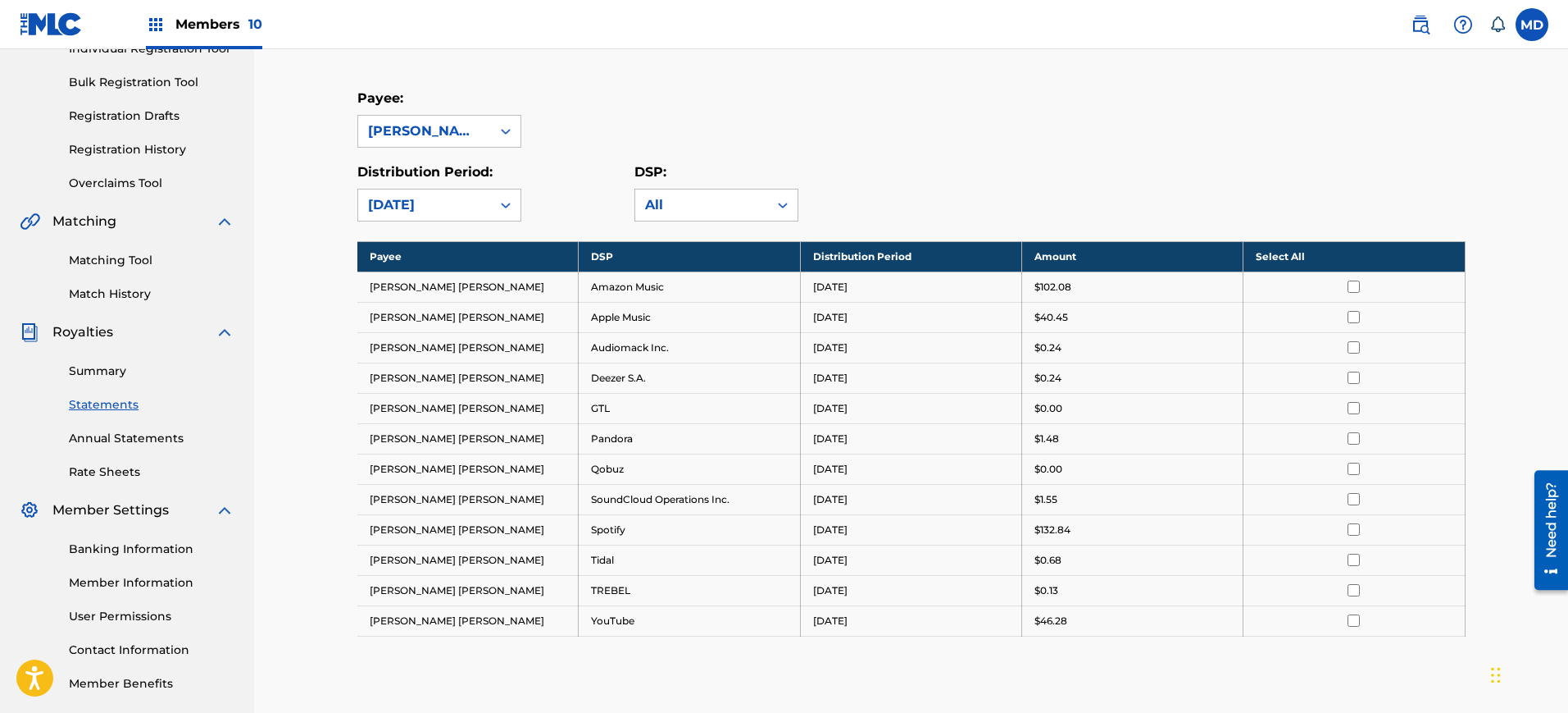
click at [1329, 251] on th "Select All" at bounding box center [1354, 255] width 221 height 30
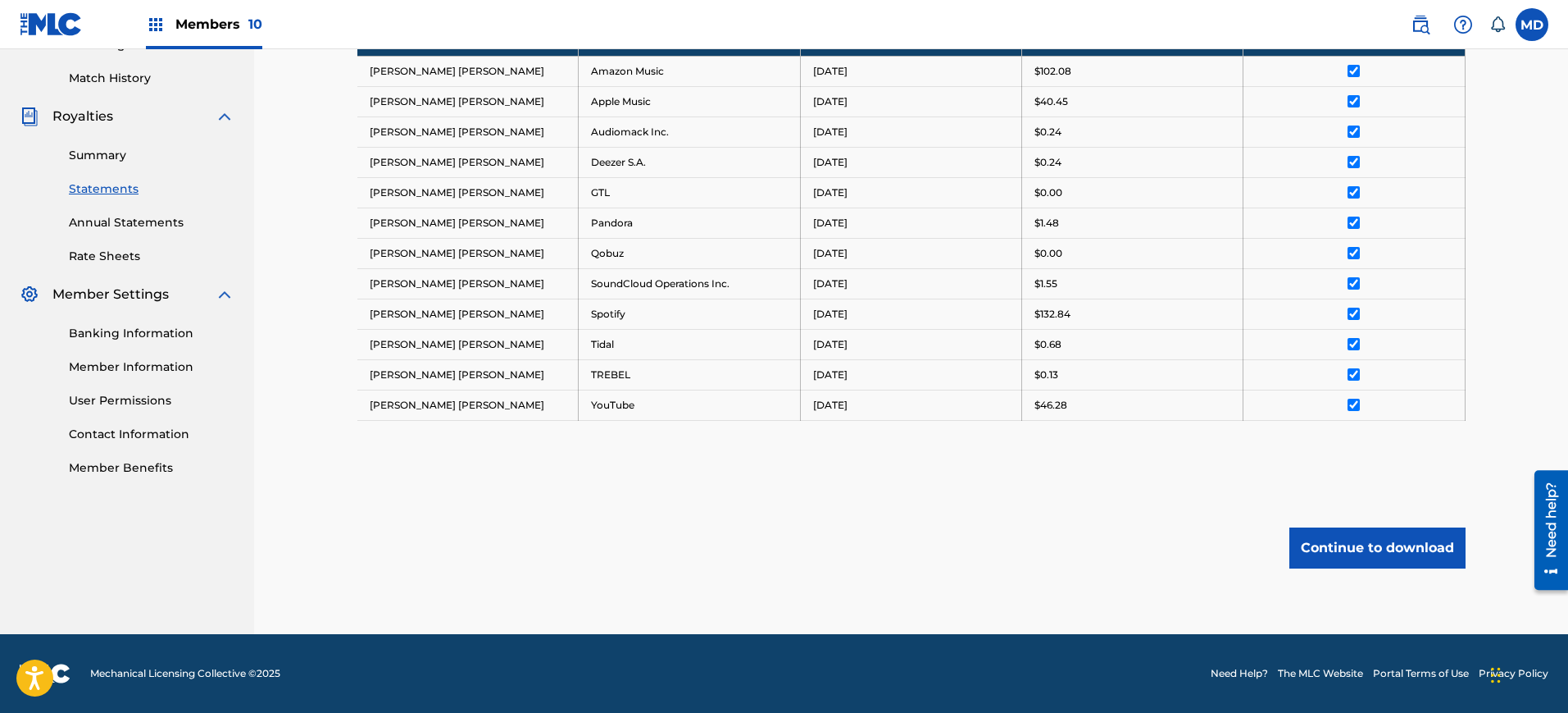
click at [1335, 543] on button "Continue to download" at bounding box center [1377, 548] width 176 height 41
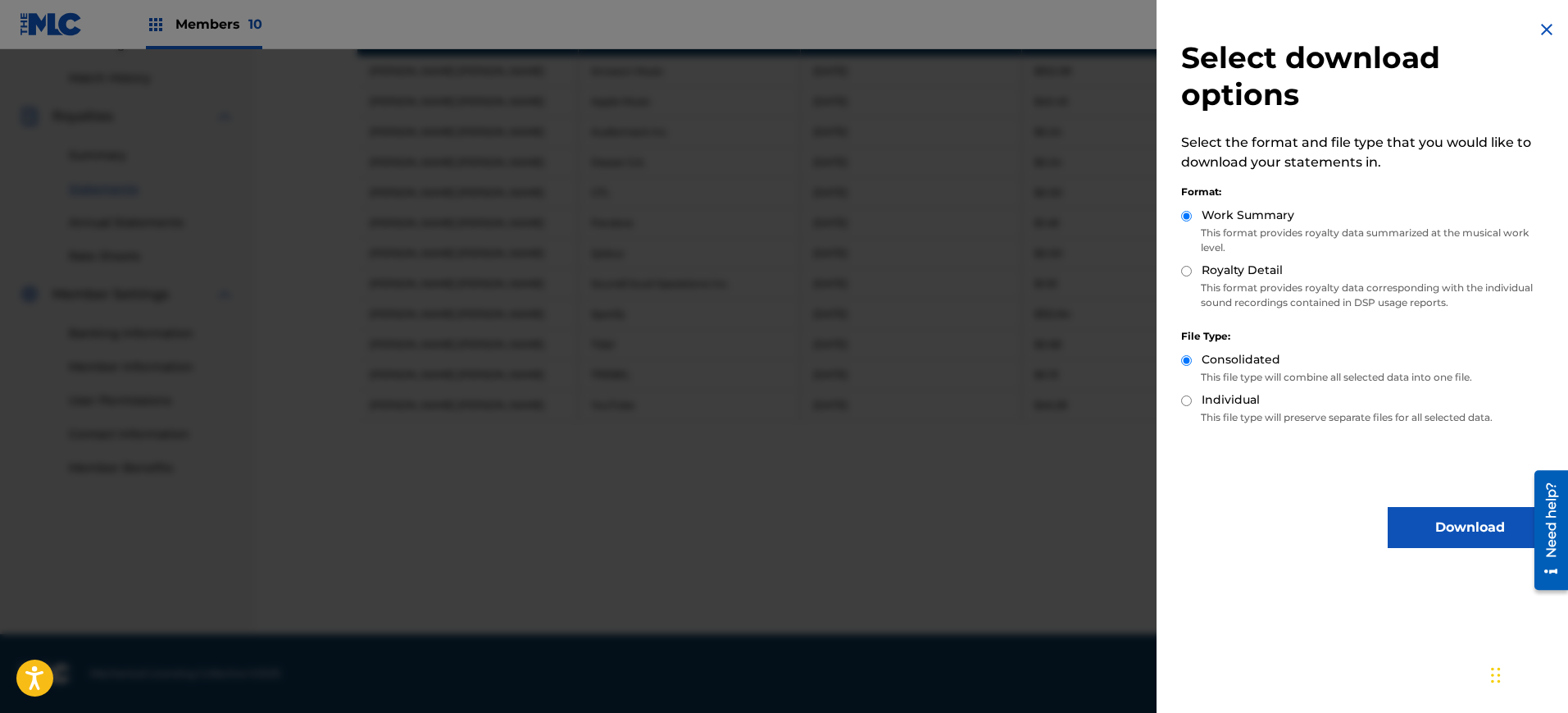
click at [1214, 301] on p "This format provides royalty data corresponding with the individual sound recor…" at bounding box center [1367, 295] width 371 height 30
click at [1180, 267] on div "Select download options Select the format and file type that you would like to …" at bounding box center [1366, 283] width 419 height 567
click at [1188, 272] on input "Royalty Detail" at bounding box center [1187, 271] width 11 height 11
radio input "true"
click at [1414, 520] on button "Download" at bounding box center [1470, 528] width 164 height 41
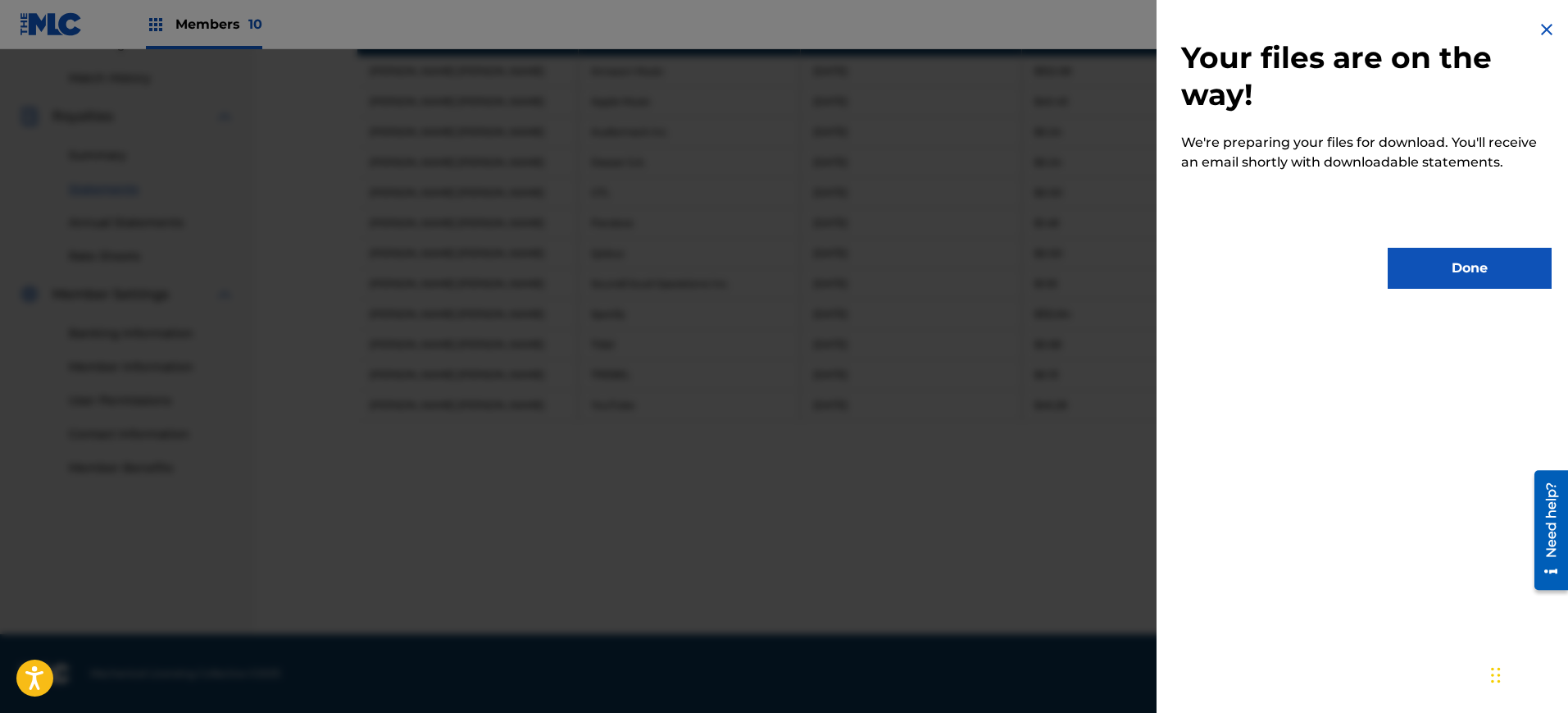
click at [1489, 272] on button "Done" at bounding box center [1470, 268] width 164 height 41
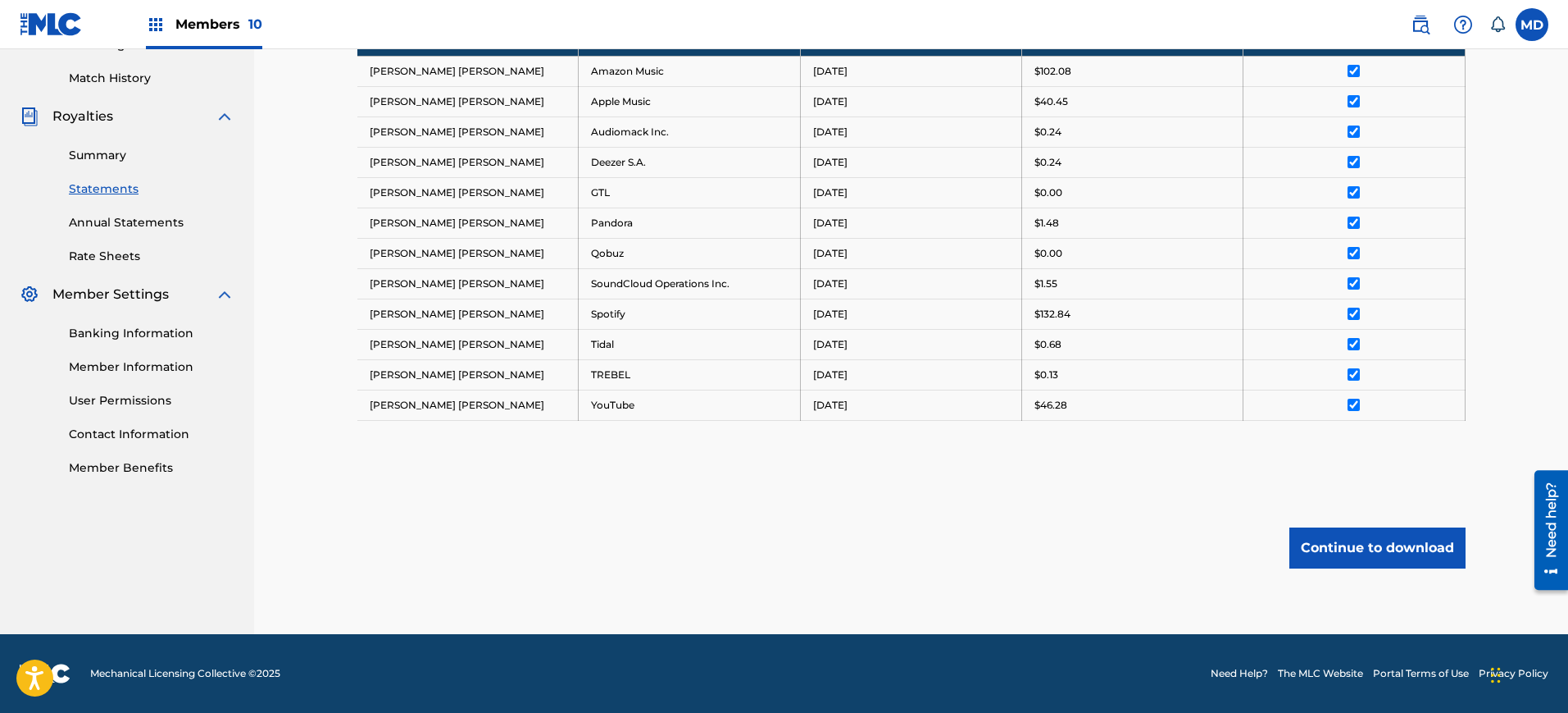
click at [1560, 541] on div "Need help?" at bounding box center [1551, 519] width 22 height 76
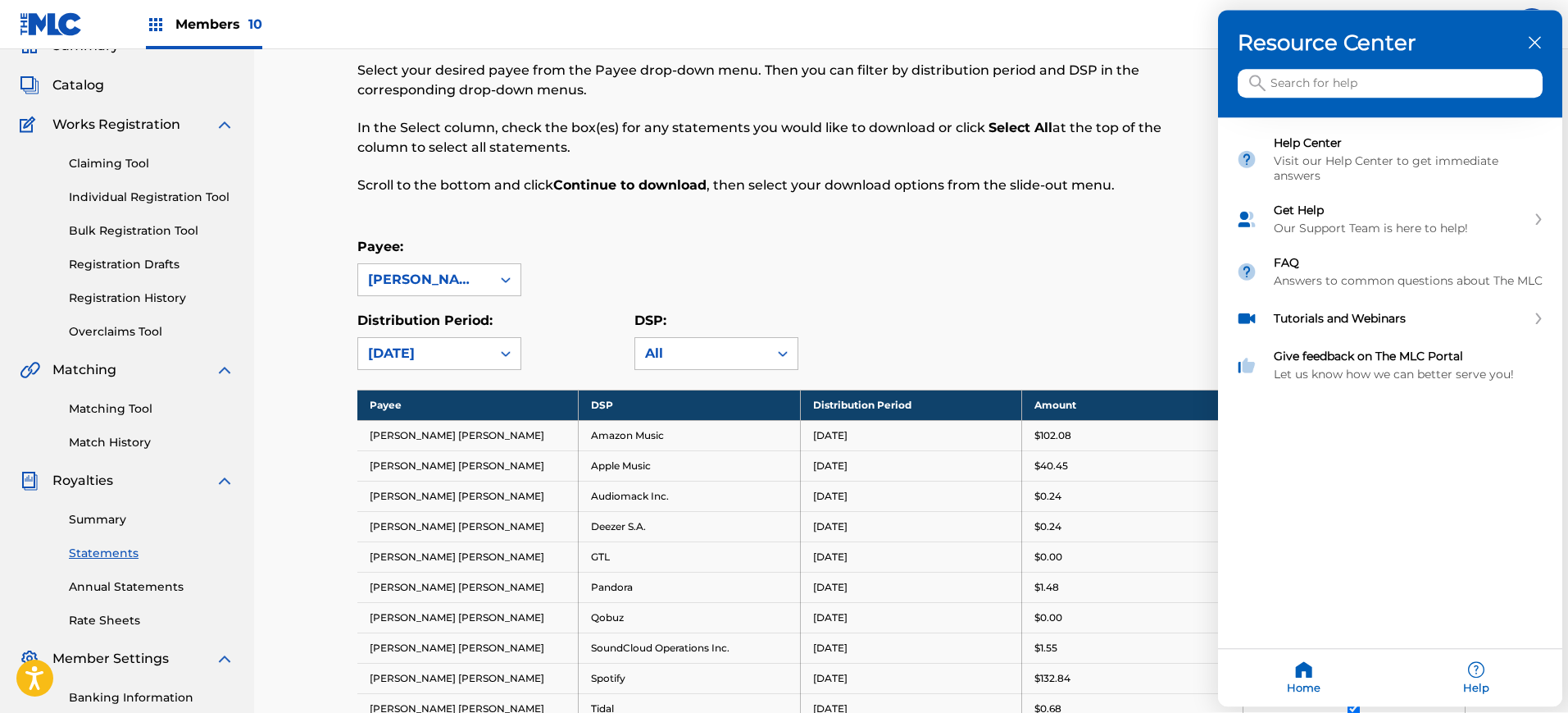
scroll to position [73, 0]
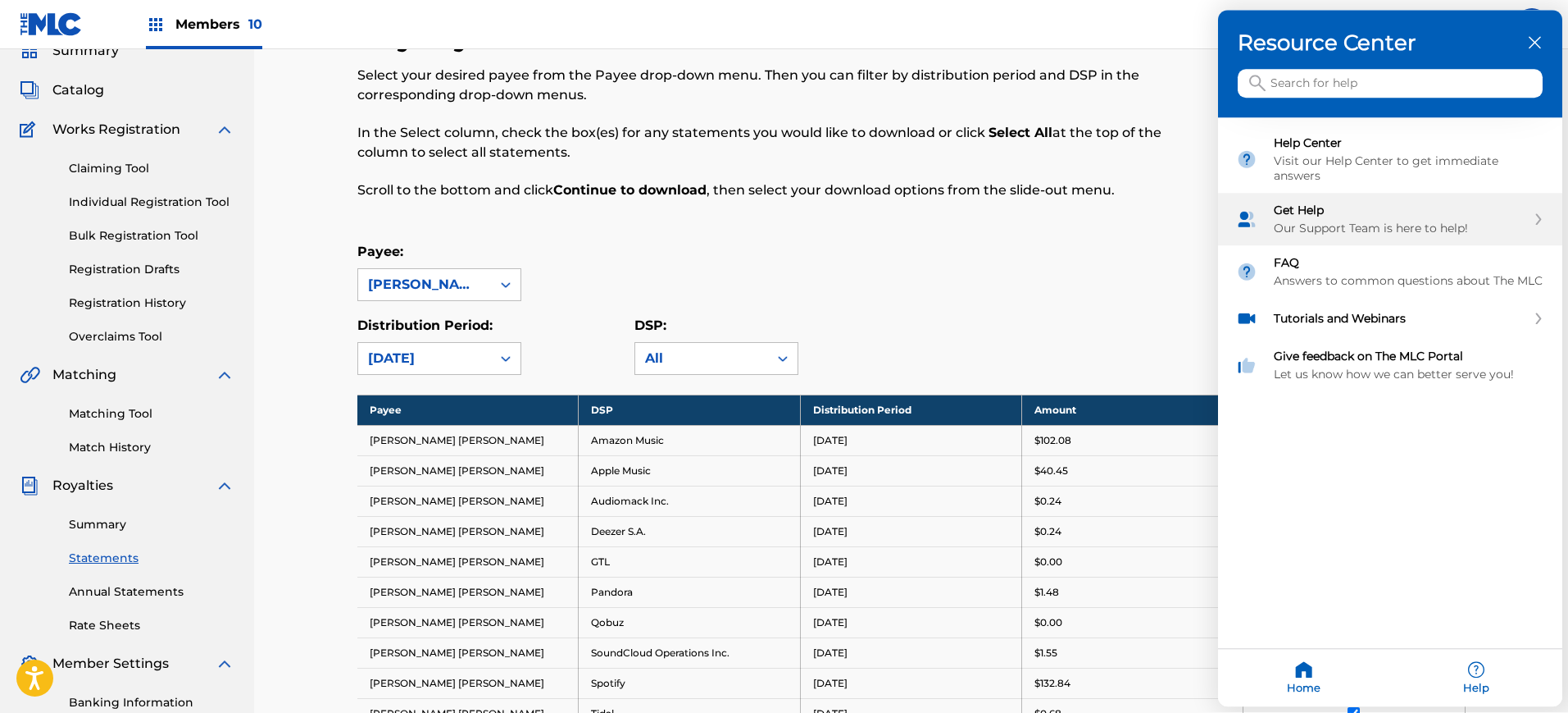
click at [1398, 202] on div "Get Help Our Support Team is here to help!" at bounding box center [1391, 220] width 345 height 53
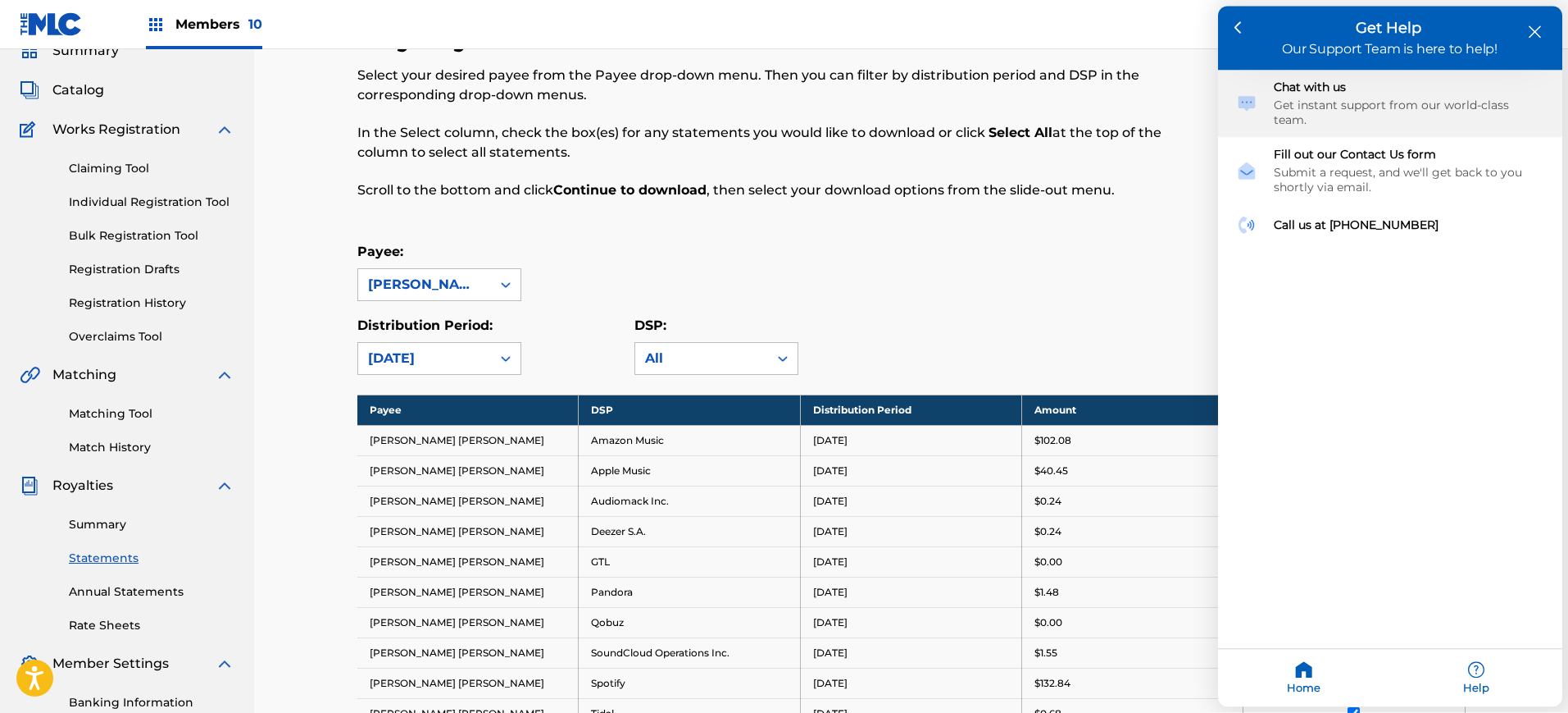
click at [1345, 102] on div "Get instant support from our world-class team." at bounding box center [1409, 113] width 270 height 30
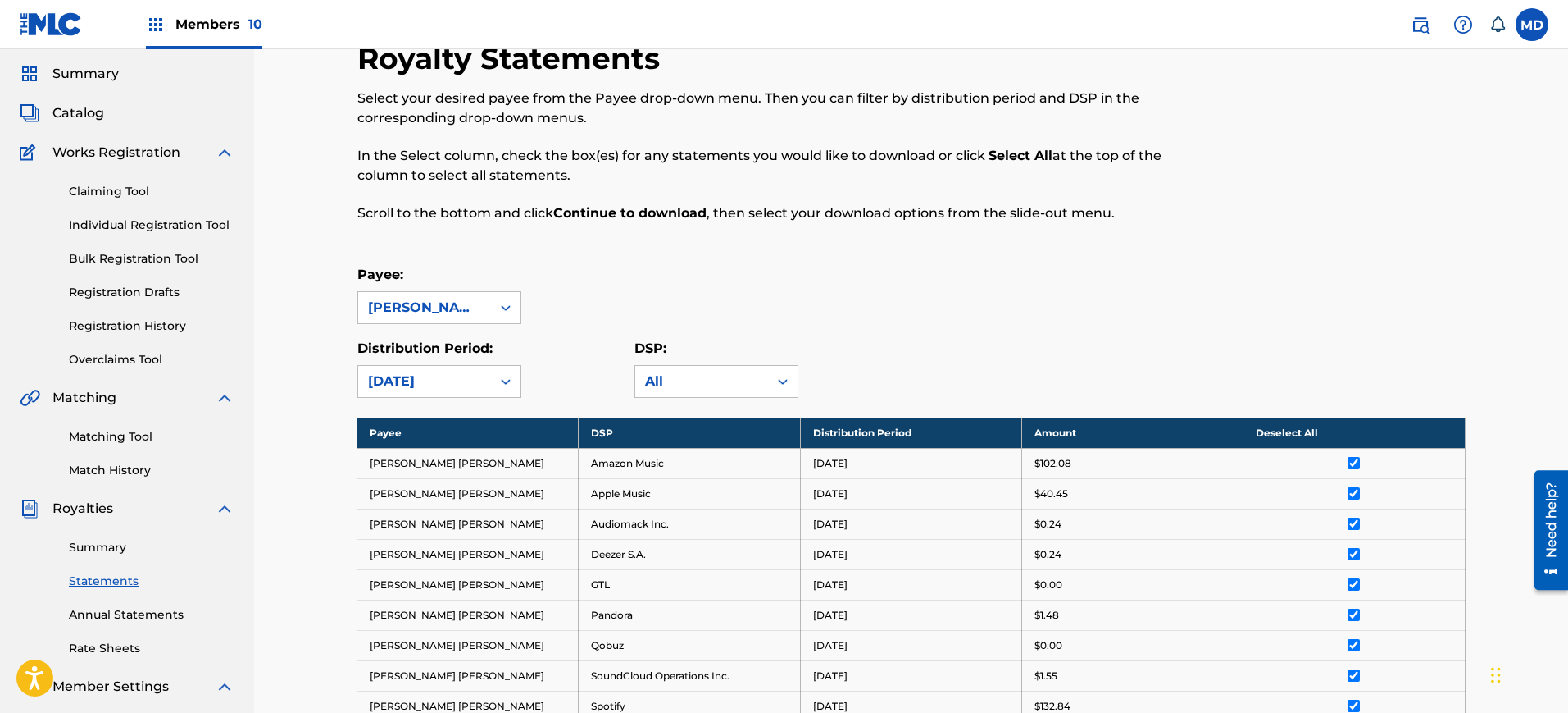
scroll to position [68, 0]
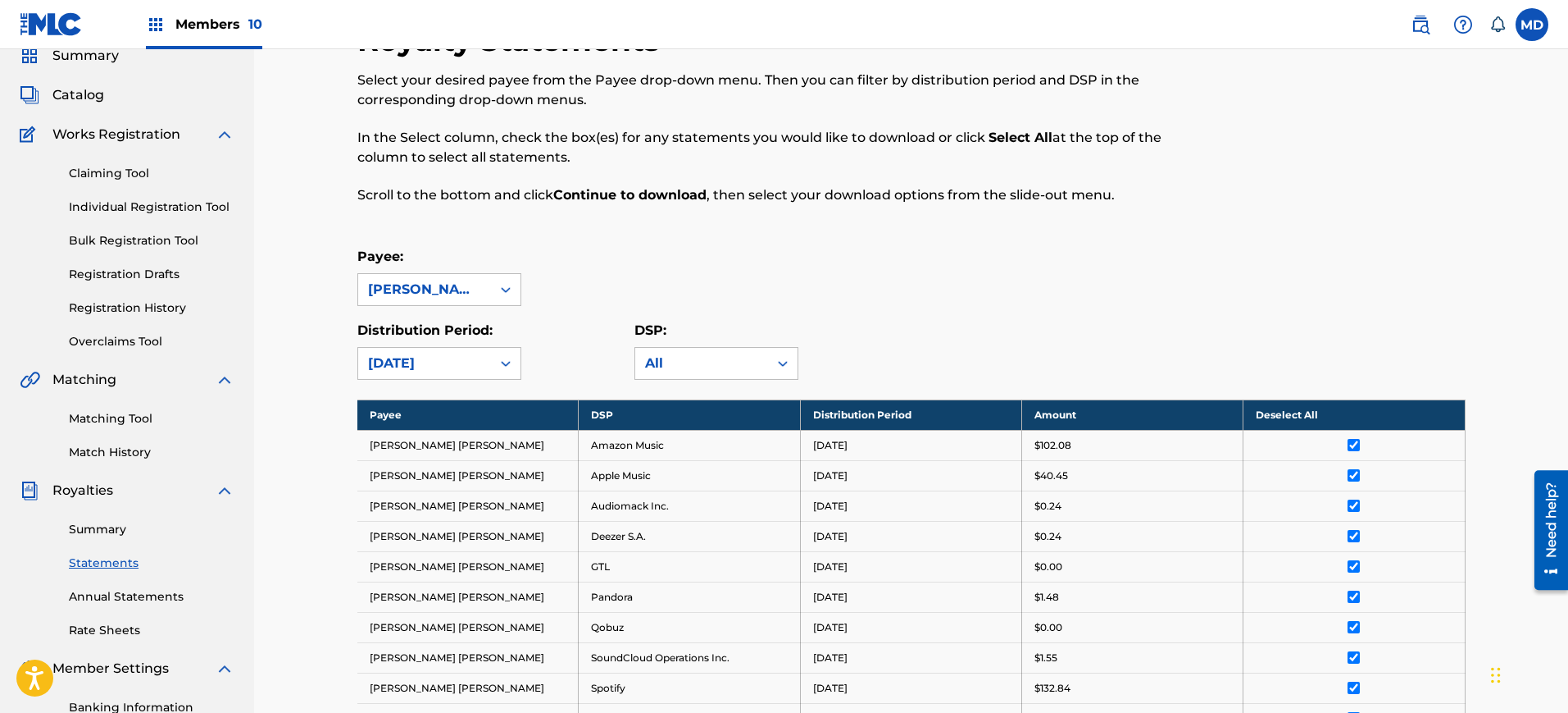
click at [90, 529] on link "Summary" at bounding box center [152, 529] width 166 height 18
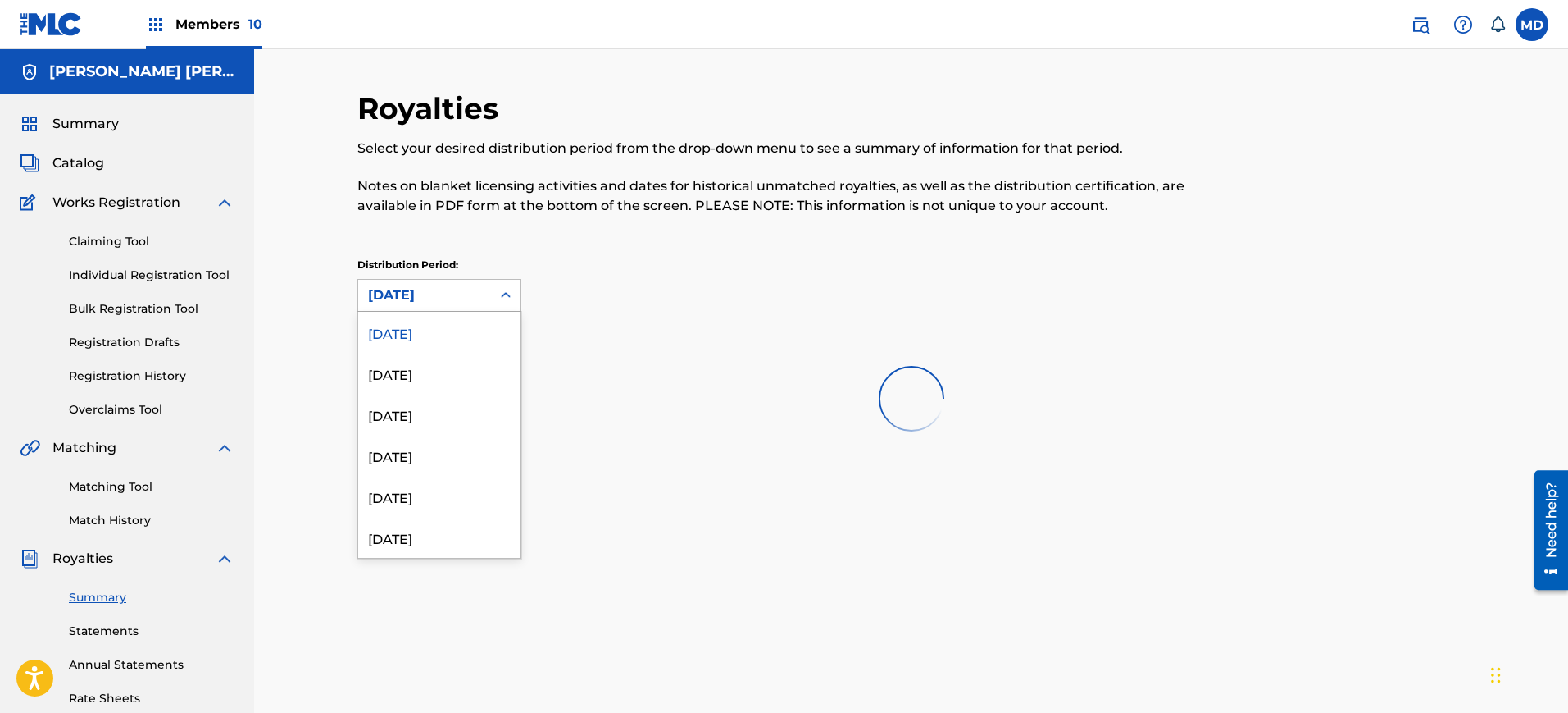
click at [383, 291] on div "[DATE]" at bounding box center [424, 295] width 113 height 19
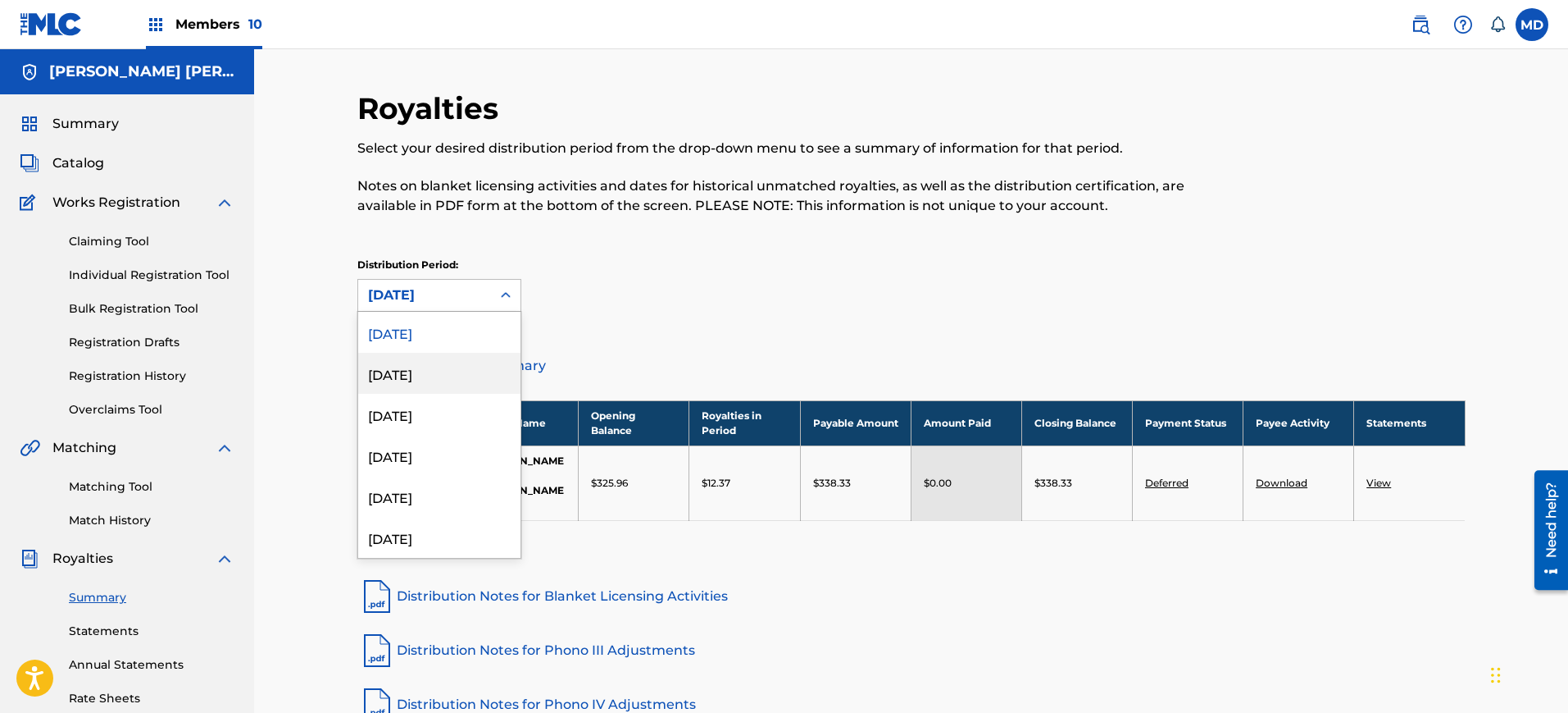
click at [399, 382] on div "[DATE]" at bounding box center [440, 373] width 162 height 41
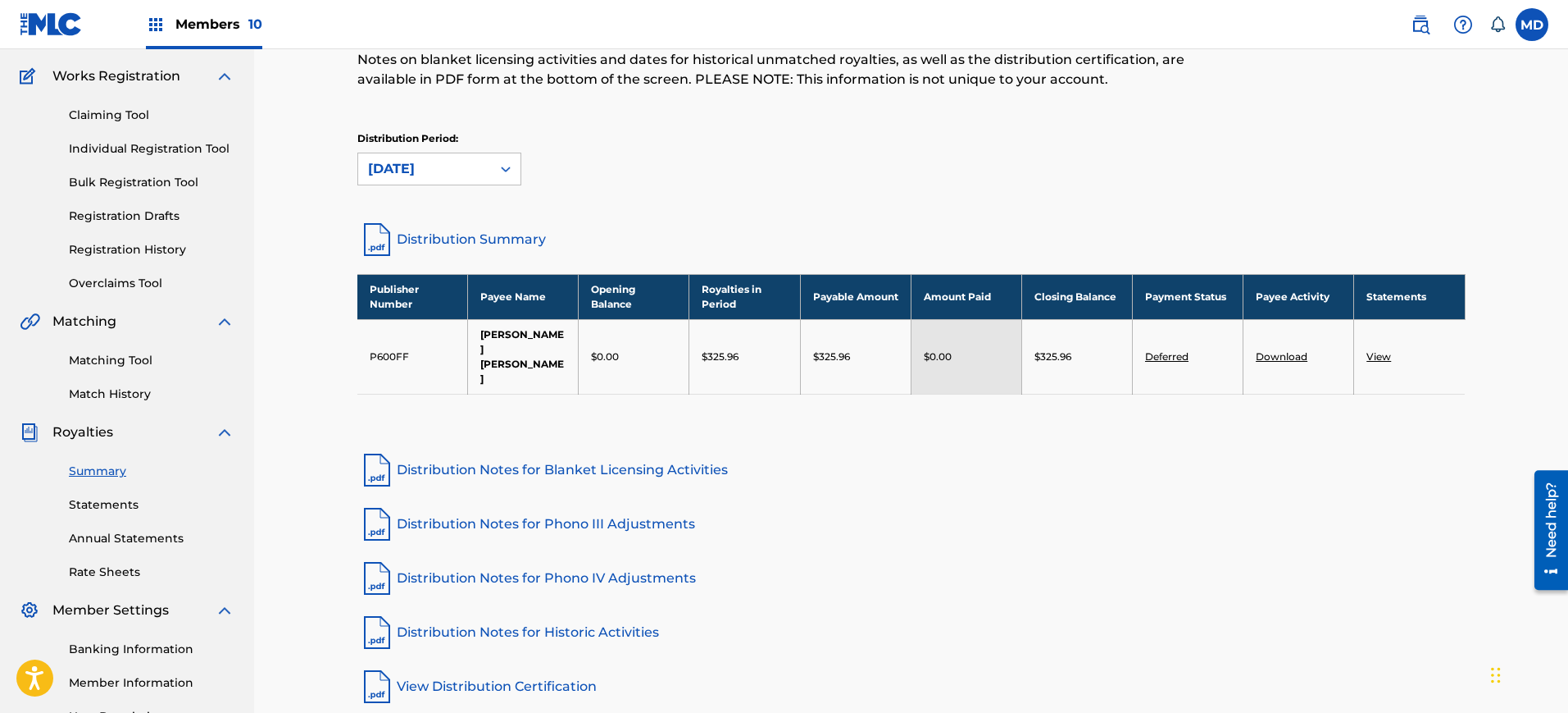
scroll to position [125, 0]
click at [1528, 21] on label at bounding box center [1532, 25] width 33 height 33
click at [1532, 25] on input "MD [PERSON_NAME] [PERSON_NAME][EMAIL_ADDRESS][PERSON_NAME][DOMAIN_NAME] Notific…" at bounding box center [1532, 25] width 0 height 0
click at [1317, 33] on nav "Members 10 MD MD [PERSON_NAME] [PERSON_NAME][EMAIL_ADDRESS][PERSON_NAME][DOMAIN…" at bounding box center [784, 24] width 1568 height 49
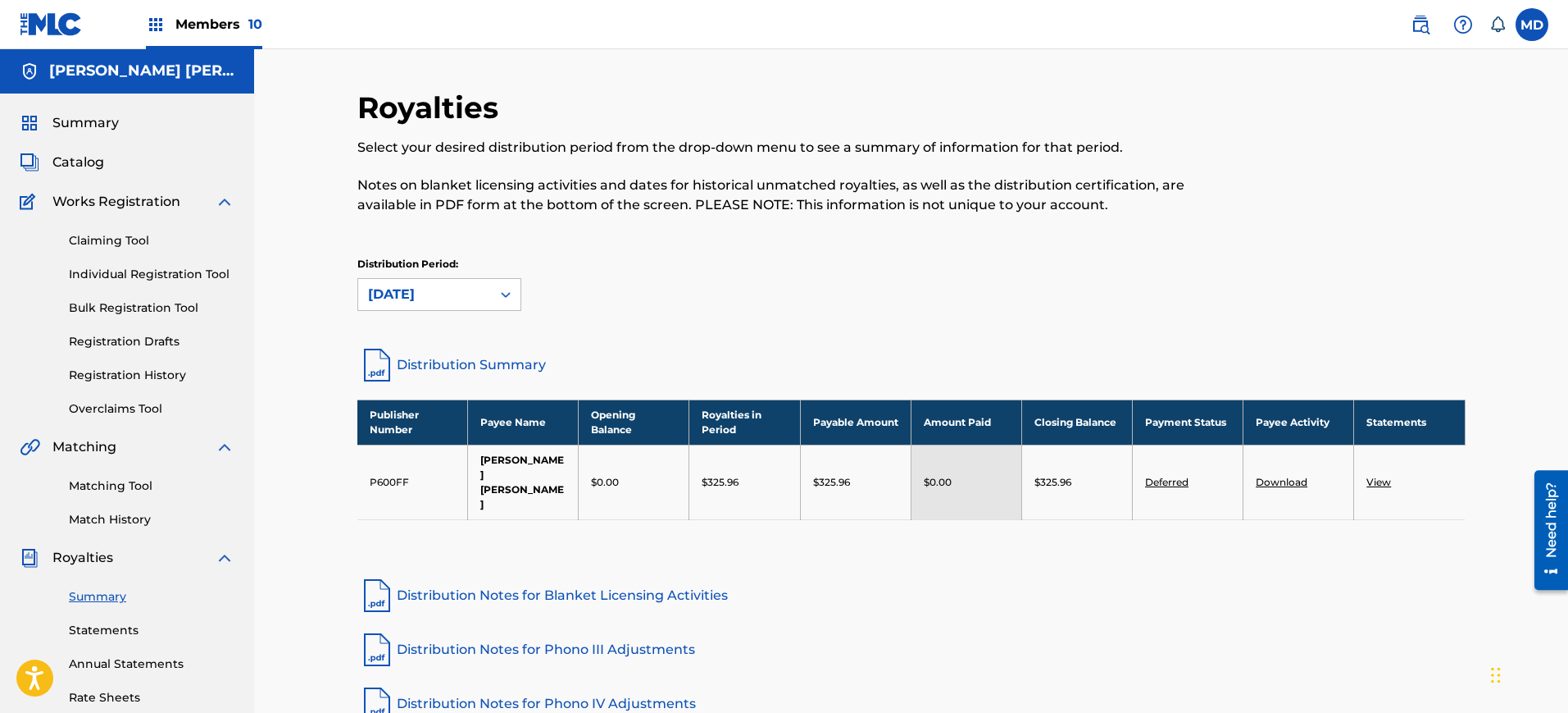
scroll to position [0, 0]
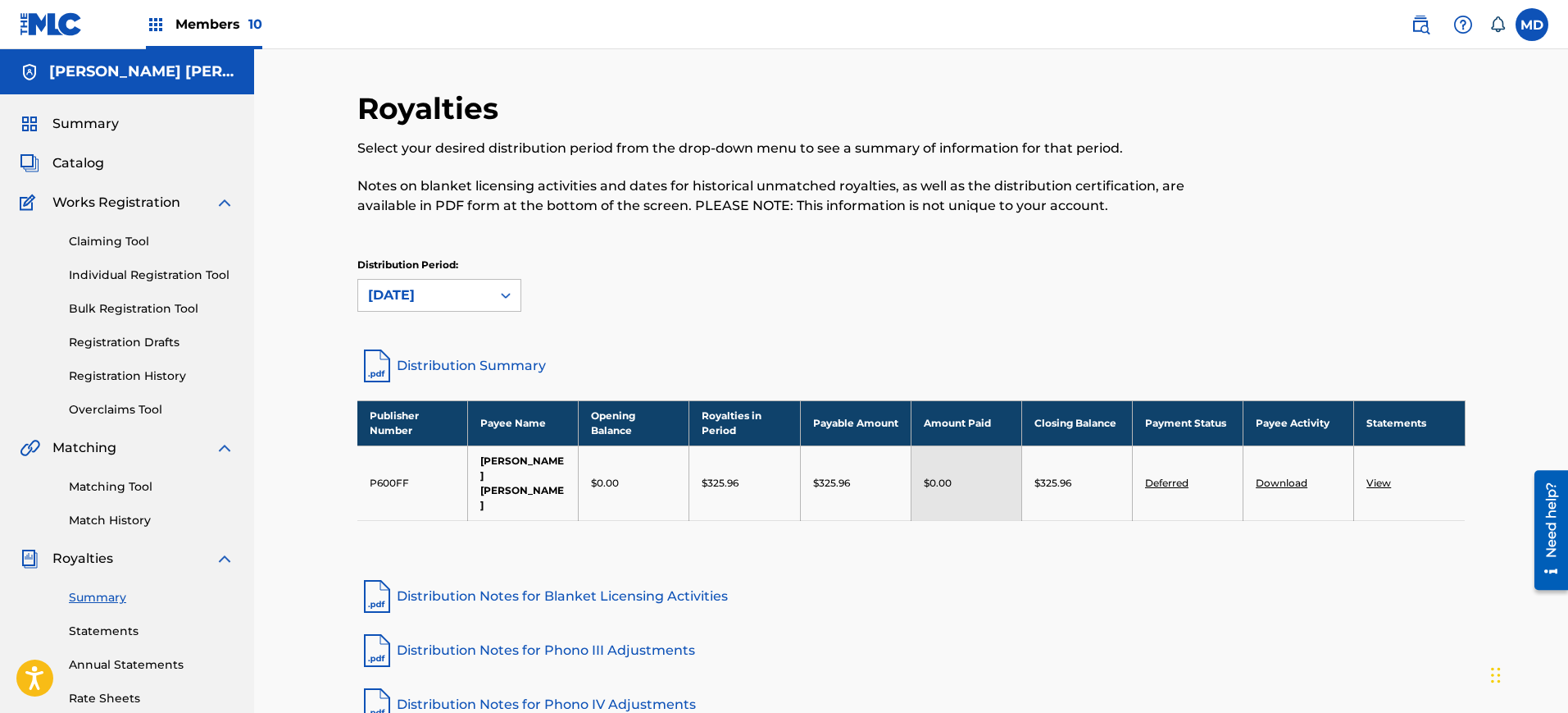
click at [1541, 11] on label at bounding box center [1532, 25] width 33 height 33
click at [1532, 25] on input "MD [PERSON_NAME] [PERSON_NAME][EMAIL_ADDRESS][PERSON_NAME][DOMAIN_NAME] Notific…" at bounding box center [1532, 25] width 0 height 0
click at [1538, 33] on label at bounding box center [1532, 25] width 33 height 33
click at [1532, 25] on input "MD [PERSON_NAME] [PERSON_NAME][EMAIL_ADDRESS][PERSON_NAME][DOMAIN_NAME] Notific…" at bounding box center [1532, 25] width 0 height 0
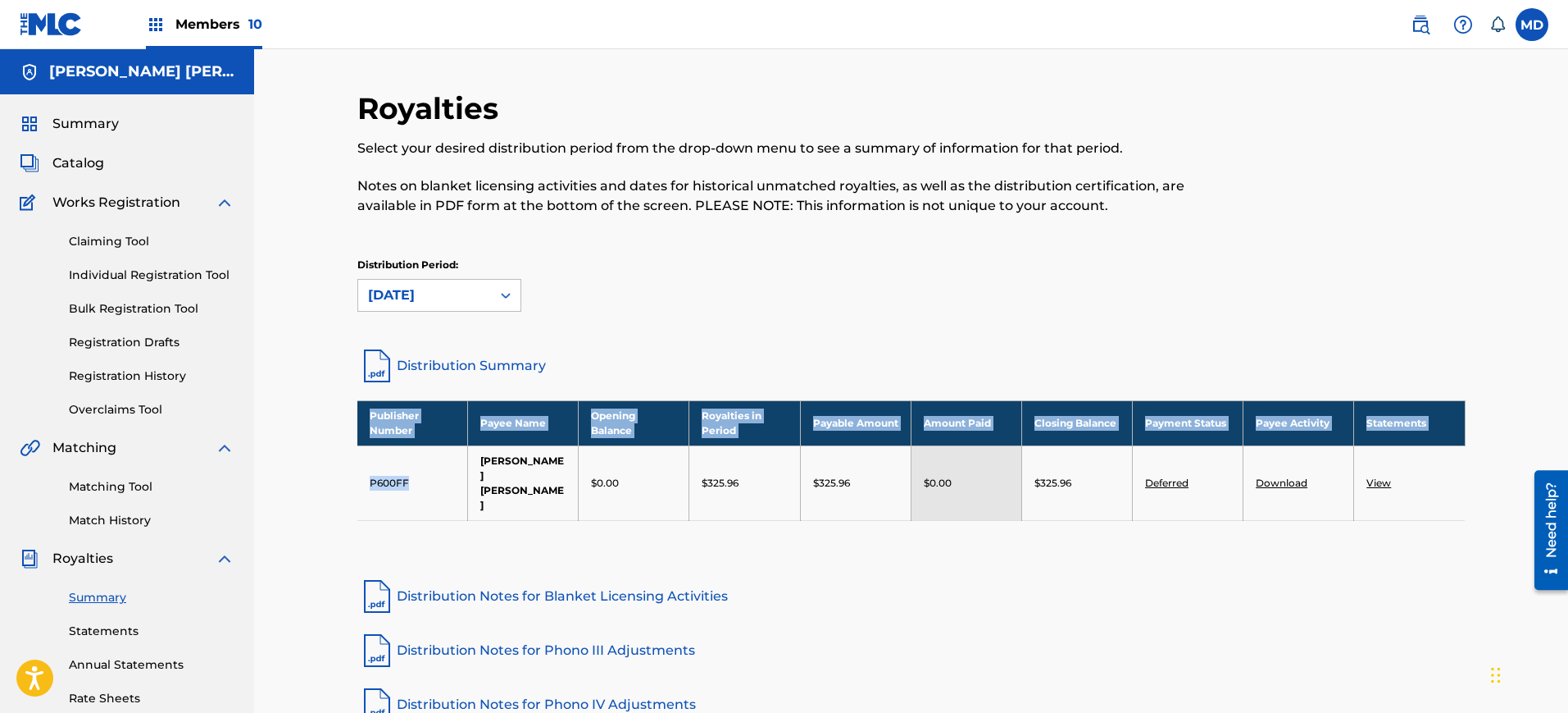
drag, startPoint x: 406, startPoint y: 468, endPoint x: 338, endPoint y: 468, distance: 68.0
click at [338, 468] on div "Royalties Select your desired distribution period from the drop-down menu to se…" at bounding box center [911, 515] width 1148 height 849
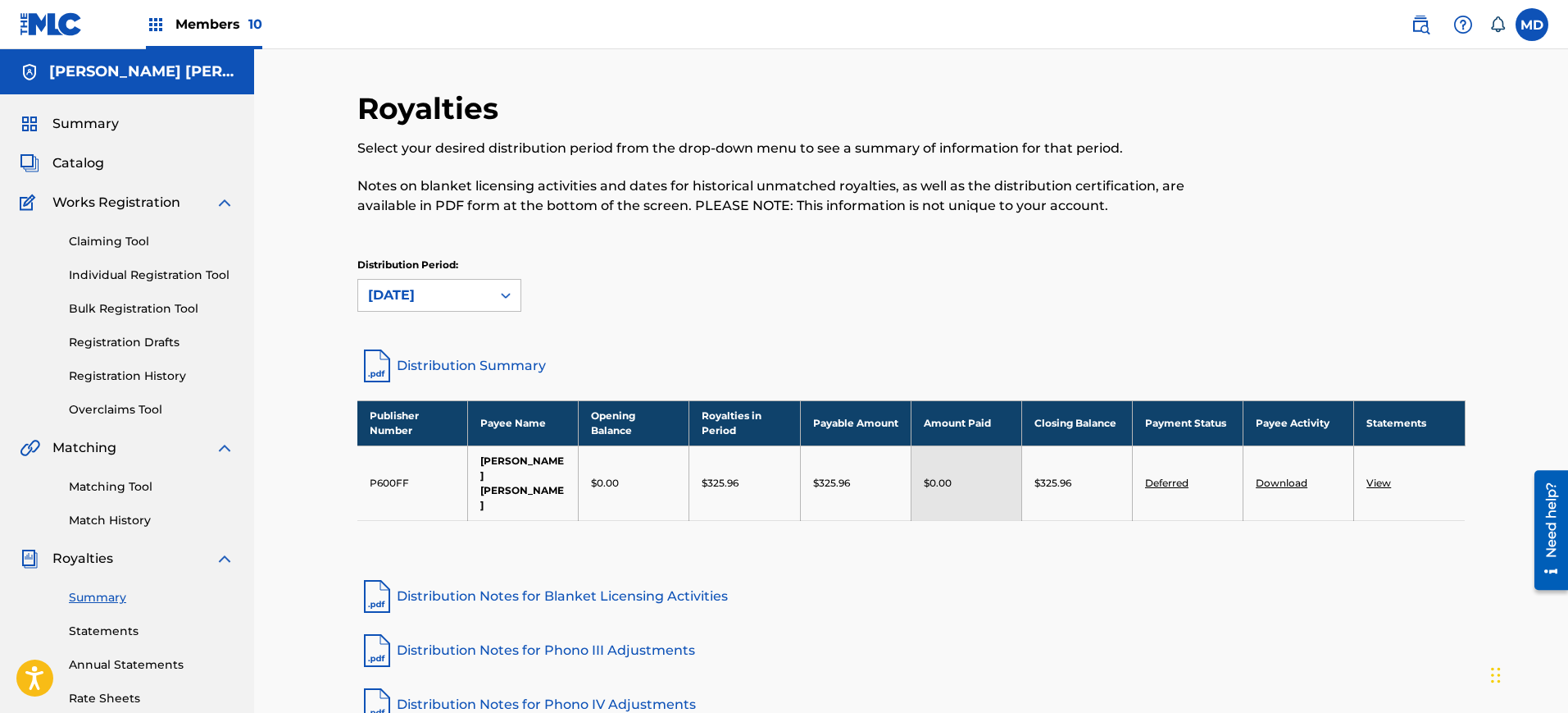
click at [486, 486] on td "[PERSON_NAME] [PERSON_NAME]" at bounding box center [524, 482] width 111 height 75
drag, startPoint x: 426, startPoint y: 469, endPoint x: 370, endPoint y: 469, distance: 56.0
click at [370, 469] on td "P600FF" at bounding box center [413, 482] width 111 height 75
copy td "P600FF"
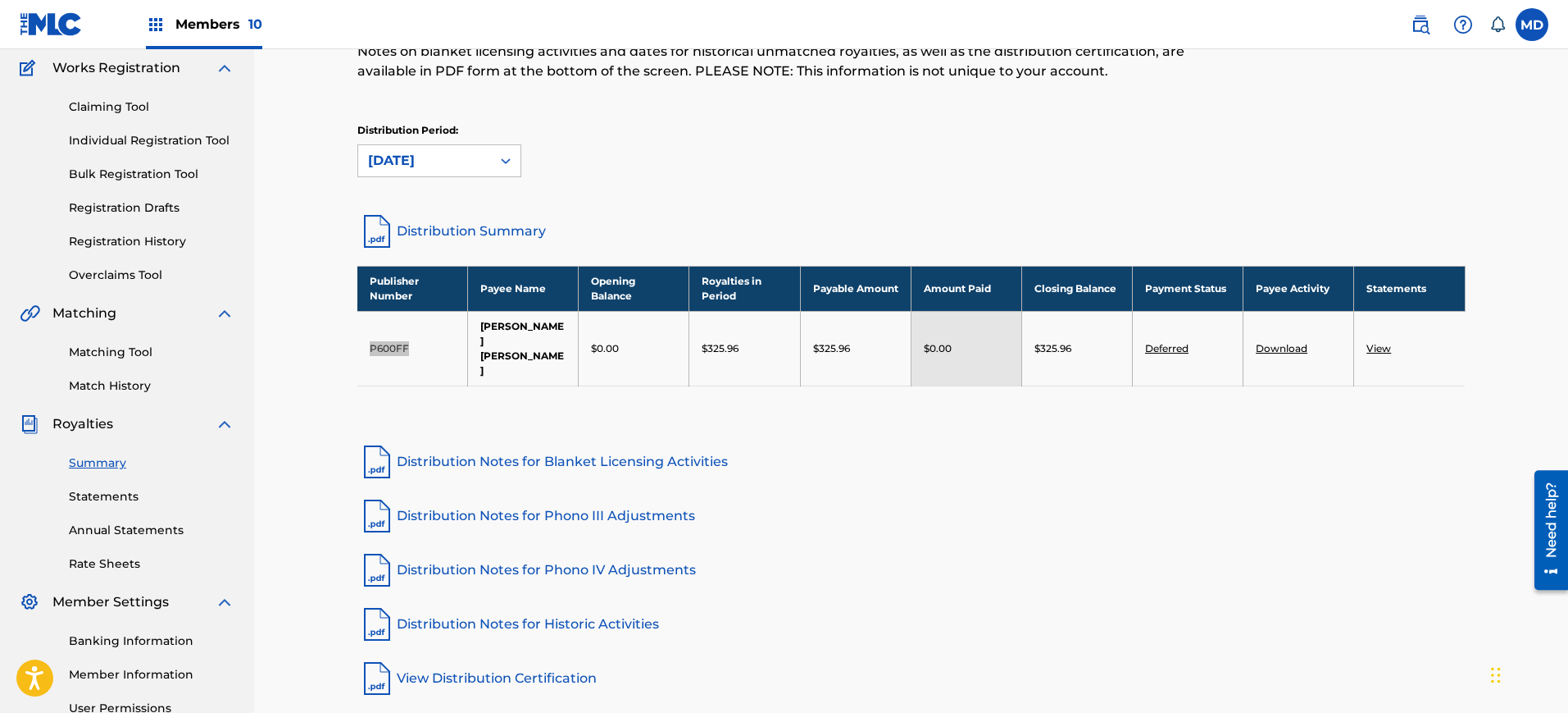
scroll to position [130, 0]
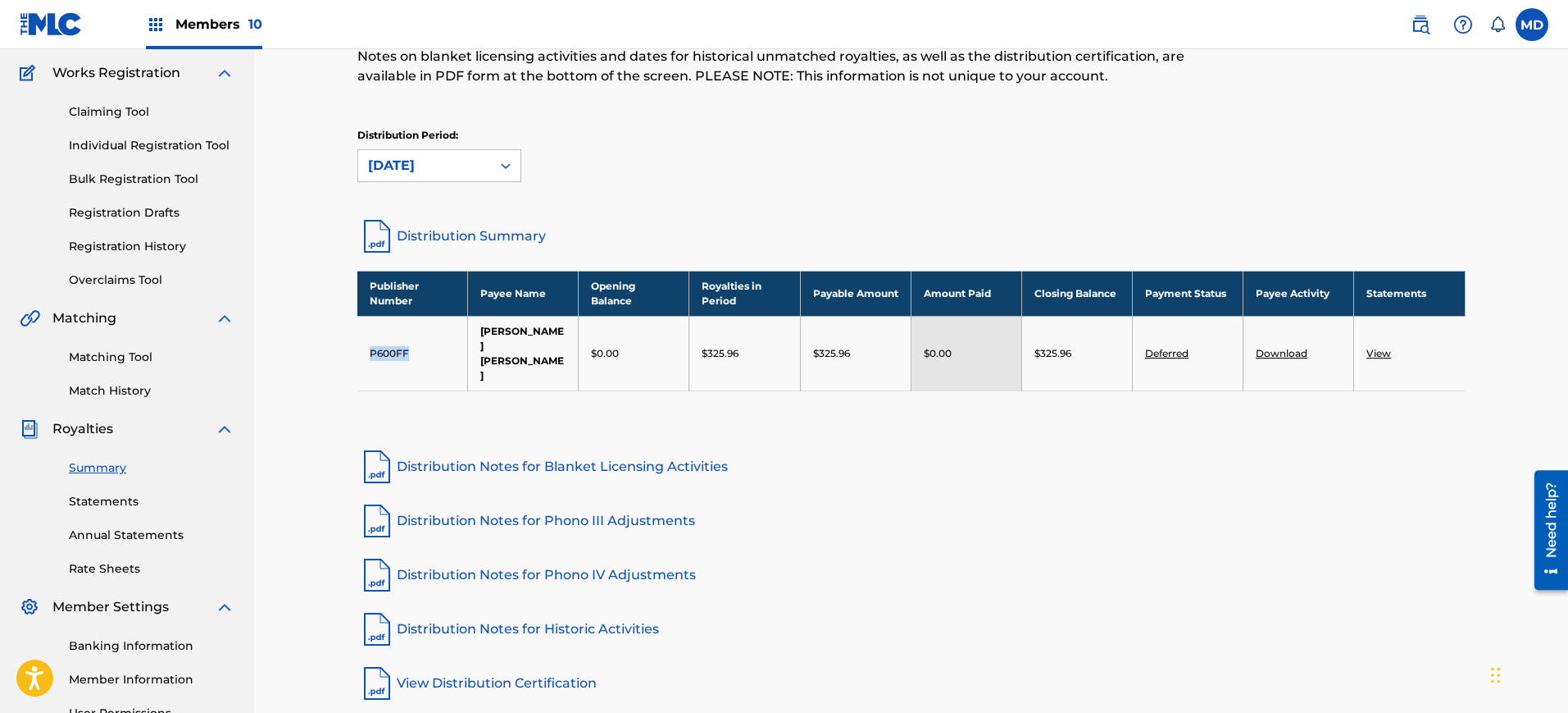
click at [114, 499] on link "Statements" at bounding box center [152, 502] width 166 height 18
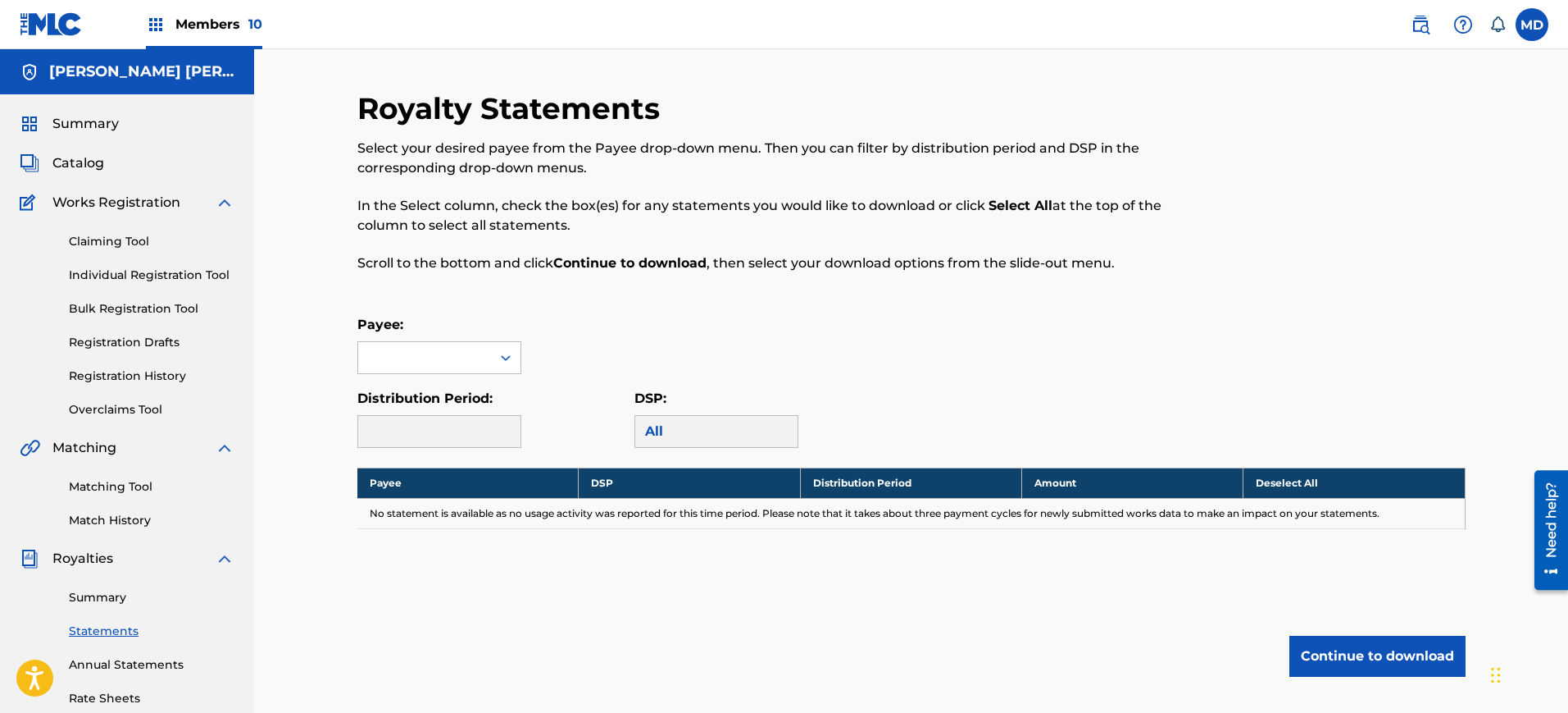
scroll to position [73, 0]
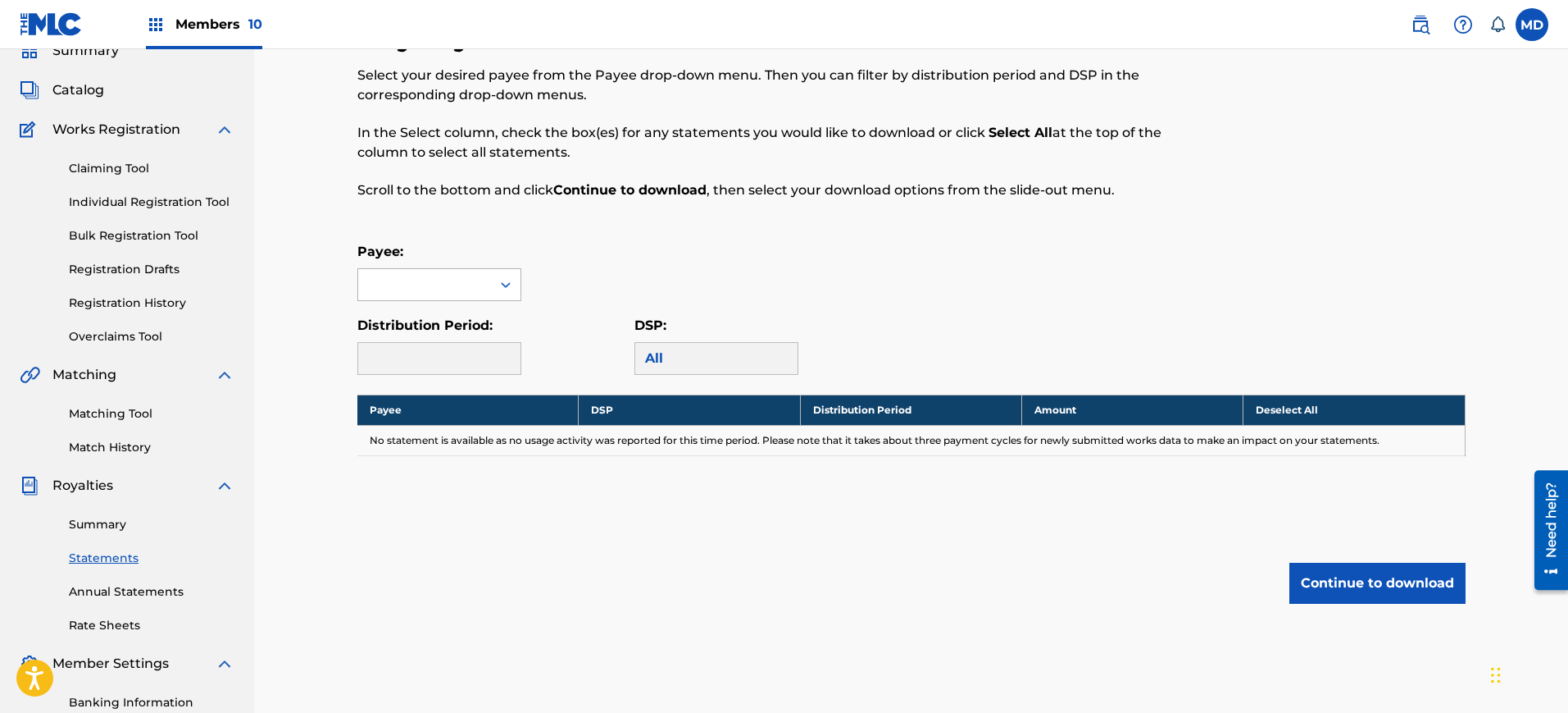
click at [409, 285] on div at bounding box center [425, 285] width 133 height 31
click at [411, 298] on div at bounding box center [425, 285] width 133 height 31
click at [436, 246] on p "Payee:" at bounding box center [440, 251] width 164 height 19
click at [439, 270] on div at bounding box center [425, 285] width 133 height 31
click at [446, 338] on div "[PERSON_NAME] [PERSON_NAME]" at bounding box center [440, 331] width 162 height 61
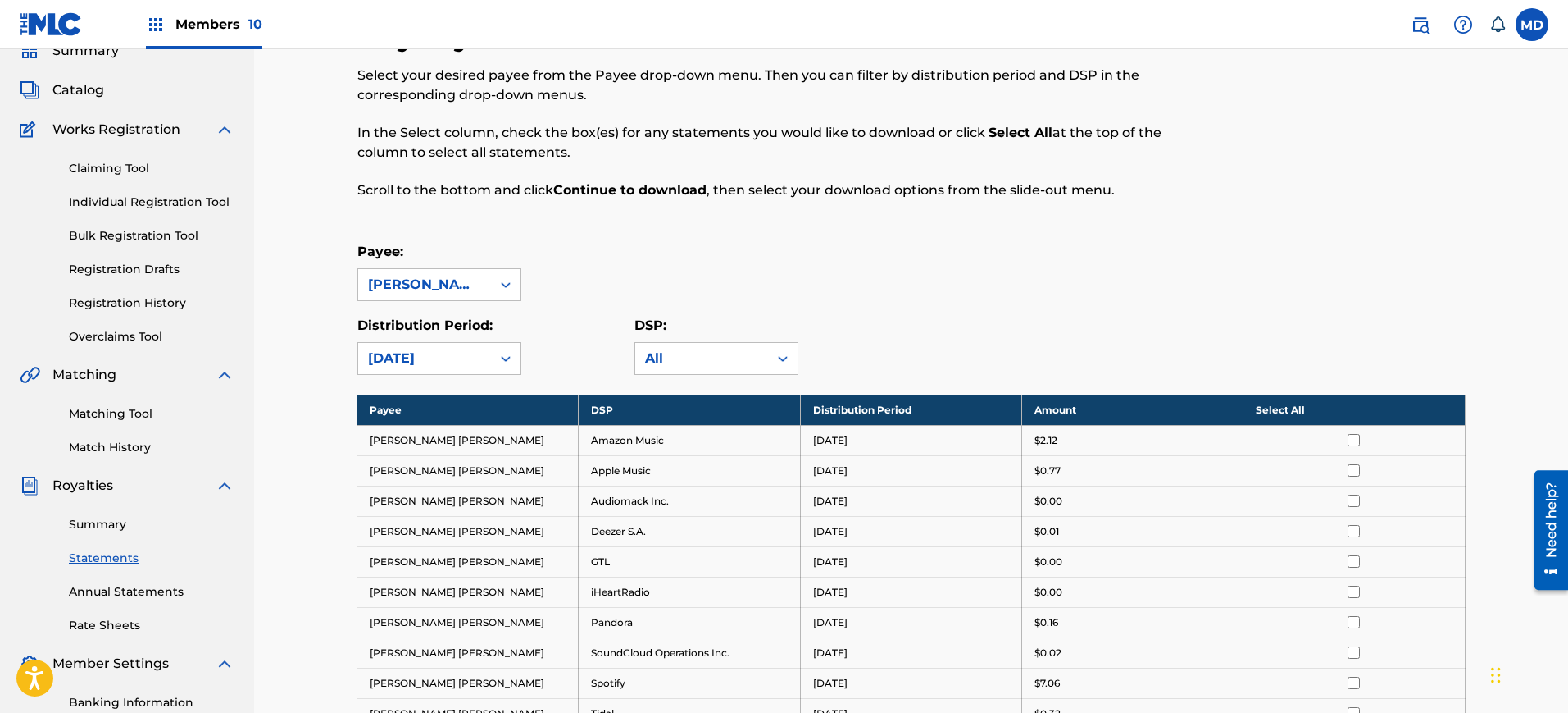
scroll to position [132, 0]
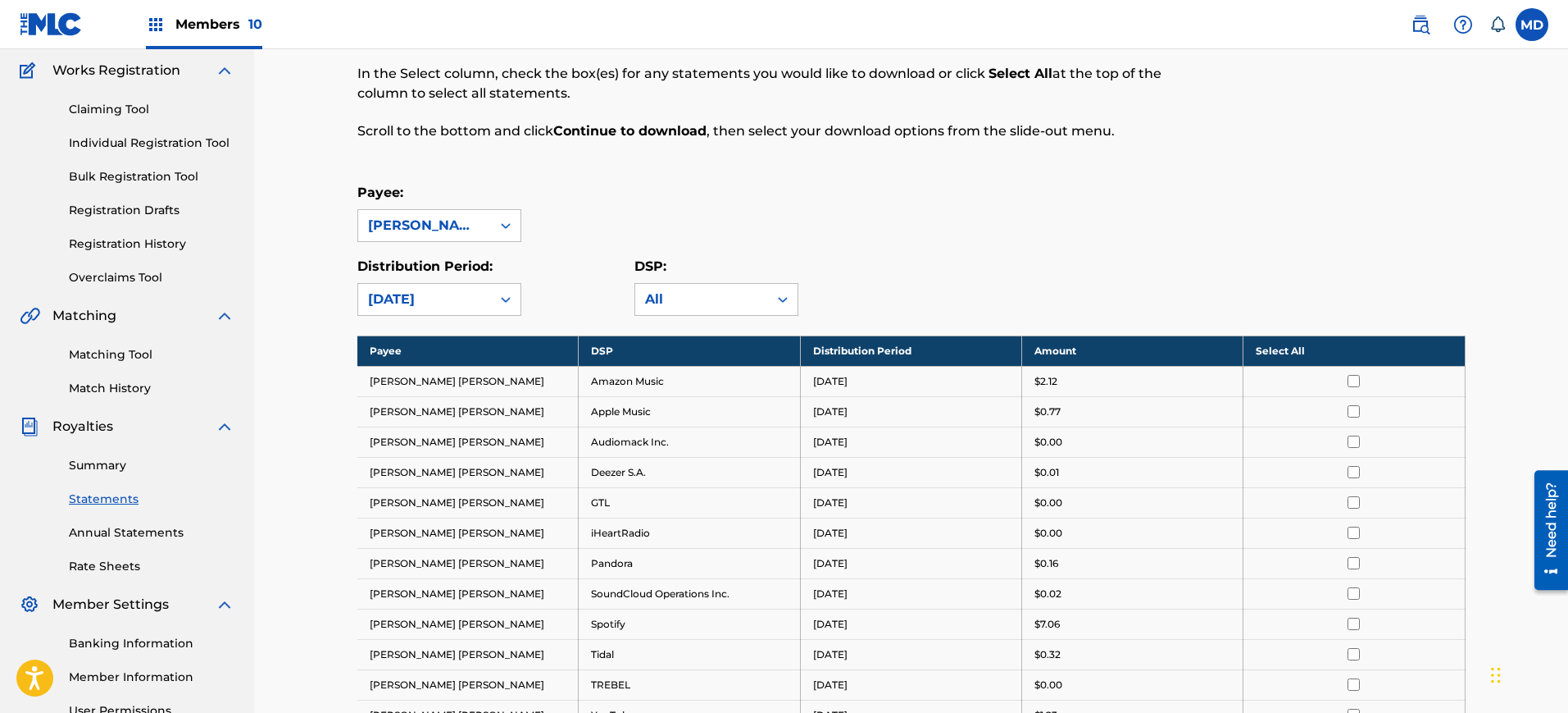
click at [1088, 239] on div "Payee: [PERSON_NAME] [PERSON_NAME]" at bounding box center [912, 212] width 1108 height 59
click at [1311, 355] on th "Select All" at bounding box center [1354, 351] width 221 height 30
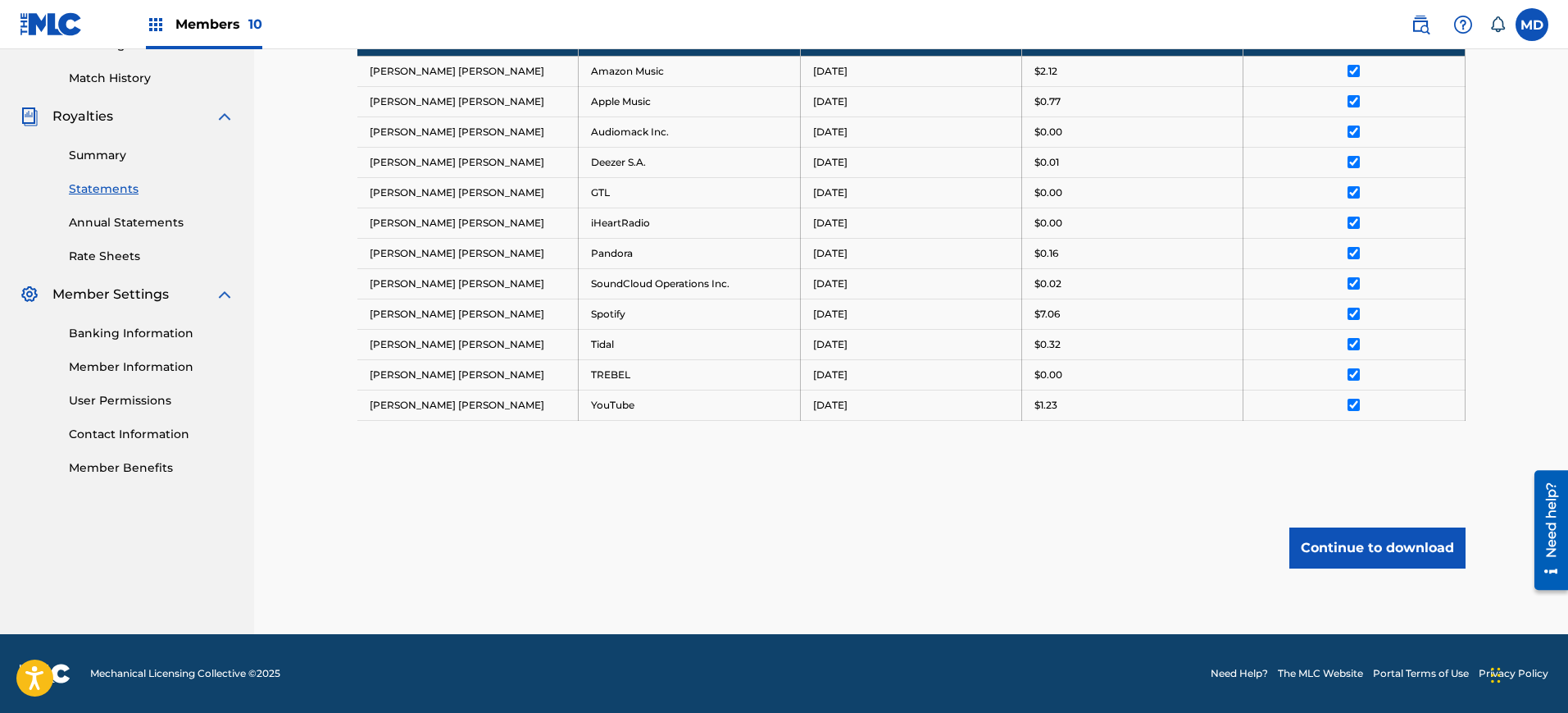
click at [1372, 565] on button "Continue to download" at bounding box center [1377, 548] width 176 height 41
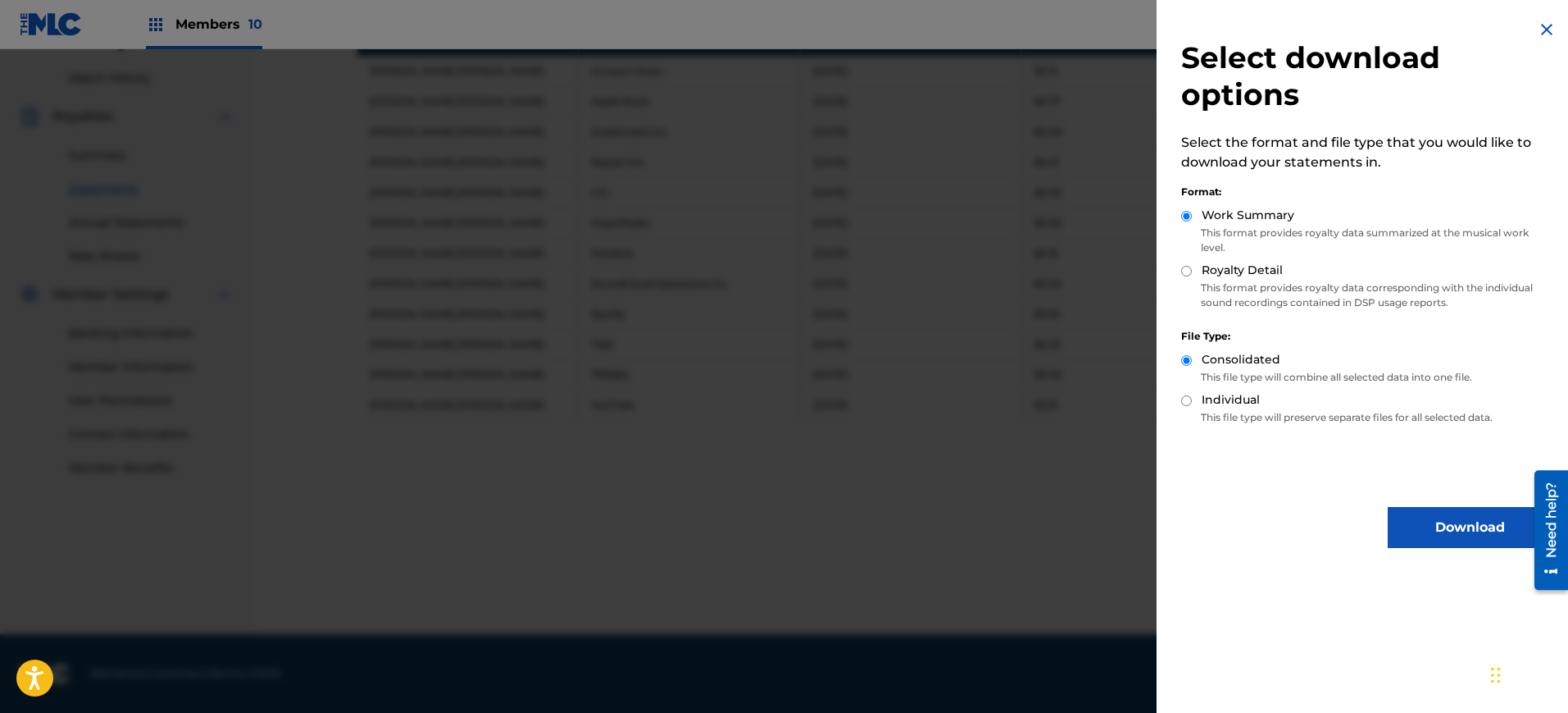
click at [1539, 30] on img at bounding box center [1547, 29] width 19 height 19
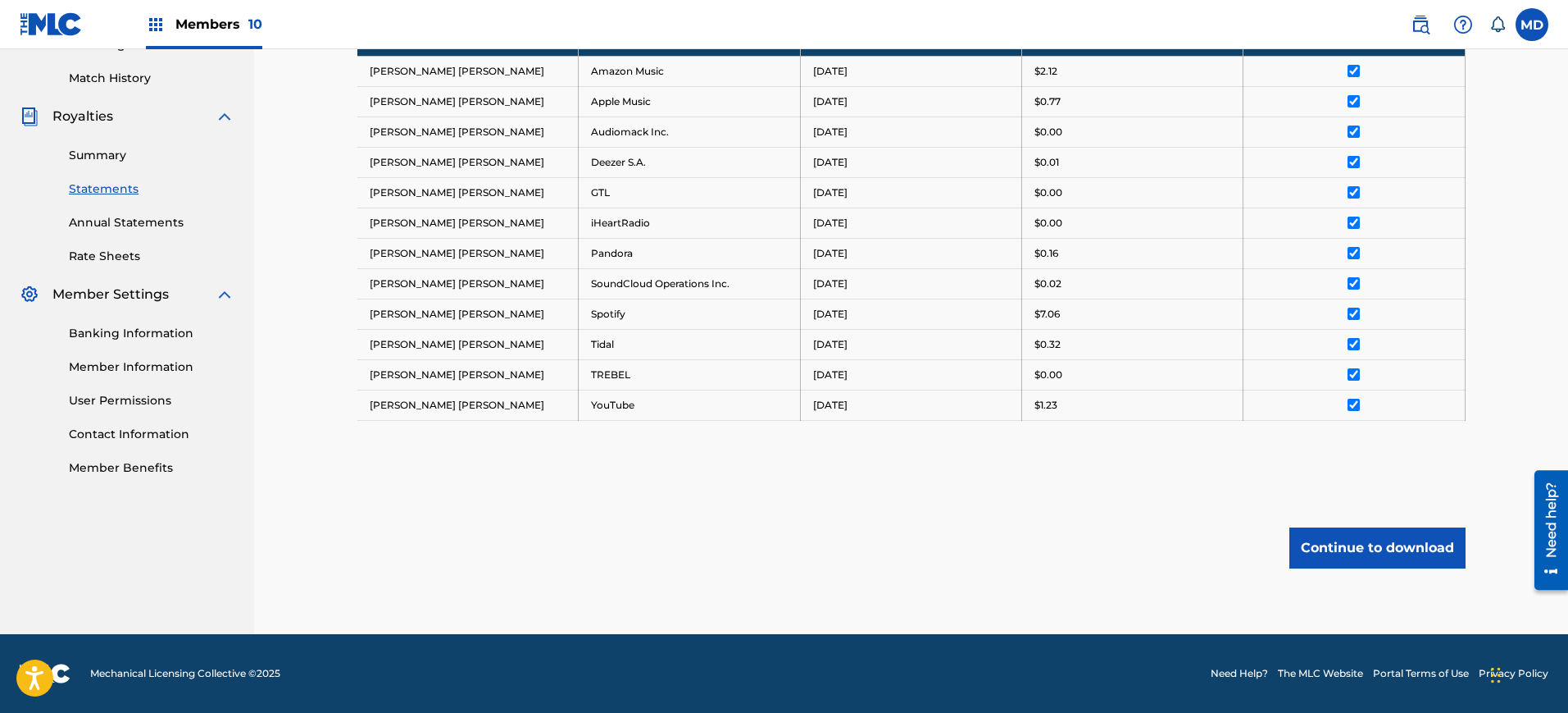
scroll to position [400, 0]
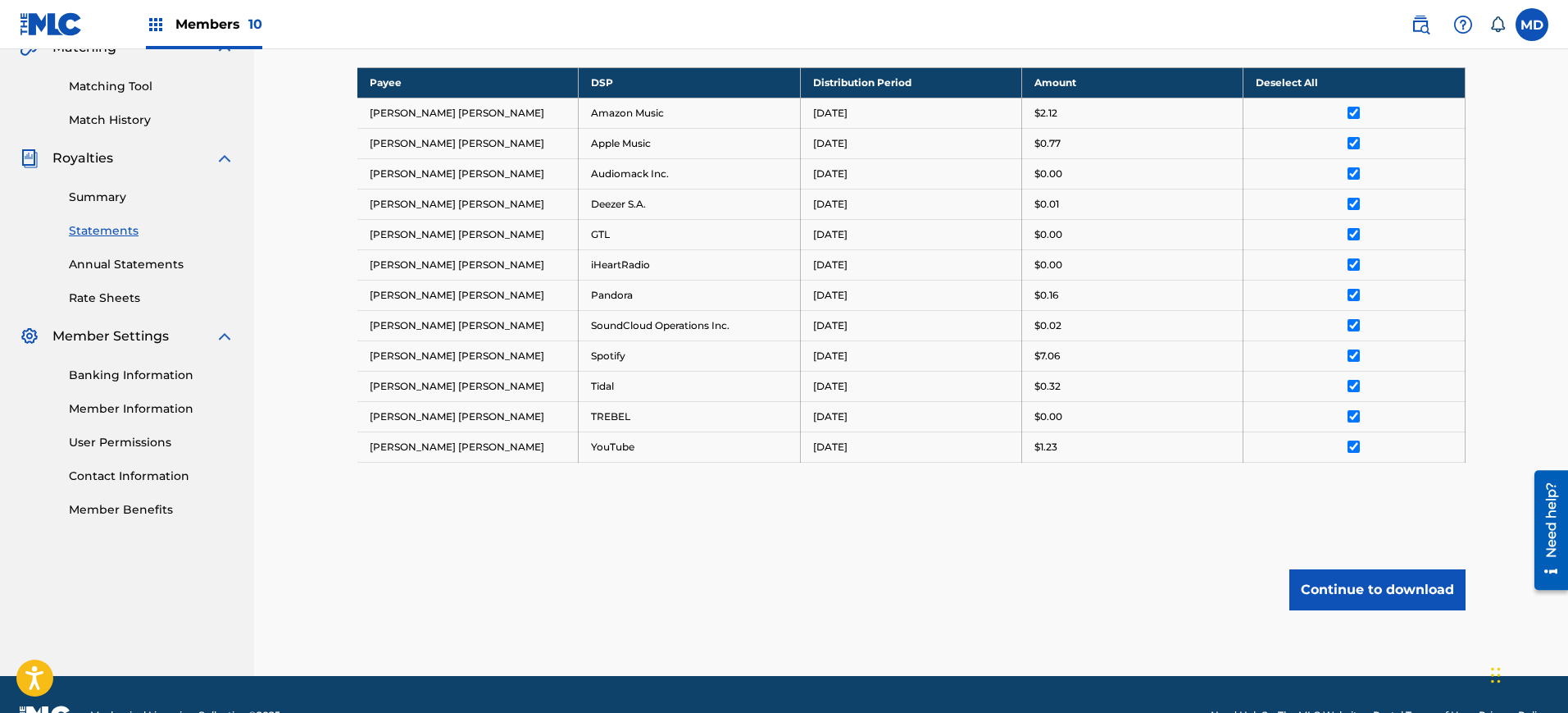
click at [818, 475] on div "Payee DSP Distribution Period Amount Deselect All [PERSON_NAME] [PERSON_NAME] A…" at bounding box center [912, 285] width 1108 height 436
click at [1187, 33] on nav "Members 10 MD MD [PERSON_NAME] [PERSON_NAME][EMAIL_ADDRESS][PERSON_NAME][DOMAIN…" at bounding box center [784, 24] width 1568 height 49
click at [1174, 25] on nav "Members 10 MD MD [PERSON_NAME] [PERSON_NAME][EMAIL_ADDRESS][PERSON_NAME][DOMAIN…" at bounding box center [784, 24] width 1568 height 49
click at [1014, 562] on div "Royalty Statements Select your desired payee from the Payee drop-down menu. The…" at bounding box center [912, 183] width 1108 height 986
click at [1367, 571] on button "Continue to download" at bounding box center [1377, 589] width 176 height 41
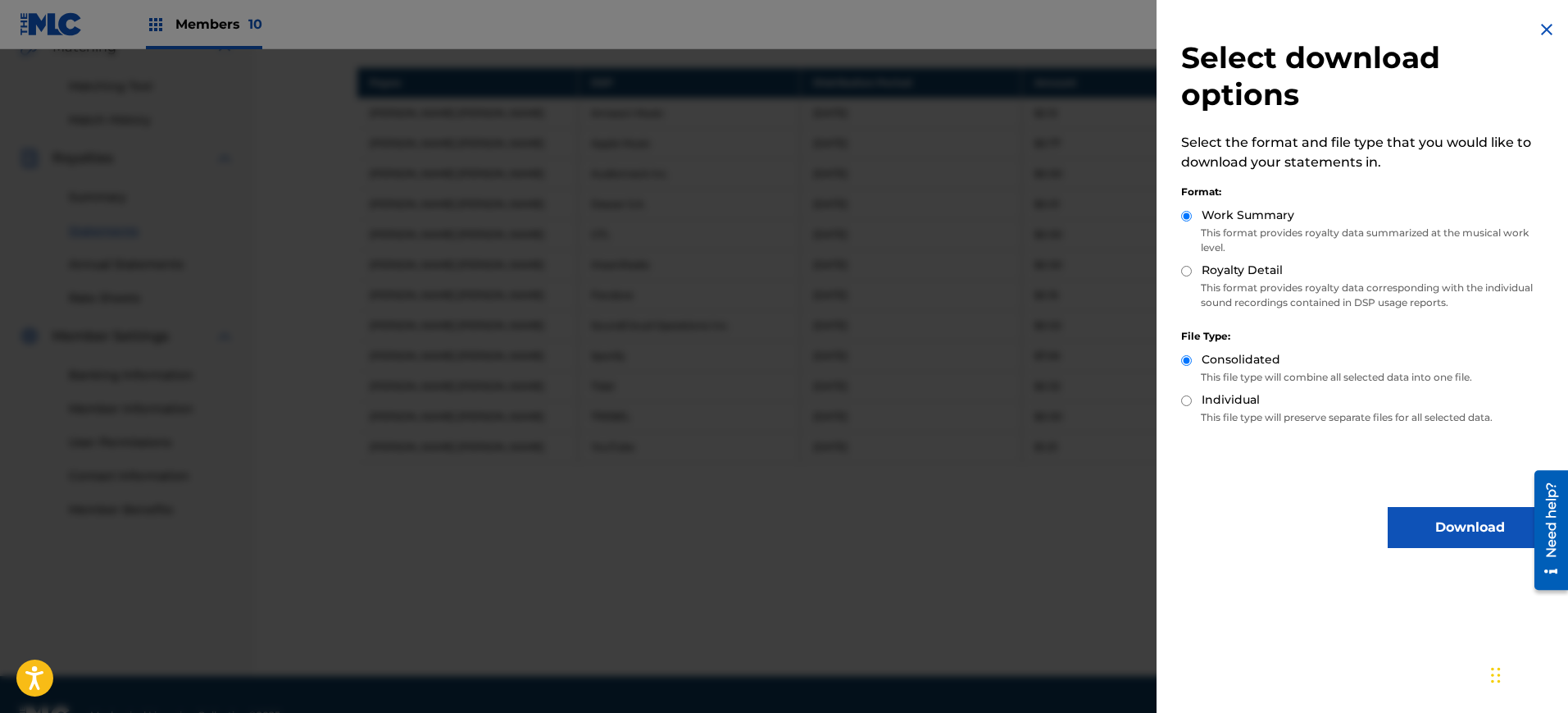
click at [1538, 27] on img at bounding box center [1547, 29] width 19 height 19
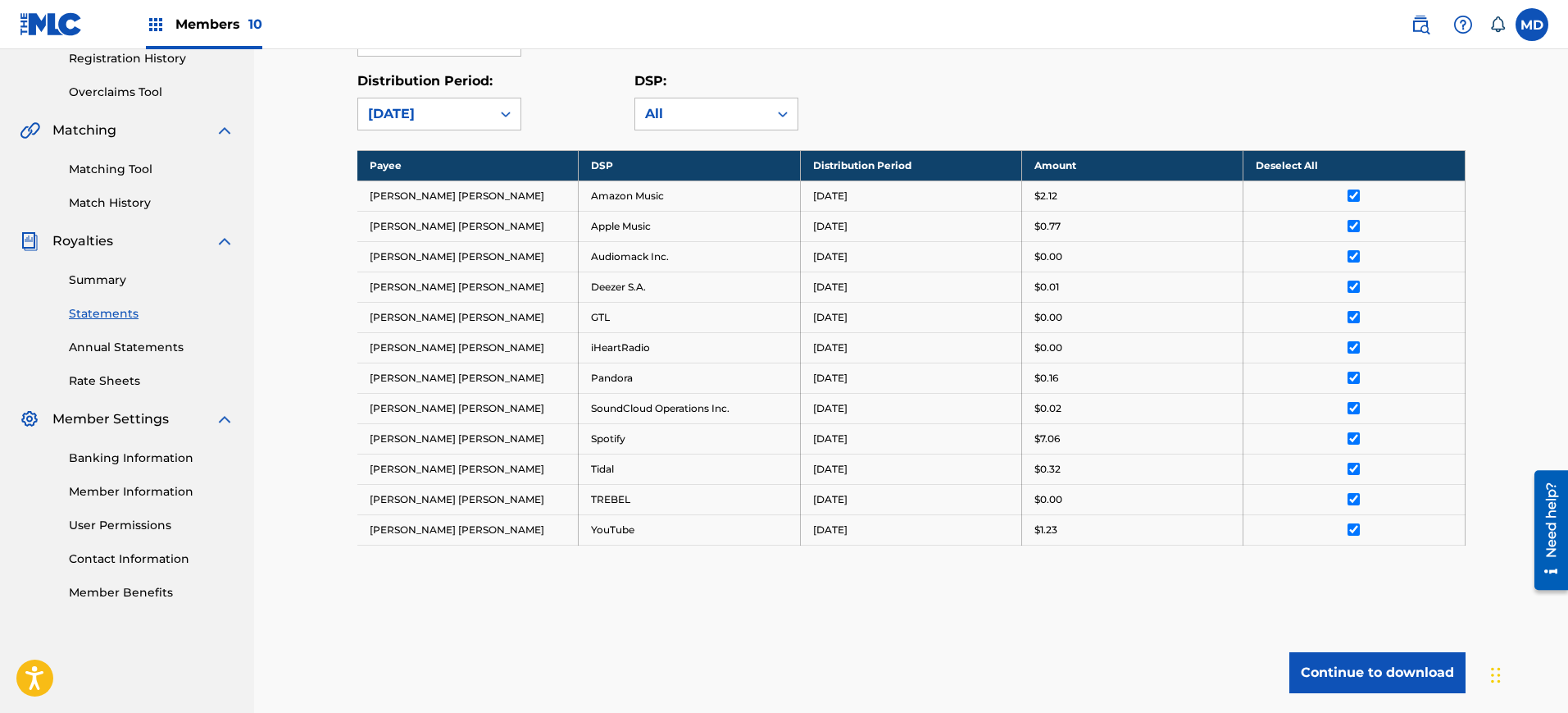
scroll to position [318, 0]
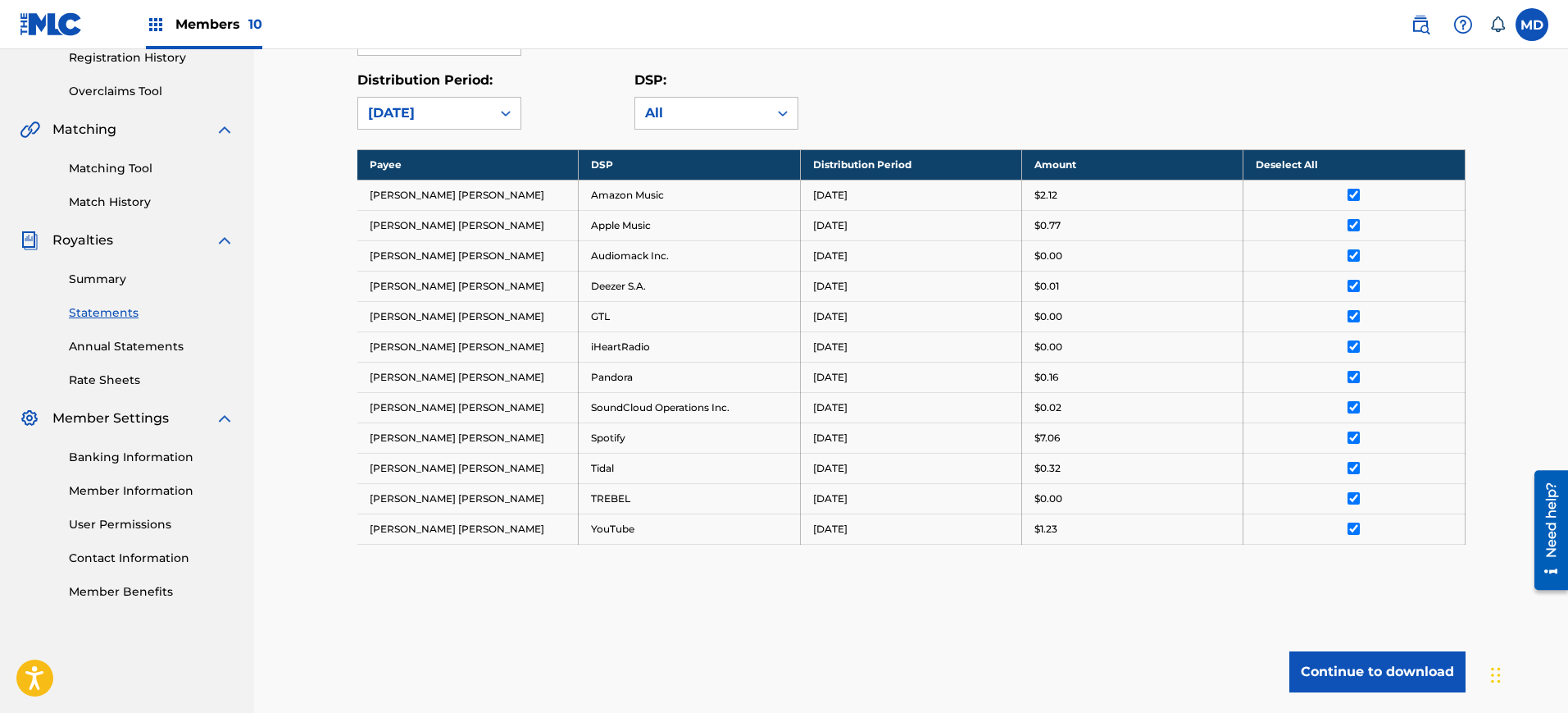
click at [1069, 83] on div "Distribution Period: [DATE] DSP: All" at bounding box center [912, 100] width 1108 height 59
click at [1319, 154] on th "Deselect All" at bounding box center [1354, 164] width 221 height 30
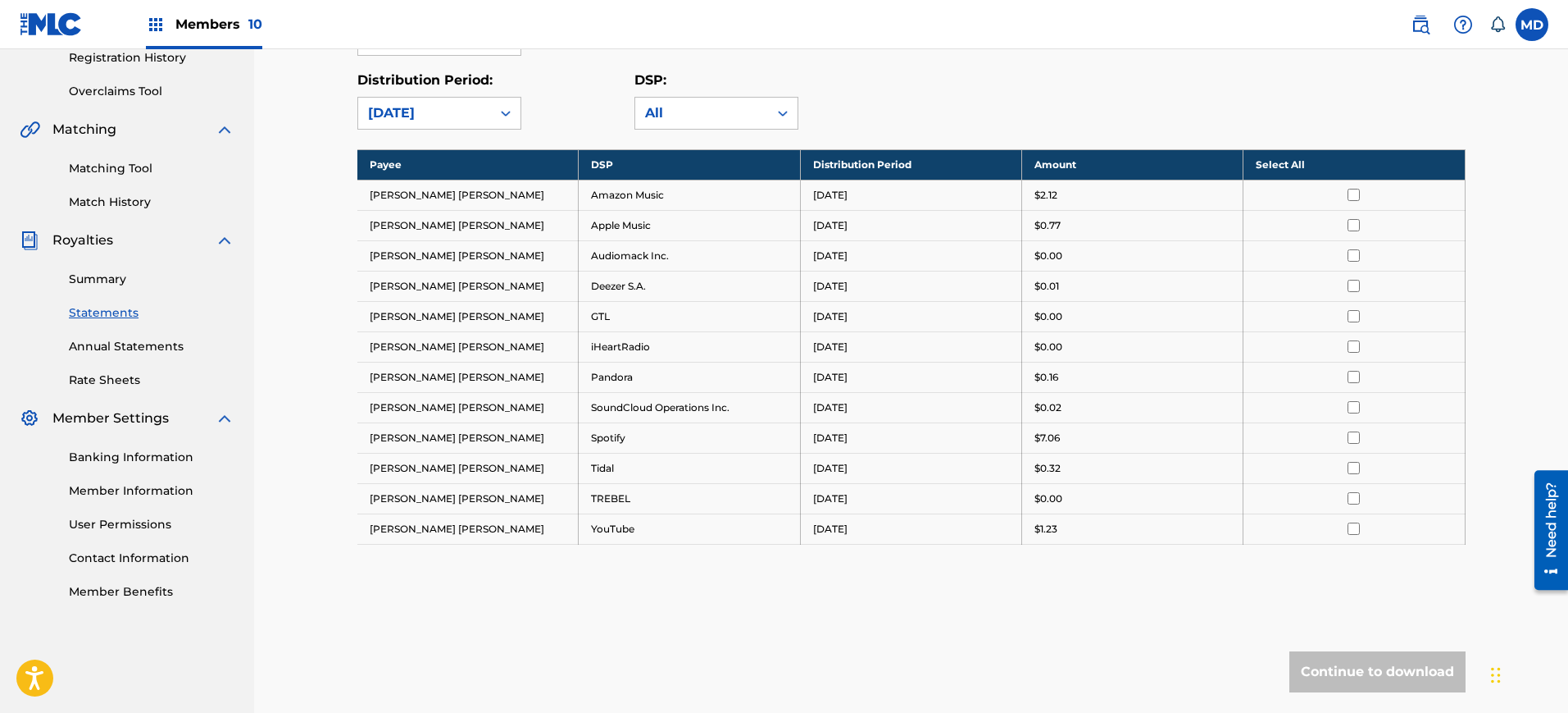
click at [1304, 154] on th "Select All" at bounding box center [1354, 164] width 221 height 30
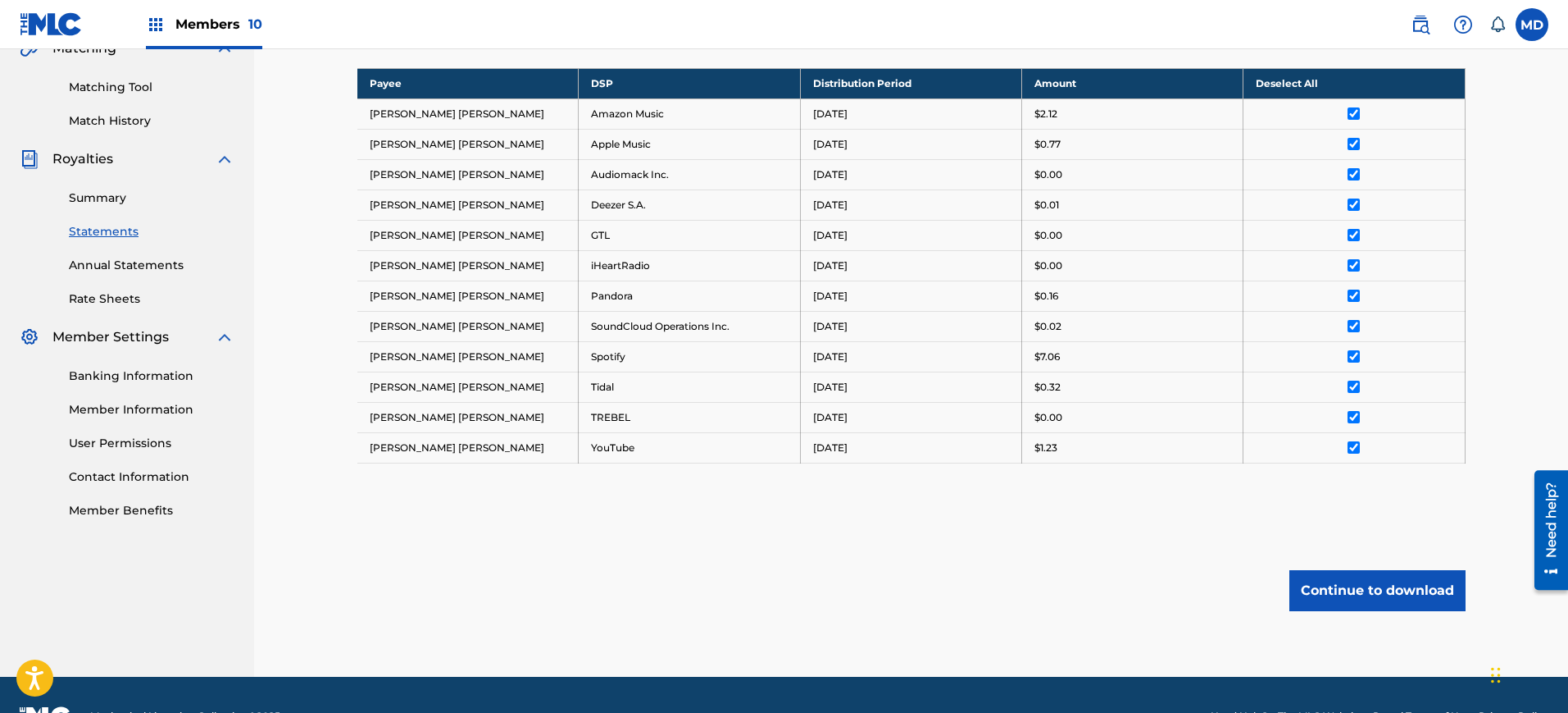
scroll to position [426, 0]
